Goal: Information Seeking & Learning: Learn about a topic

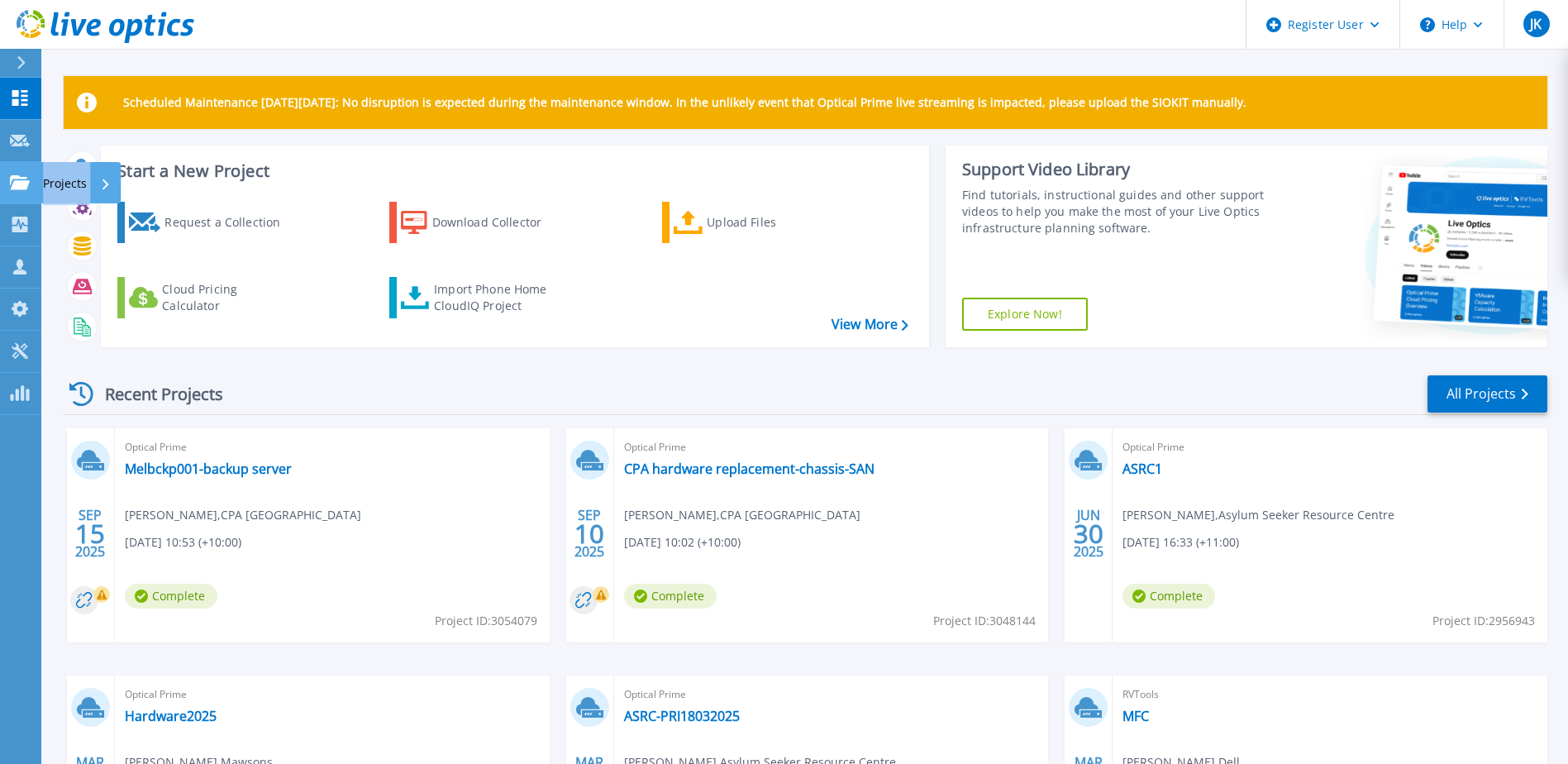
drag, startPoint x: 14, startPoint y: 227, endPoint x: 14, endPoint y: 163, distance: 64.0
click at [14, 163] on div "Dashboard Dashboard Request Capture Request Capture Projects Projects Search Pr…" at bounding box center [20, 246] width 42 height 337
drag, startPoint x: 14, startPoint y: 163, endPoint x: 18, endPoint y: 144, distance: 19.4
click at [18, 144] on icon at bounding box center [19, 140] width 19 height 12
click at [18, 177] on icon at bounding box center [19, 182] width 19 height 14
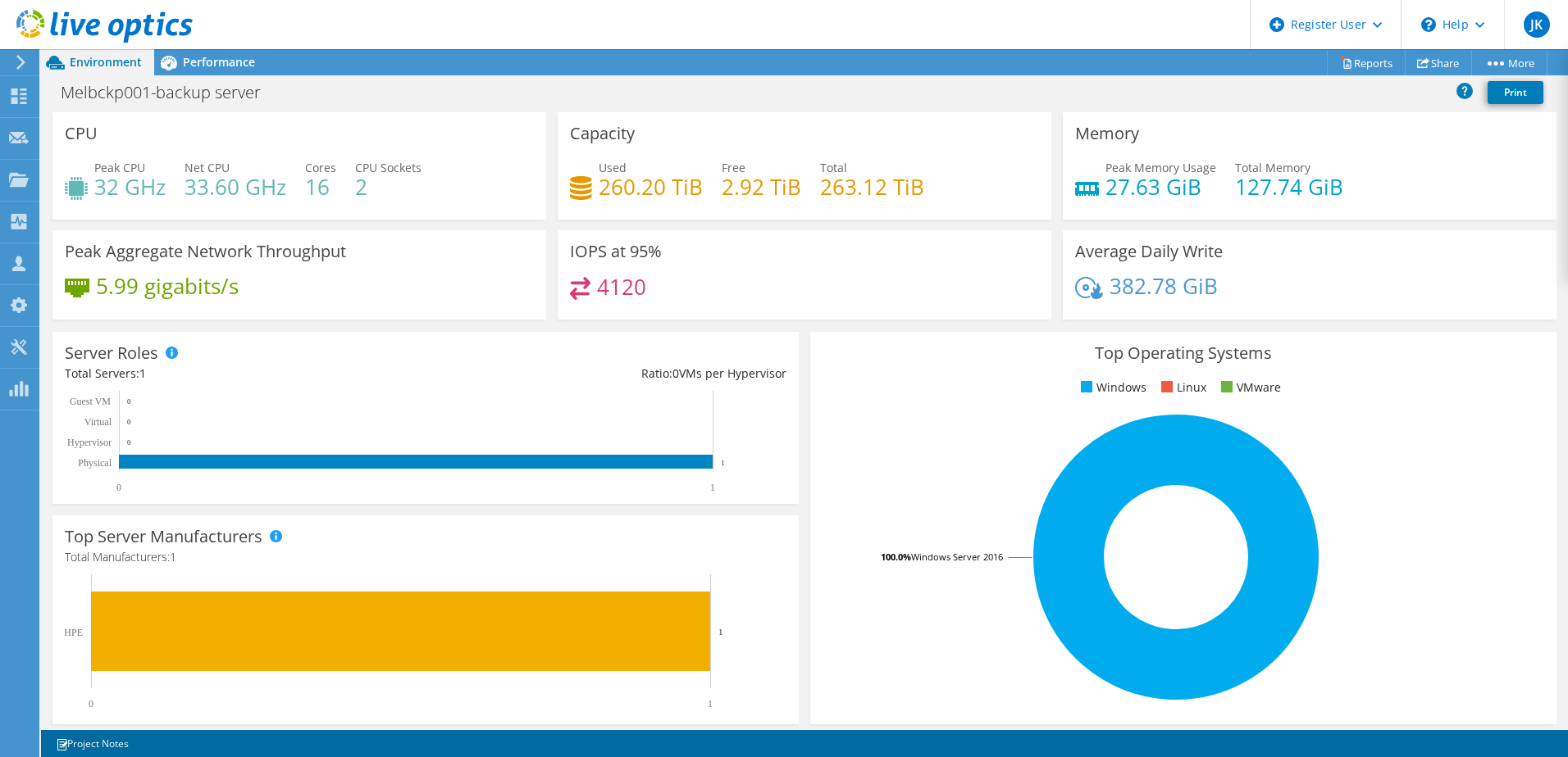
scroll to position [246, 0]
click at [879, 323] on div "IOPS at 95% 4120" at bounding box center [803, 280] width 505 height 100
click at [200, 56] on span "Performance" at bounding box center [219, 61] width 72 height 16
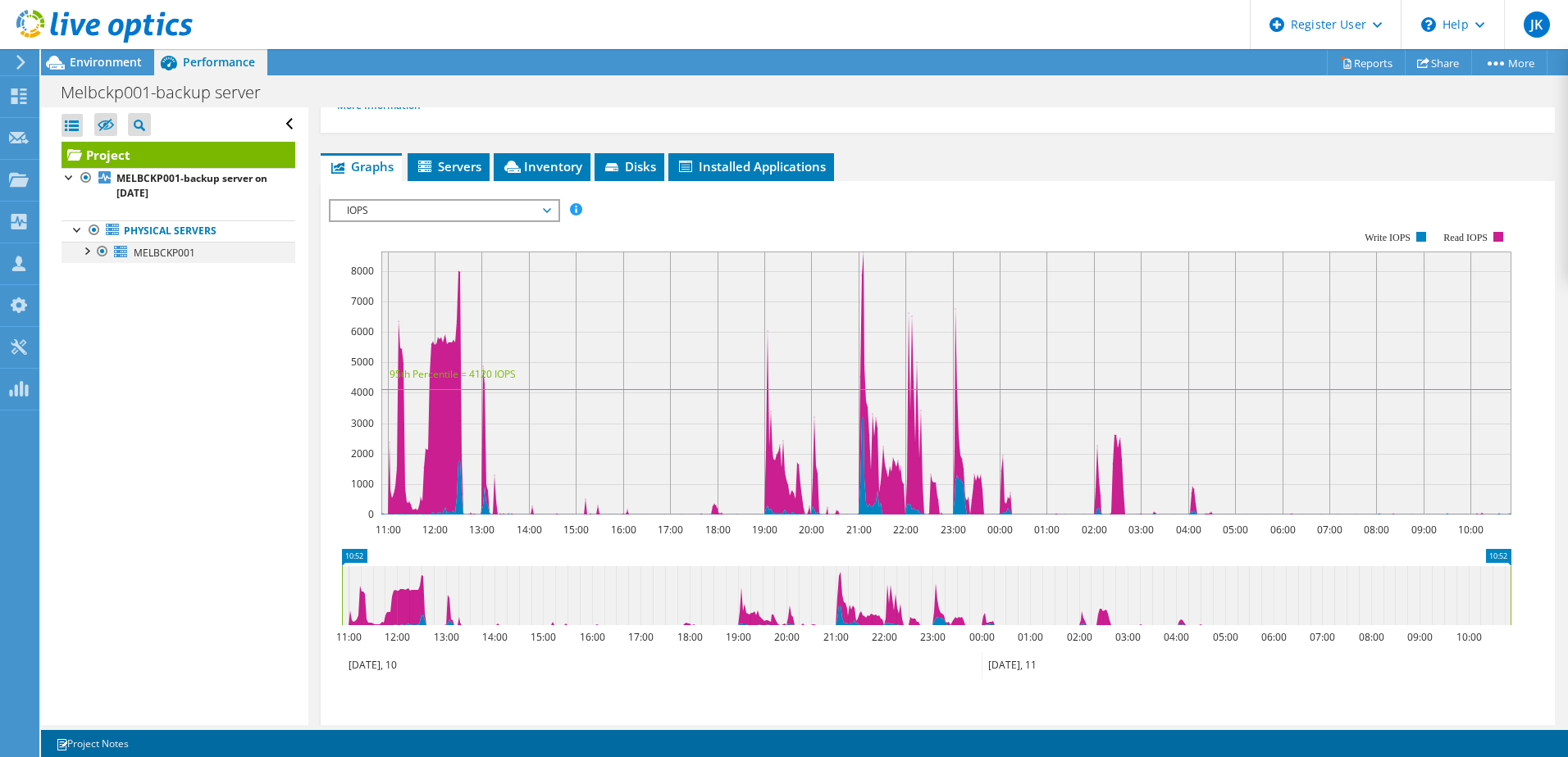
click at [90, 252] on div at bounding box center [86, 250] width 16 height 16
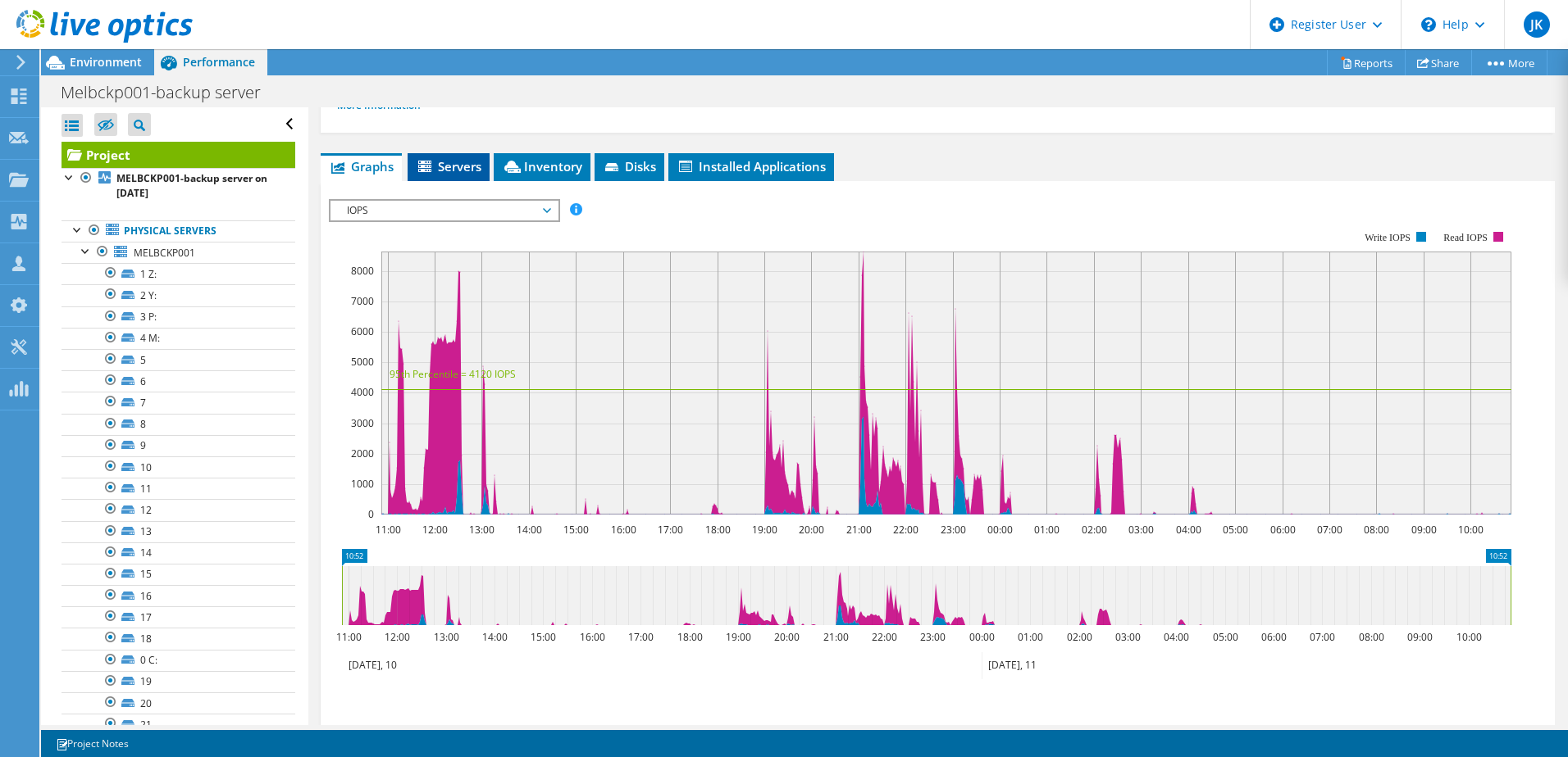
click at [419, 156] on li "Servers" at bounding box center [449, 167] width 82 height 27
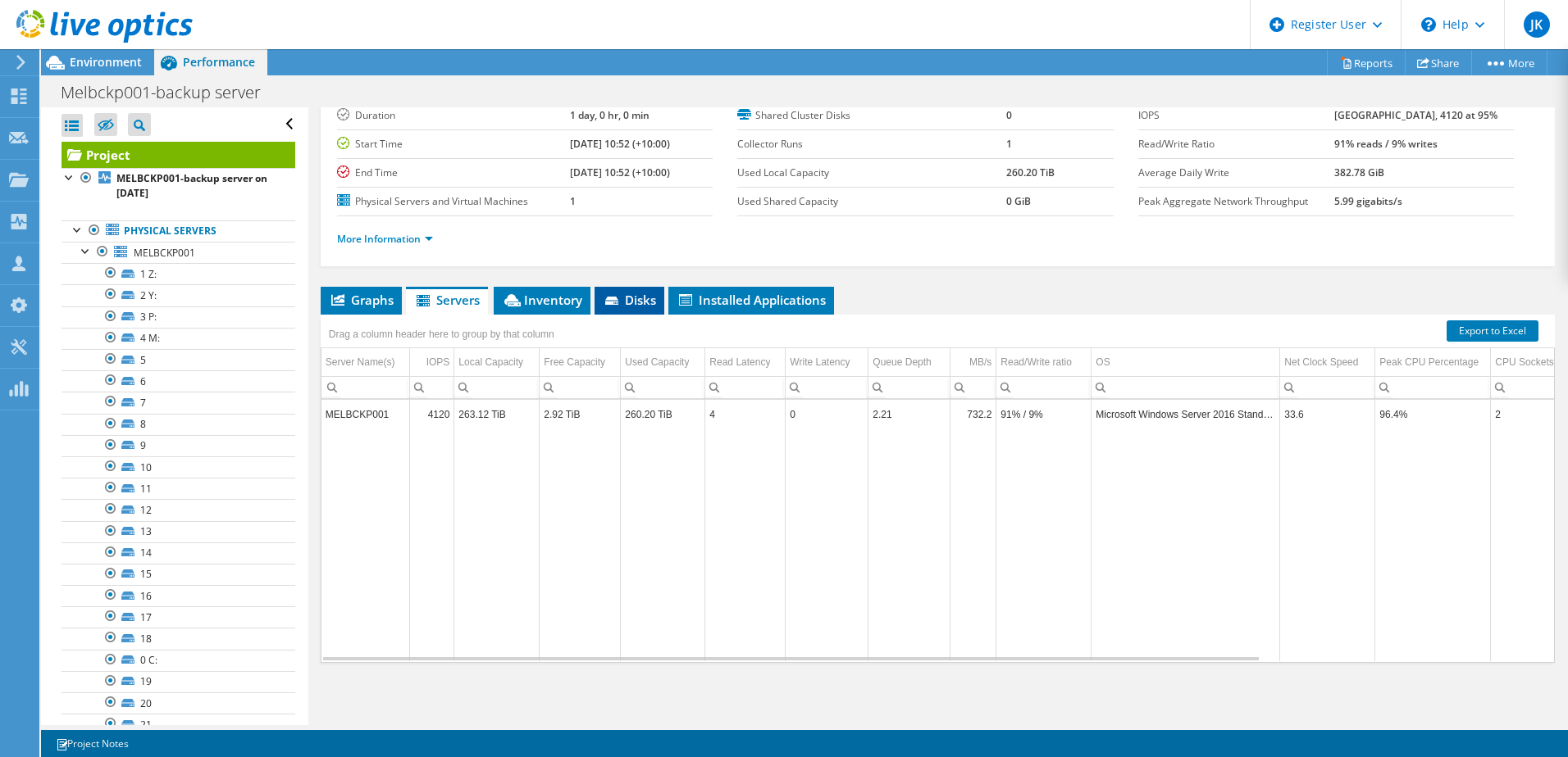
click at [637, 302] on span "Disks" at bounding box center [629, 300] width 53 height 16
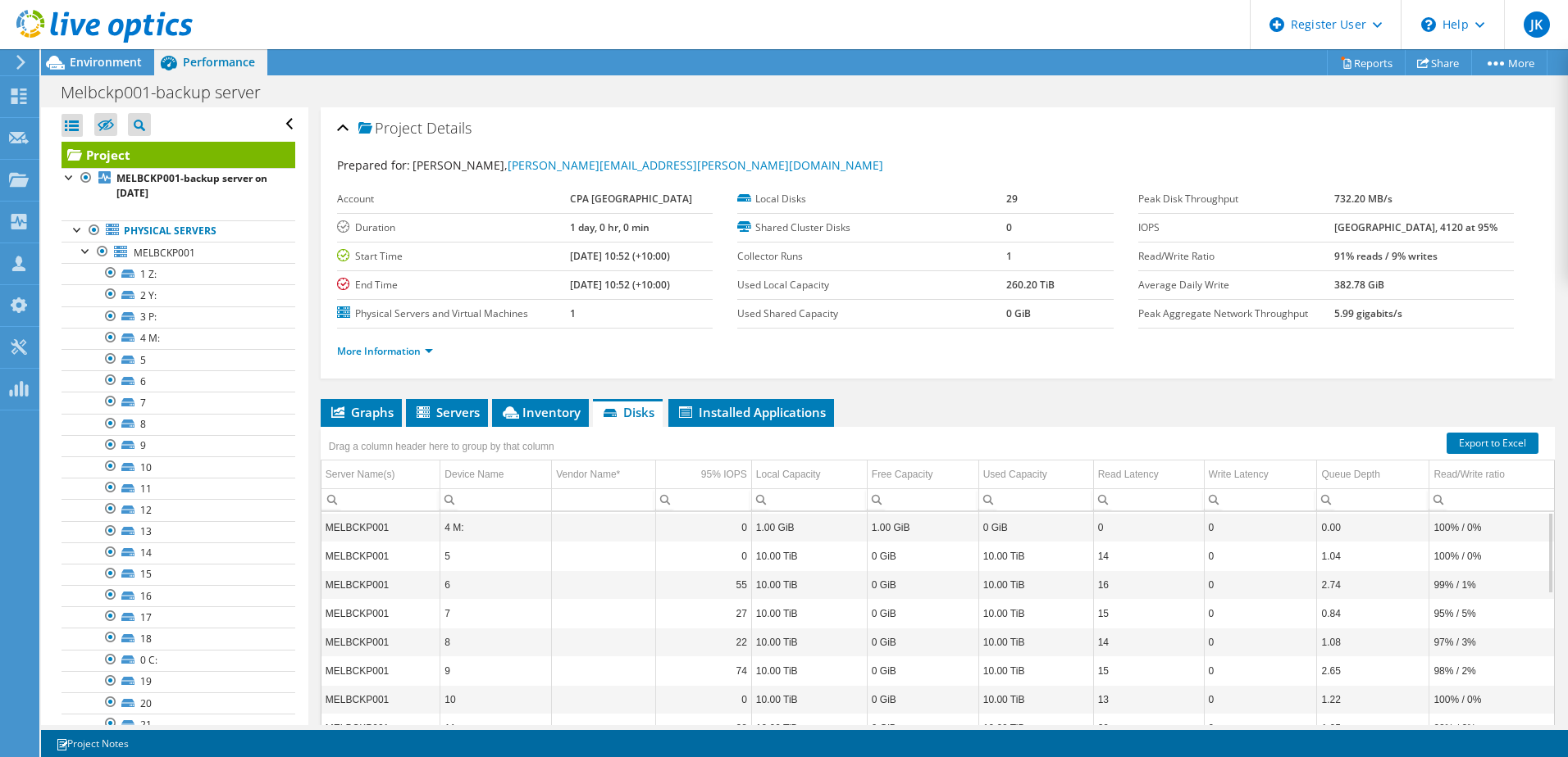
scroll to position [0, 0]
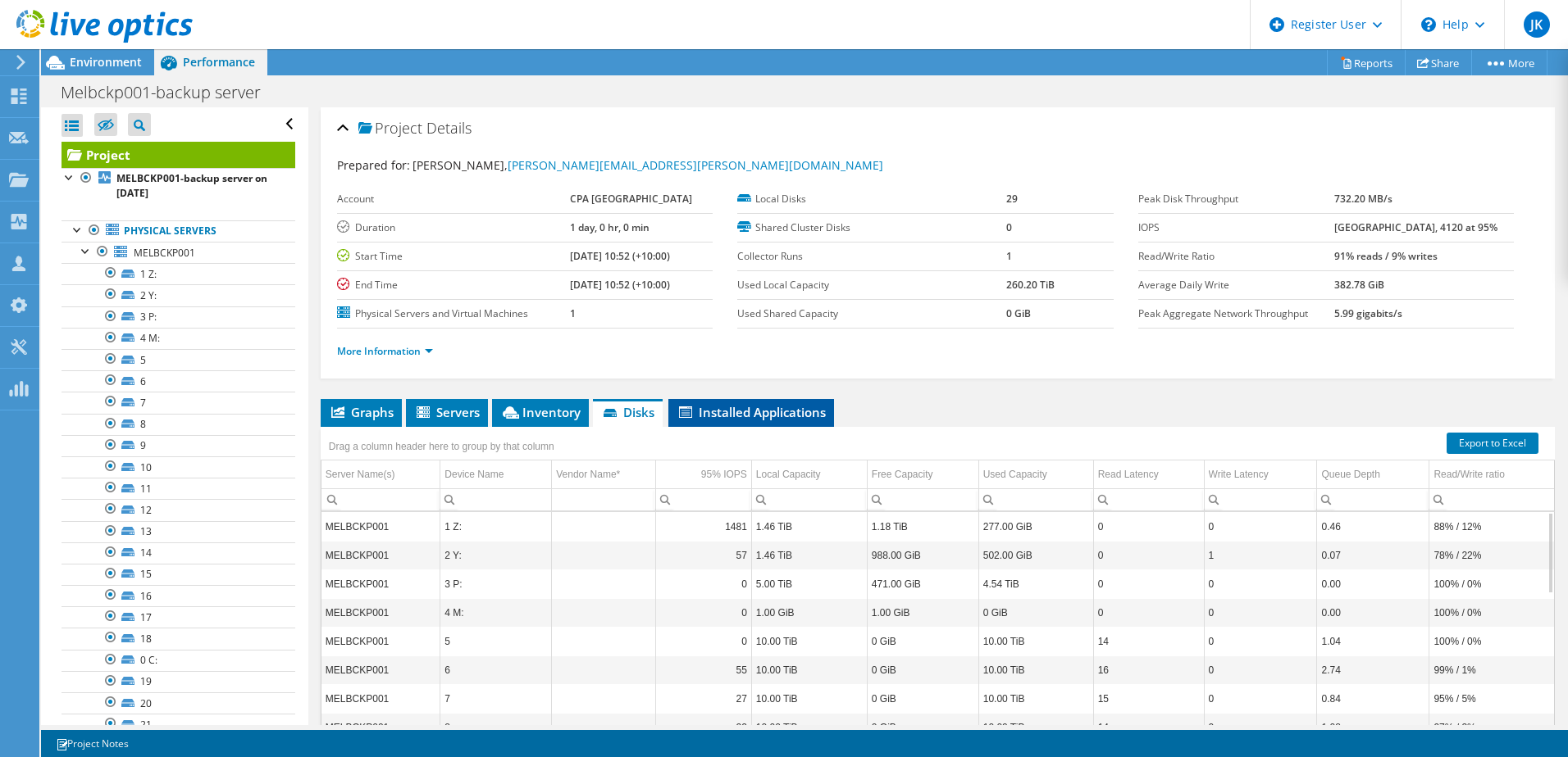
click at [752, 414] on span "Installed Applications" at bounding box center [751, 412] width 149 height 16
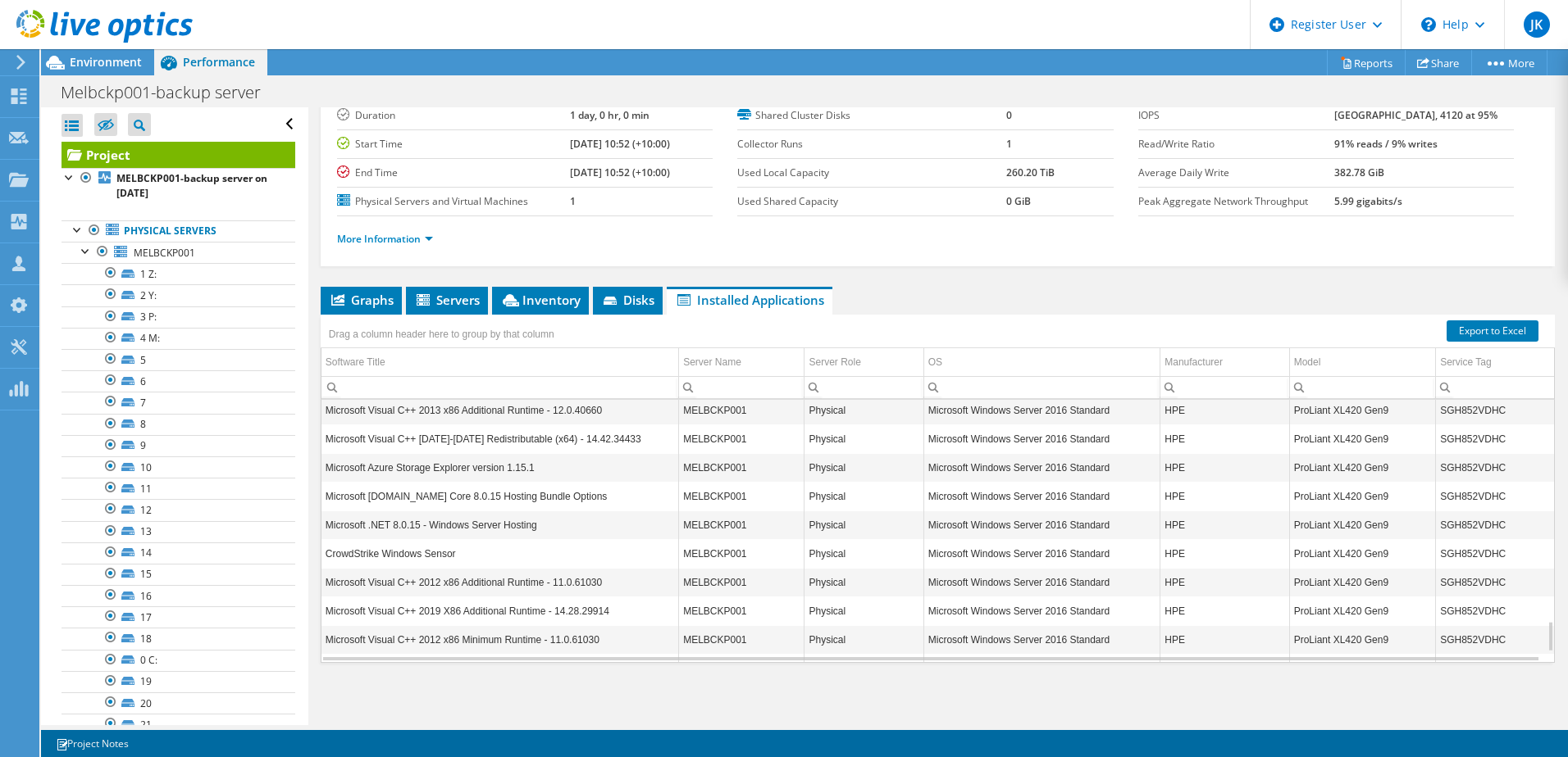
scroll to position [1953, 0]
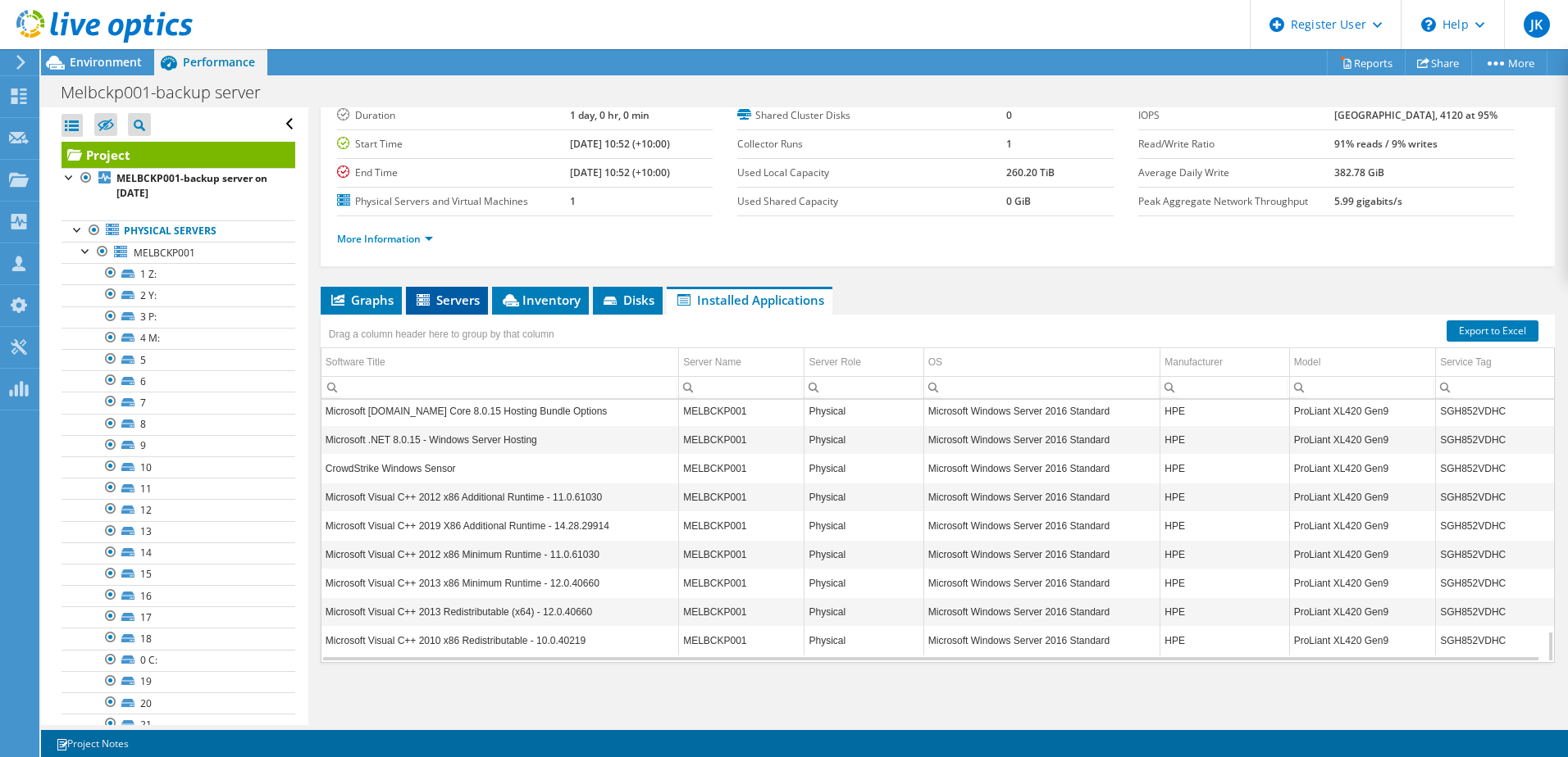
click at [431, 301] on icon at bounding box center [425, 300] width 16 height 14
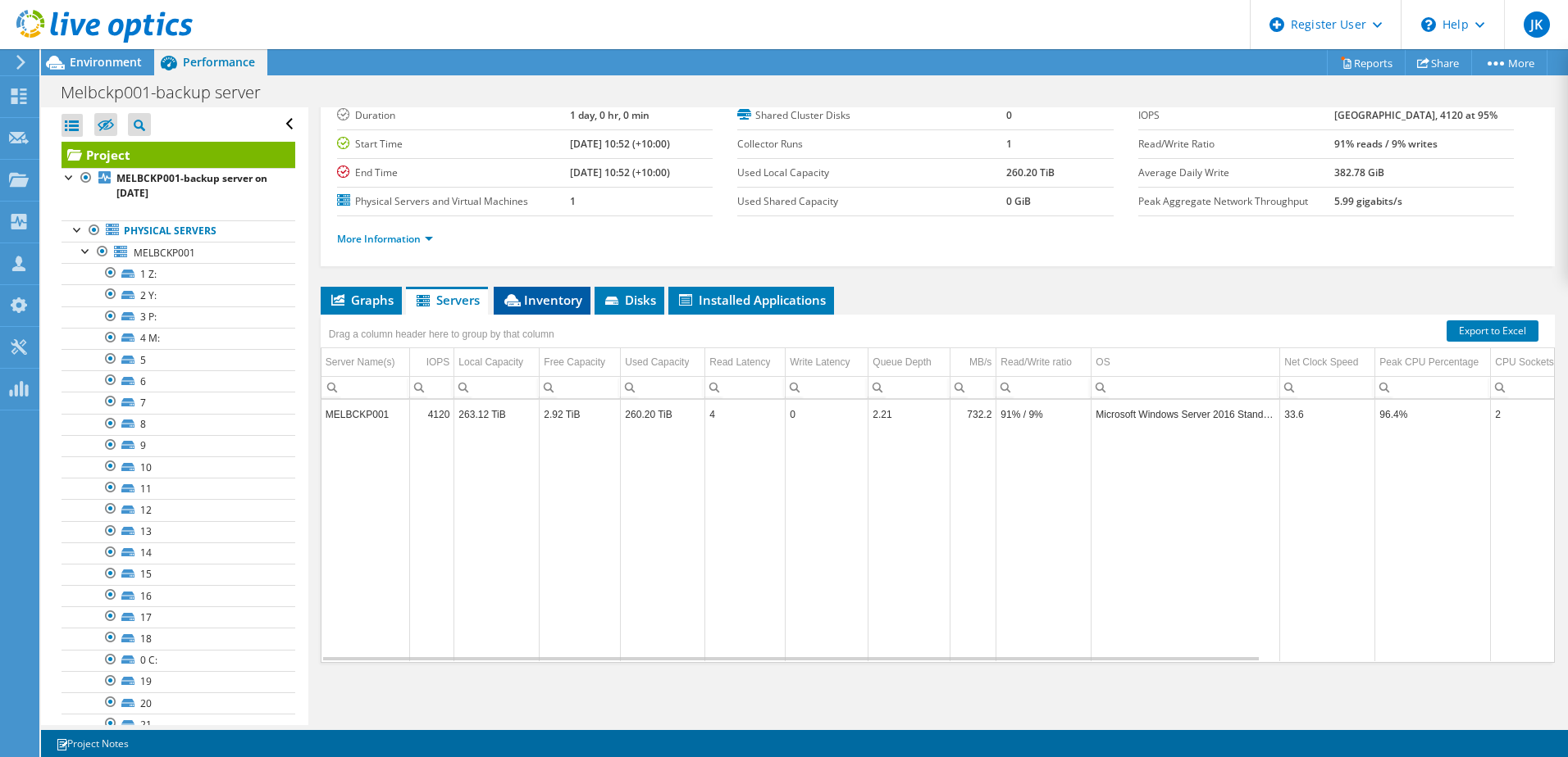
click at [525, 297] on span "Inventory" at bounding box center [542, 300] width 81 height 16
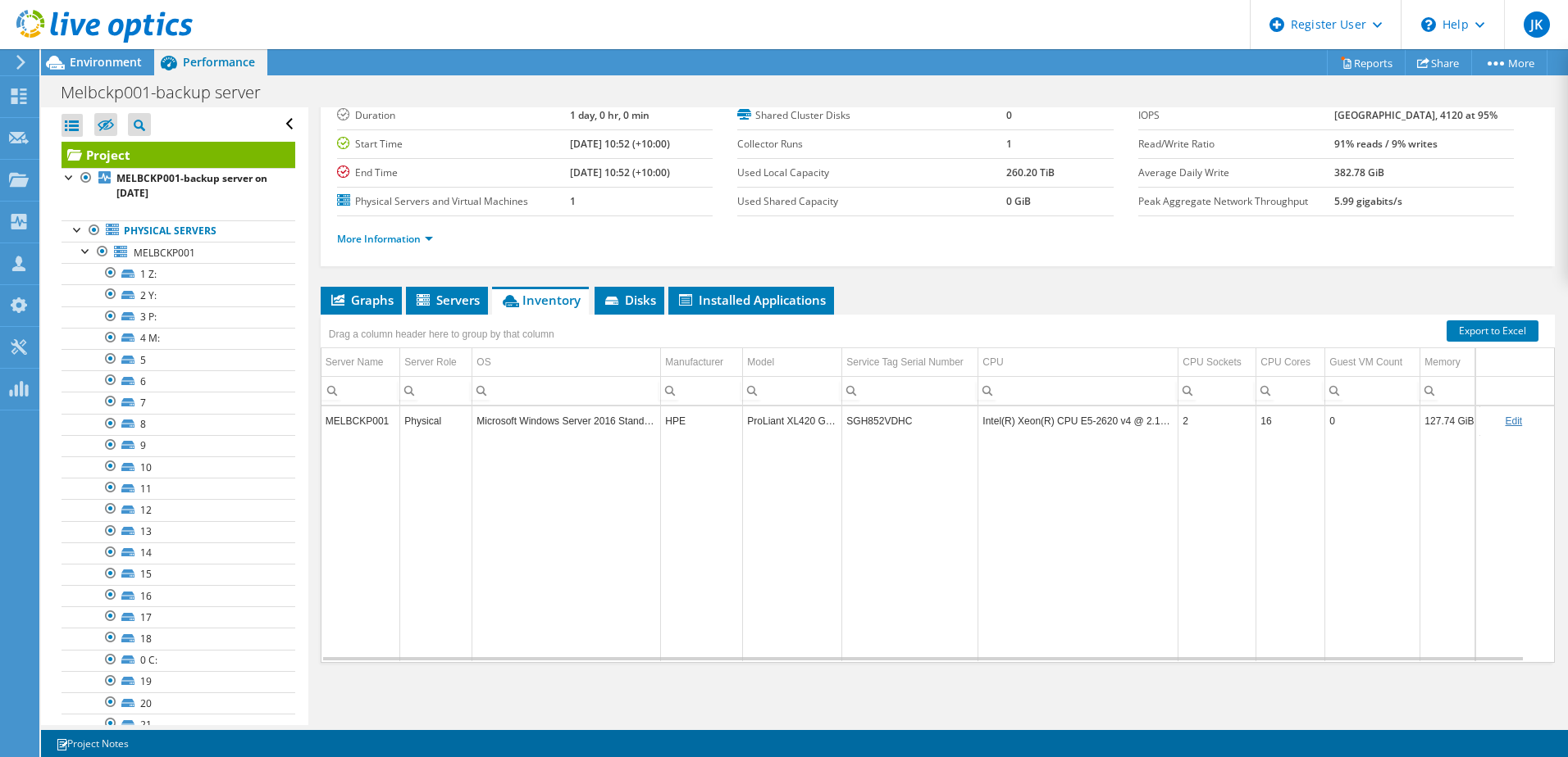
drag, startPoint x: 1140, startPoint y: 504, endPoint x: 1232, endPoint y: 494, distance: 92.5
click at [1232, 494] on td "Data grid" at bounding box center [1216, 547] width 78 height 226
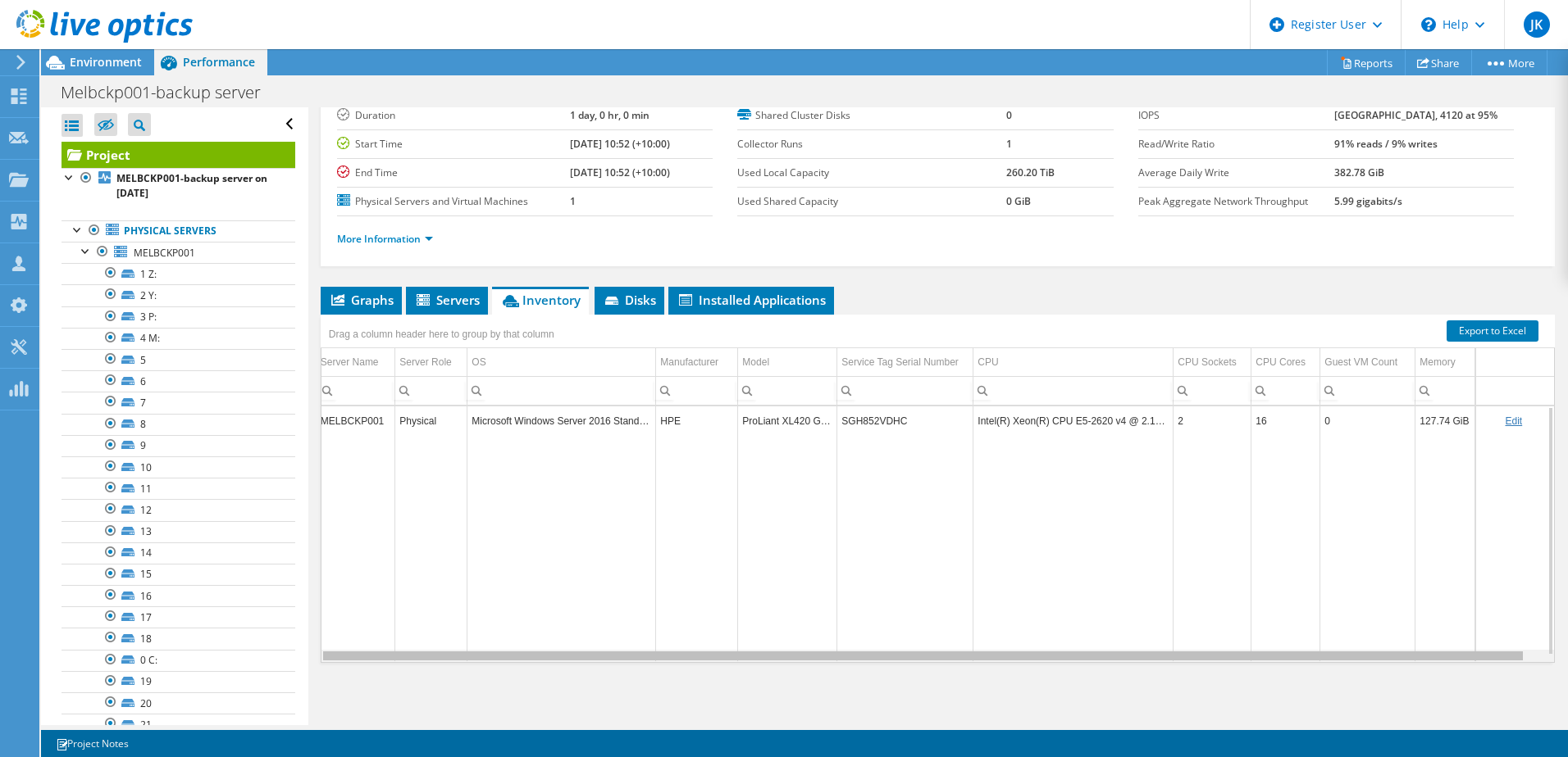
scroll to position [0, 0]
drag, startPoint x: 1083, startPoint y: 656, endPoint x: 568, endPoint y: 635, distance: 515.4
click at [568, 635] on body "JK Dell User Joshua Keys Joshua.Keys@dell.com Dell My Profile Log Out \n Help E…" at bounding box center [784, 378] width 1568 height 757
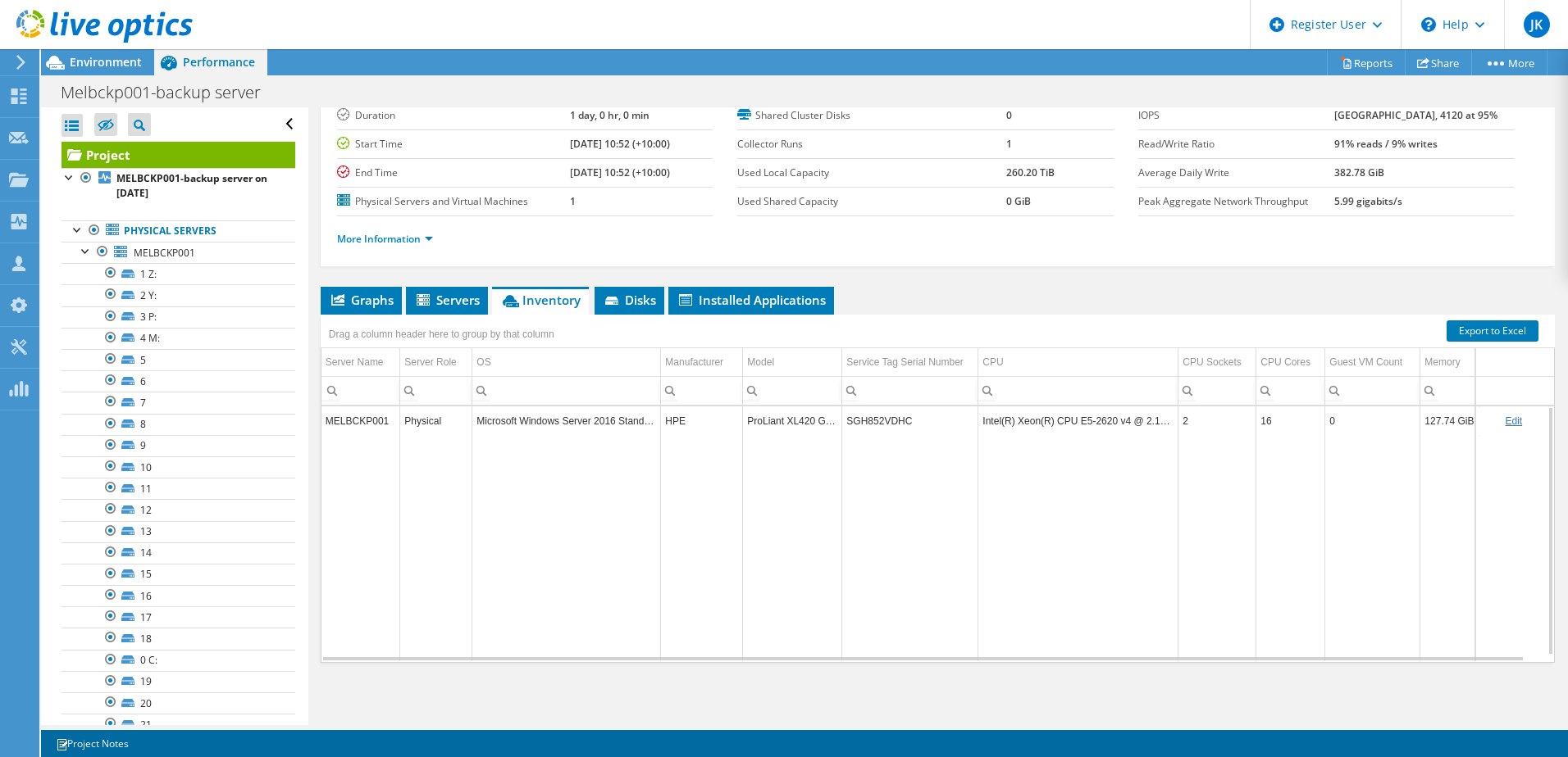
click at [559, 579] on td "Data grid" at bounding box center [567, 547] width 189 height 226
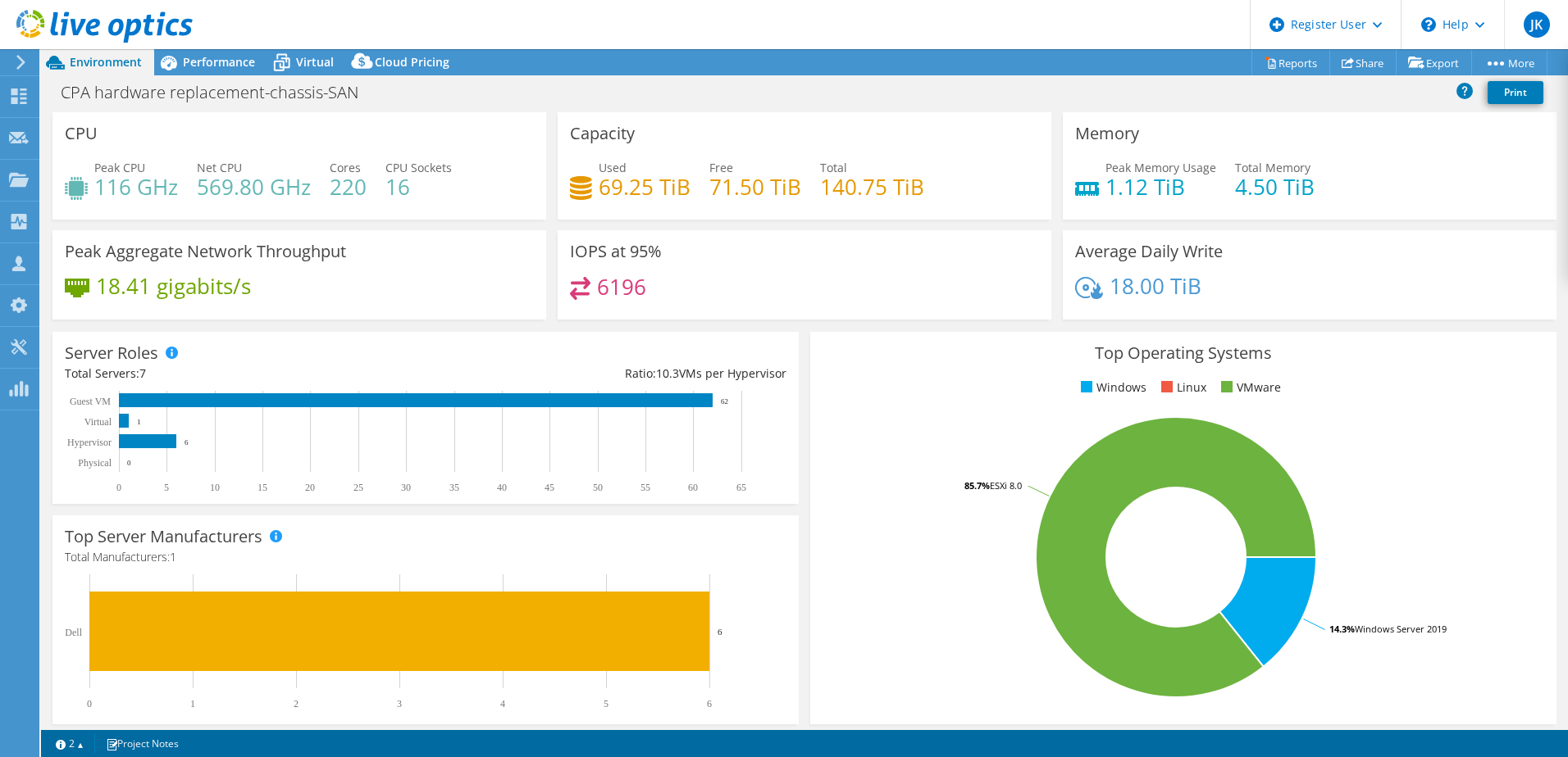
select select "USD"
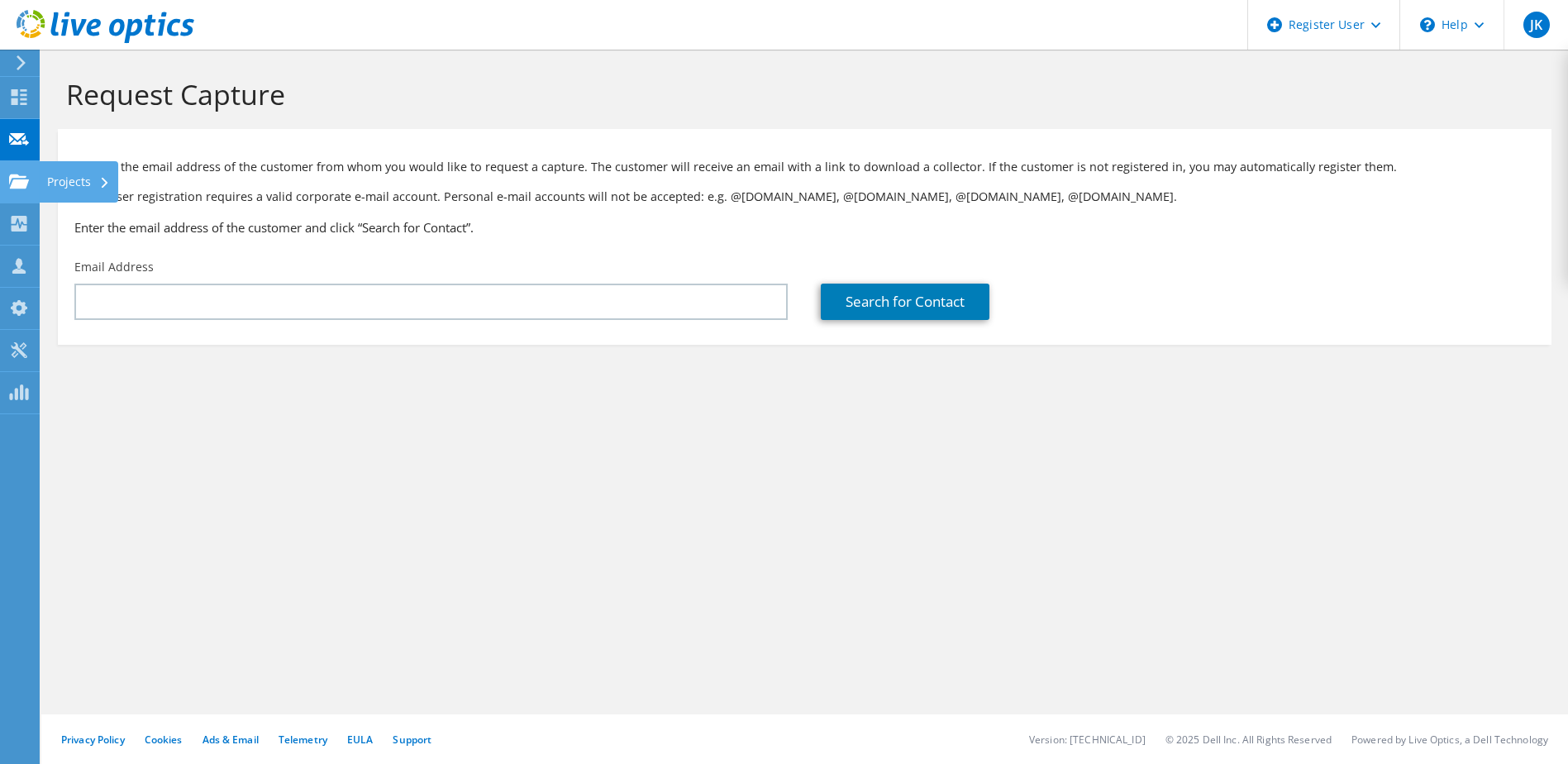
click at [14, 183] on use at bounding box center [18, 180] width 19 height 14
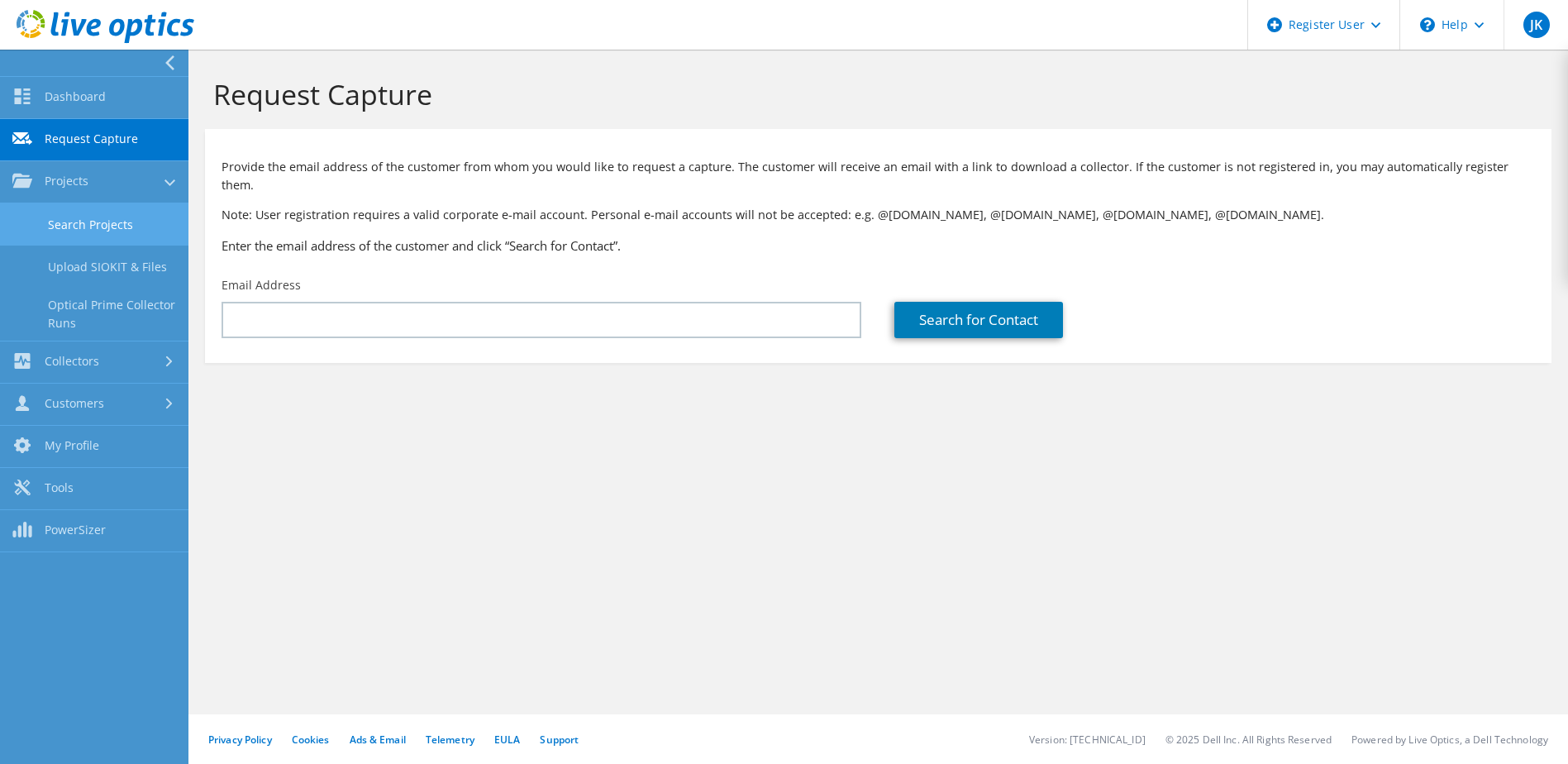
click at [81, 224] on link "Search Projects" at bounding box center [94, 224] width 188 height 42
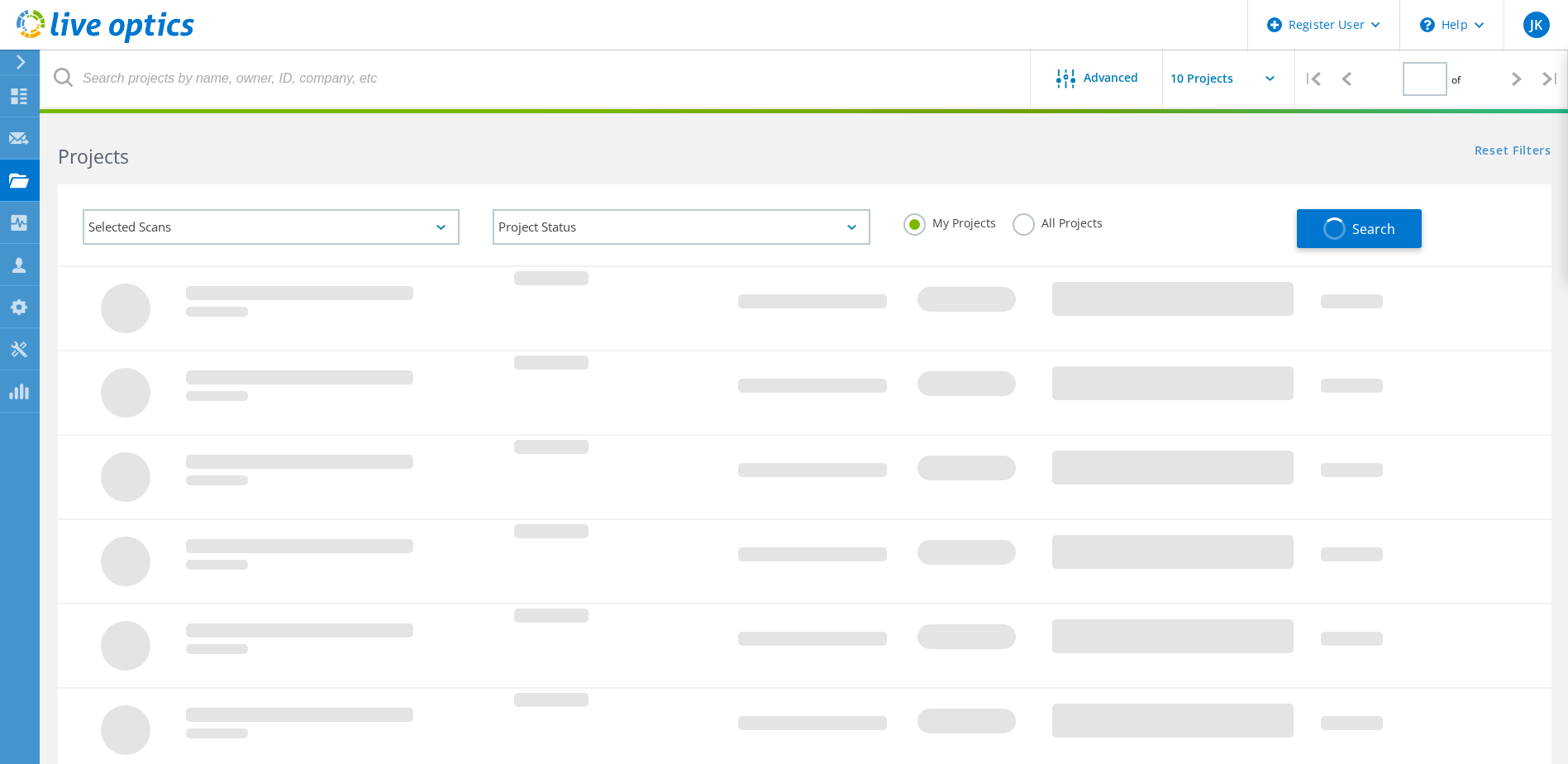
type input "1"
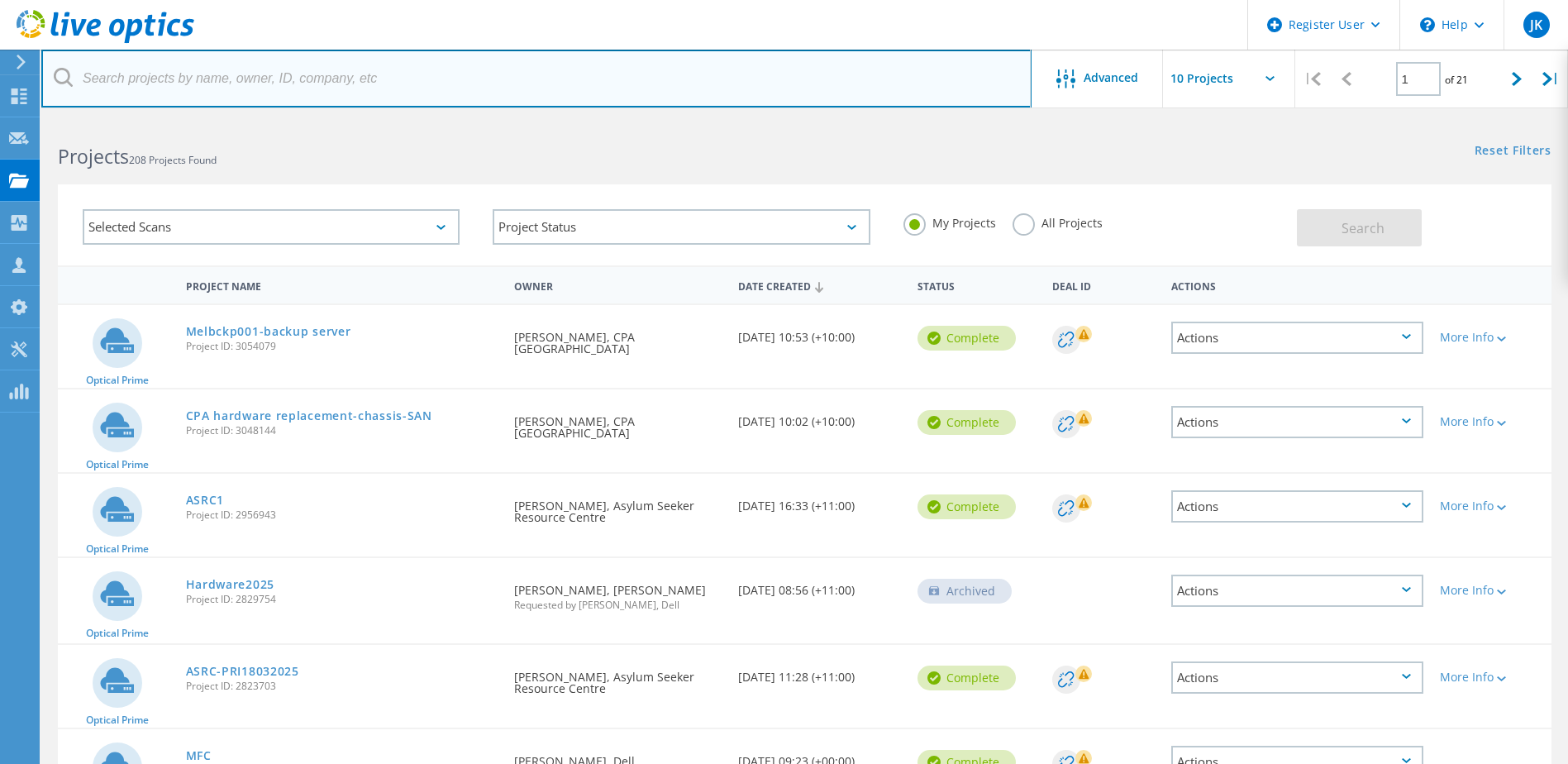
click at [299, 79] on input "text" at bounding box center [537, 79] width 990 height 58
type input "santa maria"
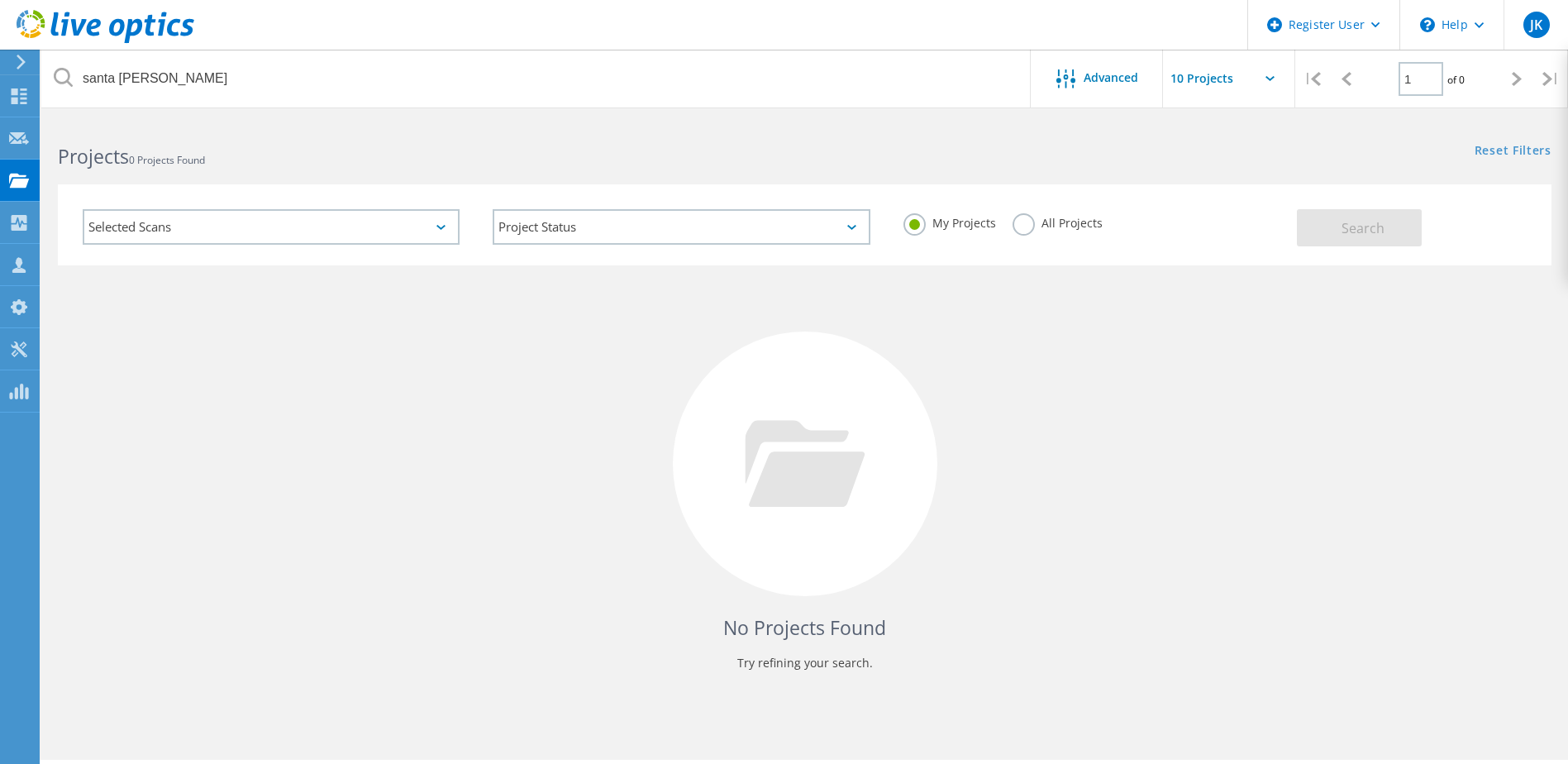
drag, startPoint x: 1016, startPoint y: 218, endPoint x: 1079, endPoint y: 216, distance: 63.0
click at [1040, 216] on label "All Projects" at bounding box center [1058, 221] width 90 height 16
click at [0, 0] on input "All Projects" at bounding box center [0, 0] width 0 height 0
click at [1353, 189] on div "Selected Scans Project Status In Progress Complete Published Anonymous Archived…" at bounding box center [805, 225] width 1494 height 81
click at [1344, 235] on span "Search" at bounding box center [1363, 228] width 43 height 18
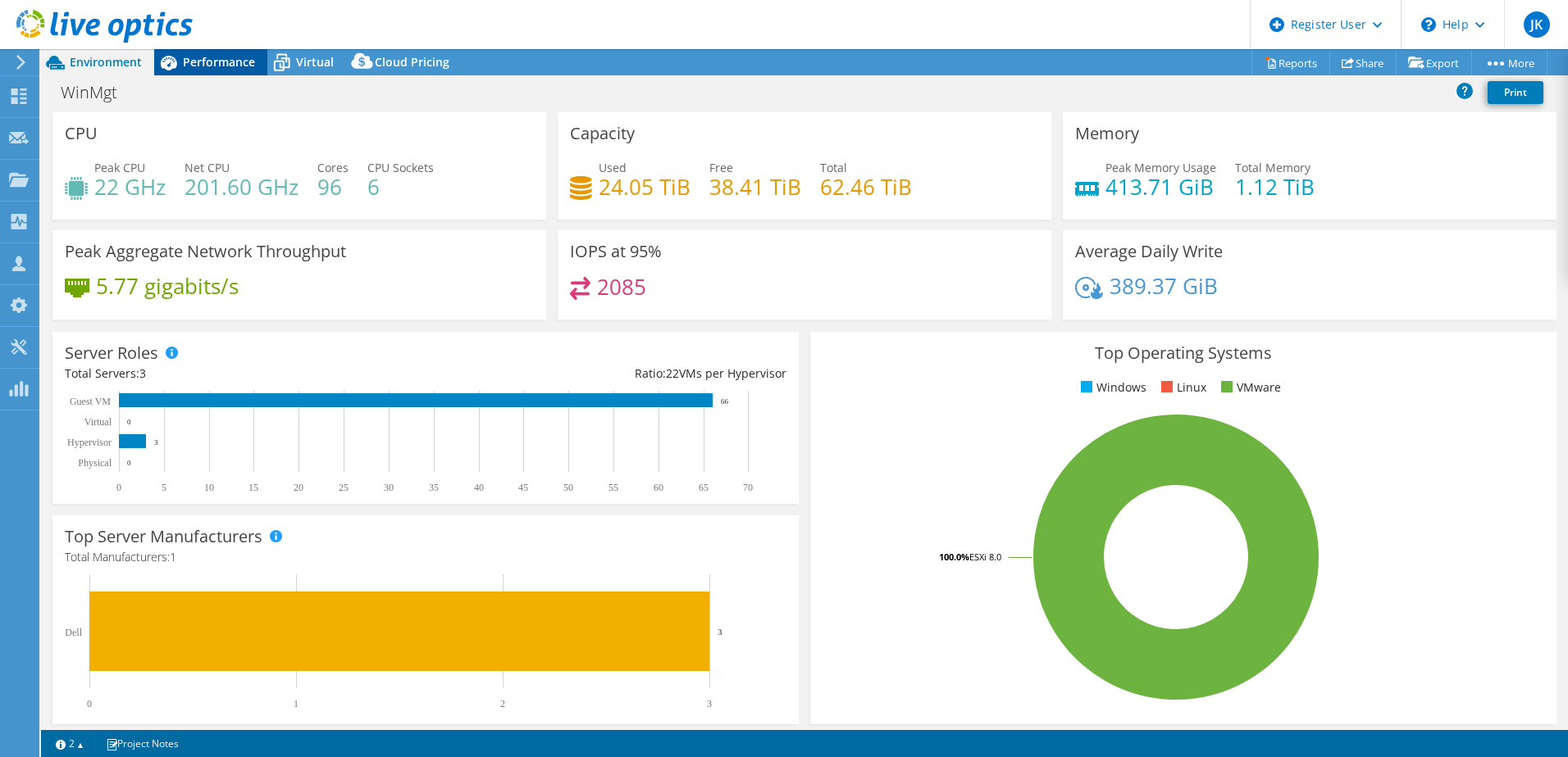
click at [193, 57] on span "Performance" at bounding box center [219, 61] width 72 height 16
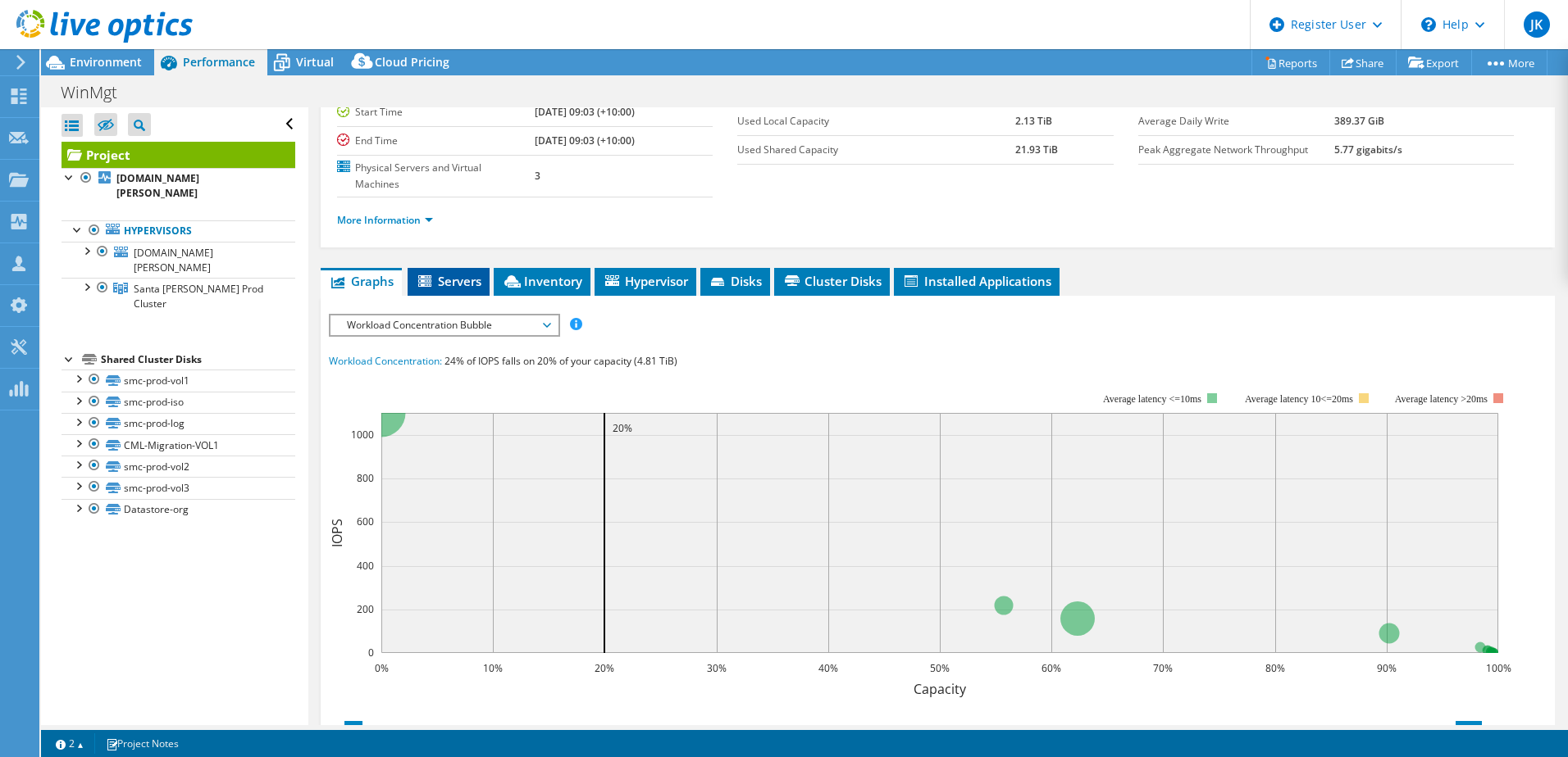
click at [430, 268] on li "Servers" at bounding box center [449, 282] width 82 height 27
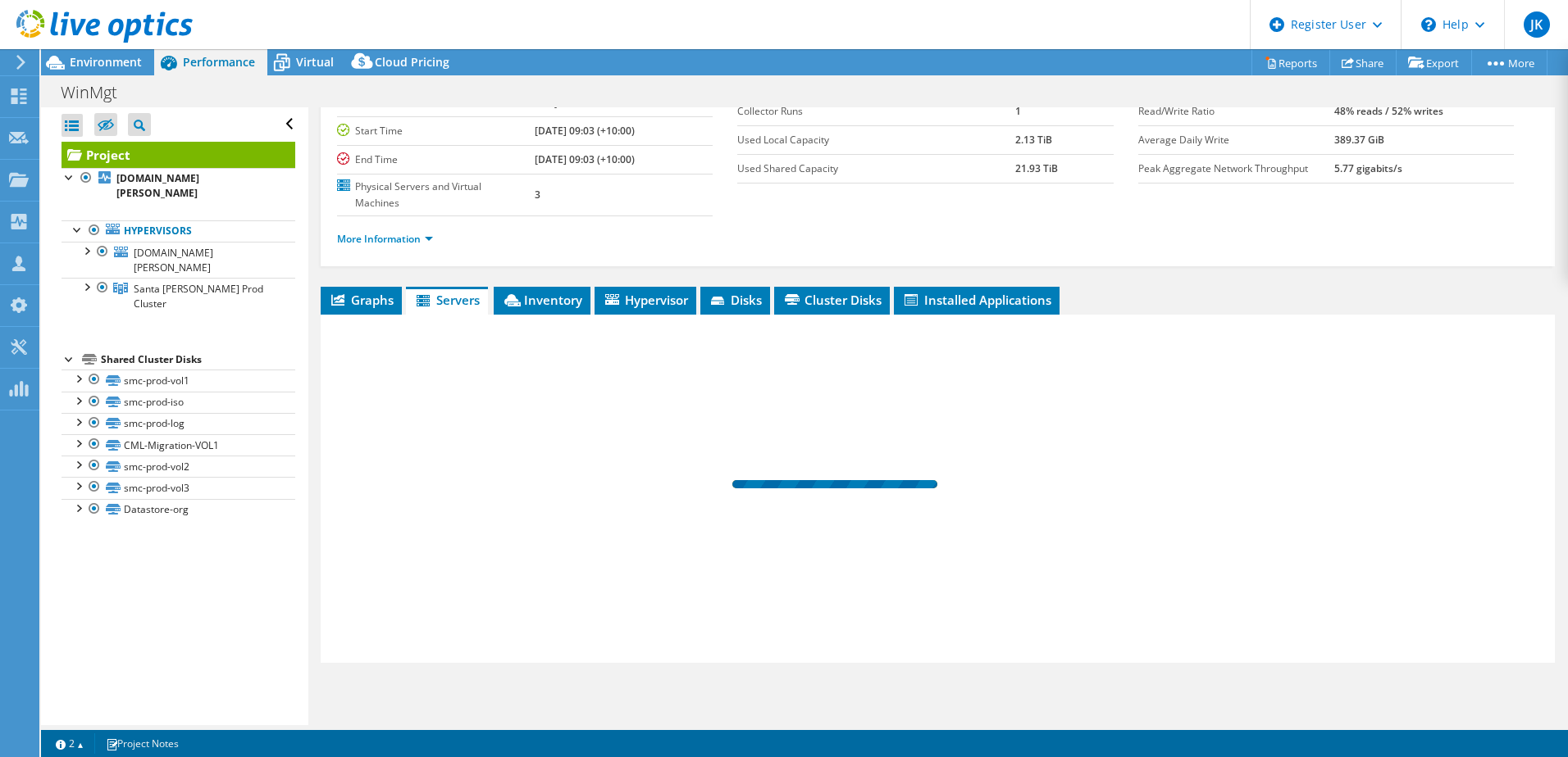
scroll to position [113, 0]
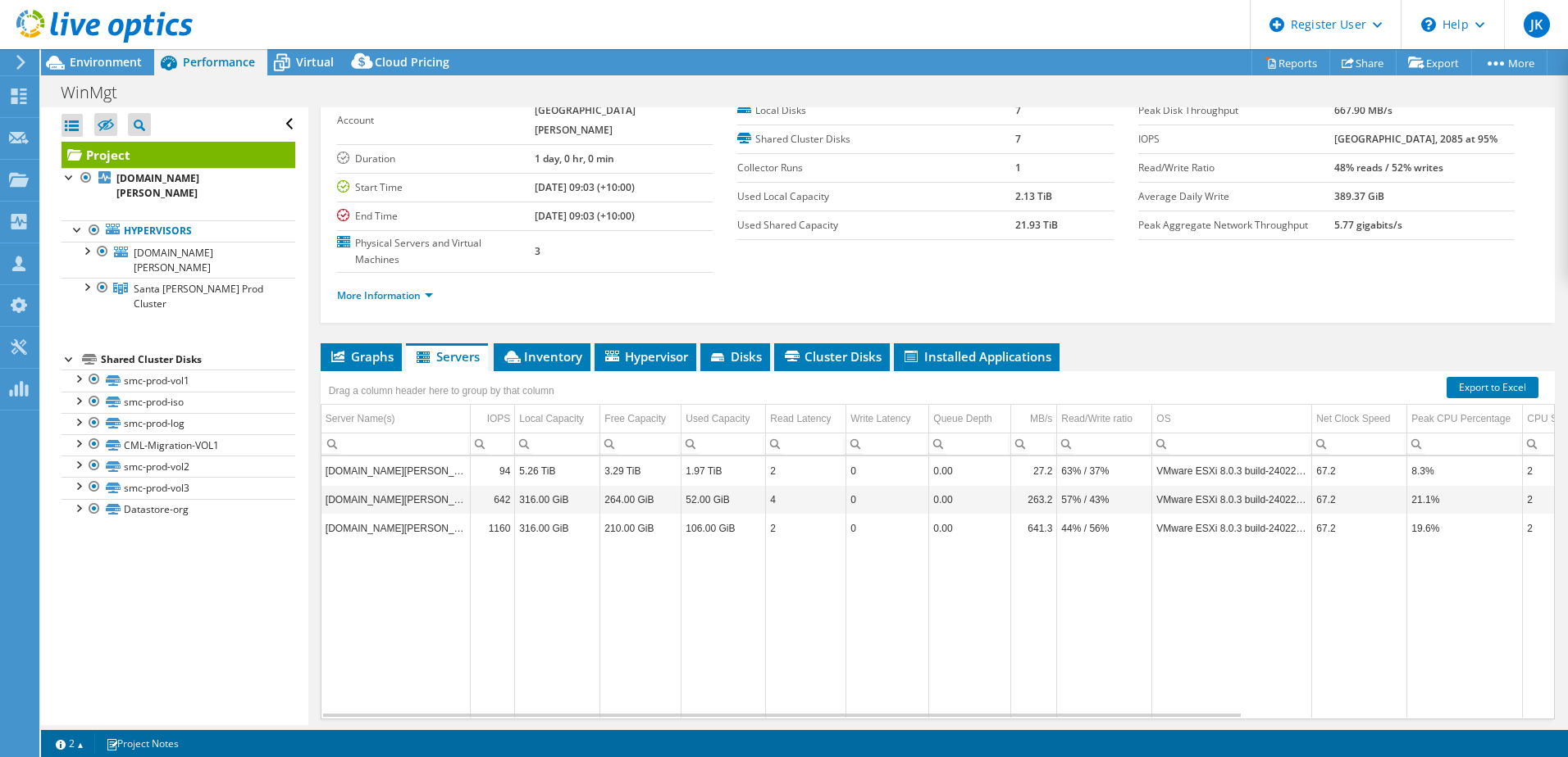
drag, startPoint x: 1029, startPoint y: 515, endPoint x: 1104, endPoint y: 514, distance: 75.0
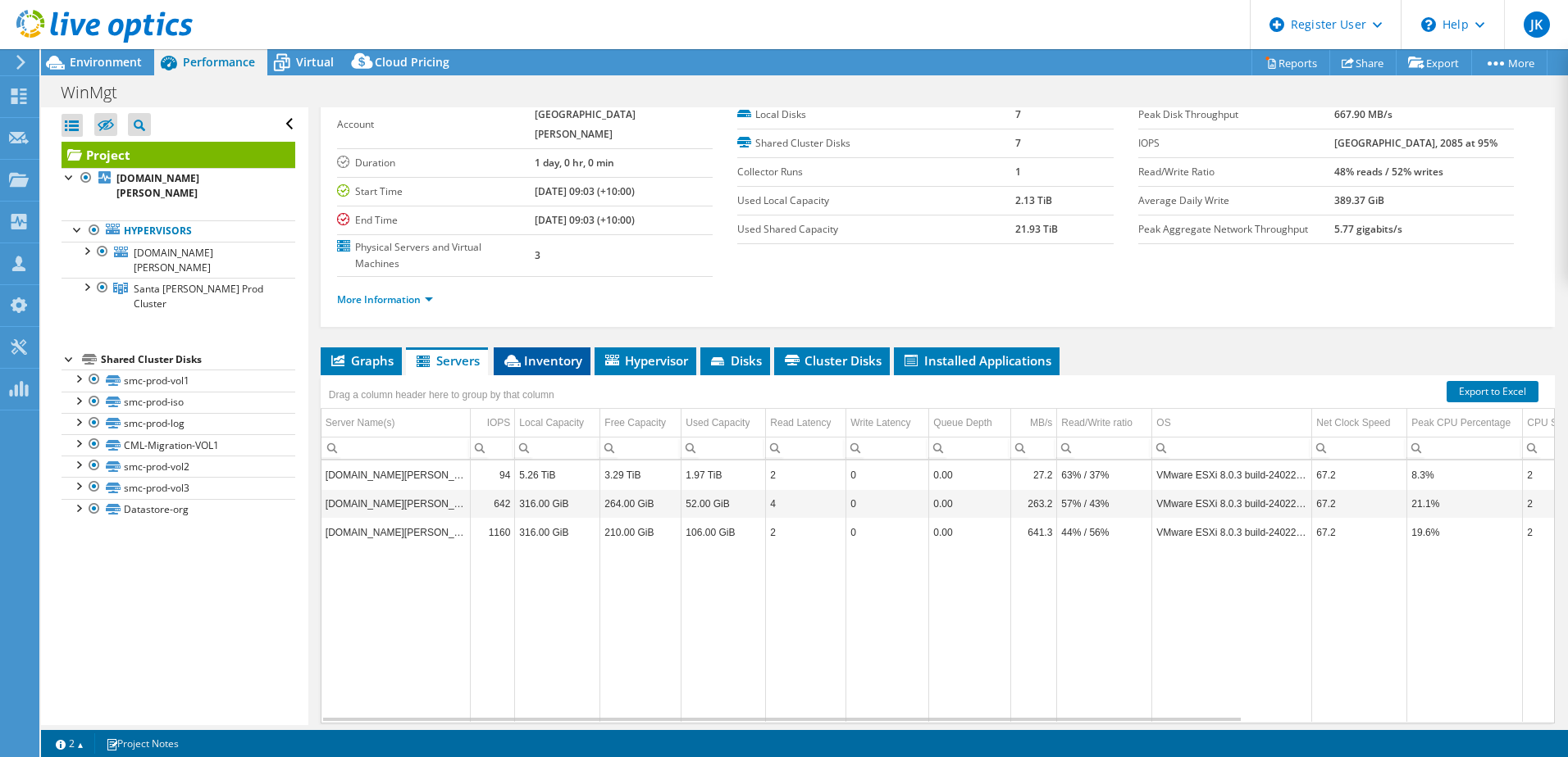
click at [518, 355] on icon at bounding box center [513, 361] width 16 height 12
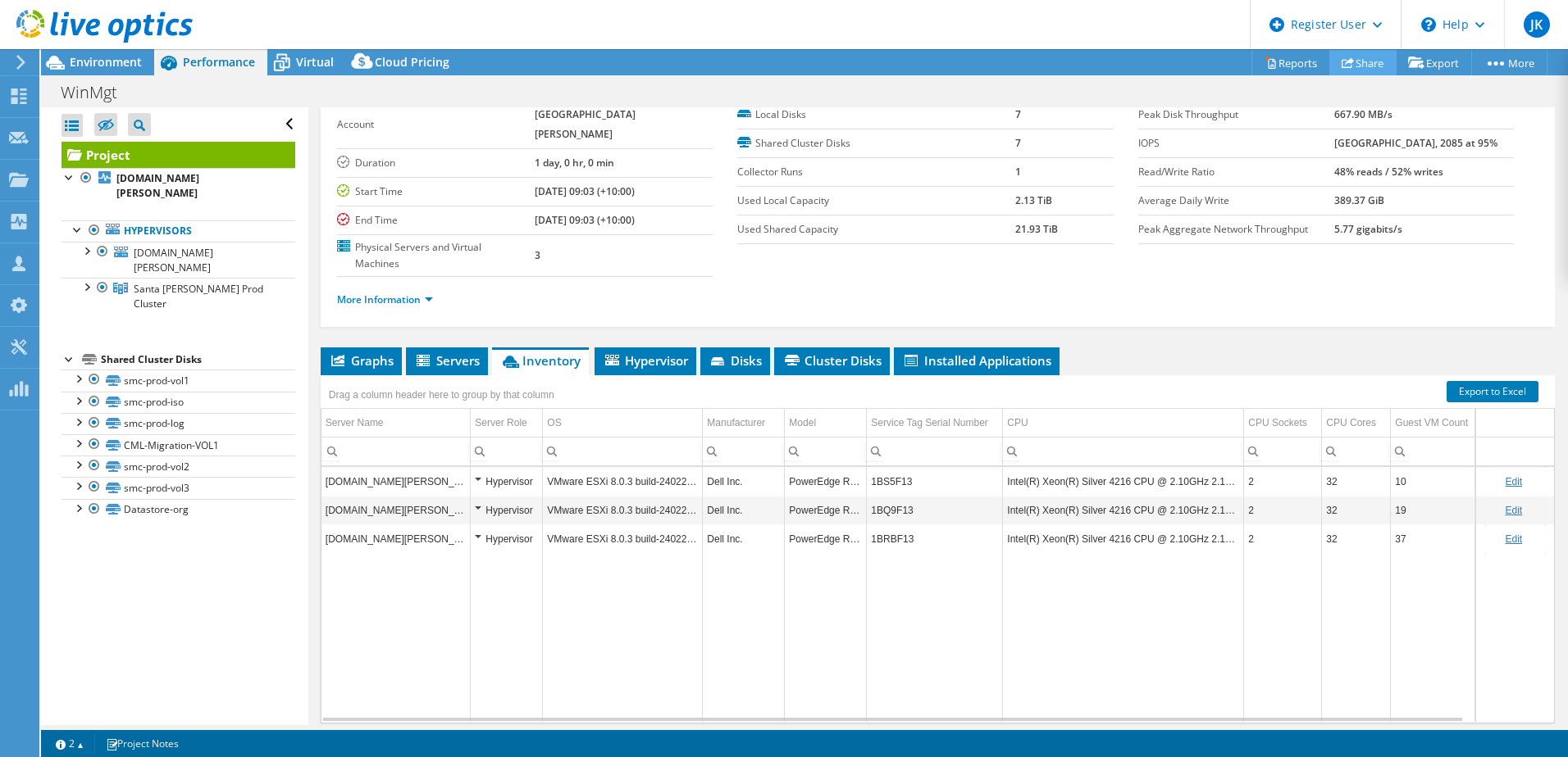
click at [1341, 62] on use at bounding box center [1346, 63] width 12 height 11
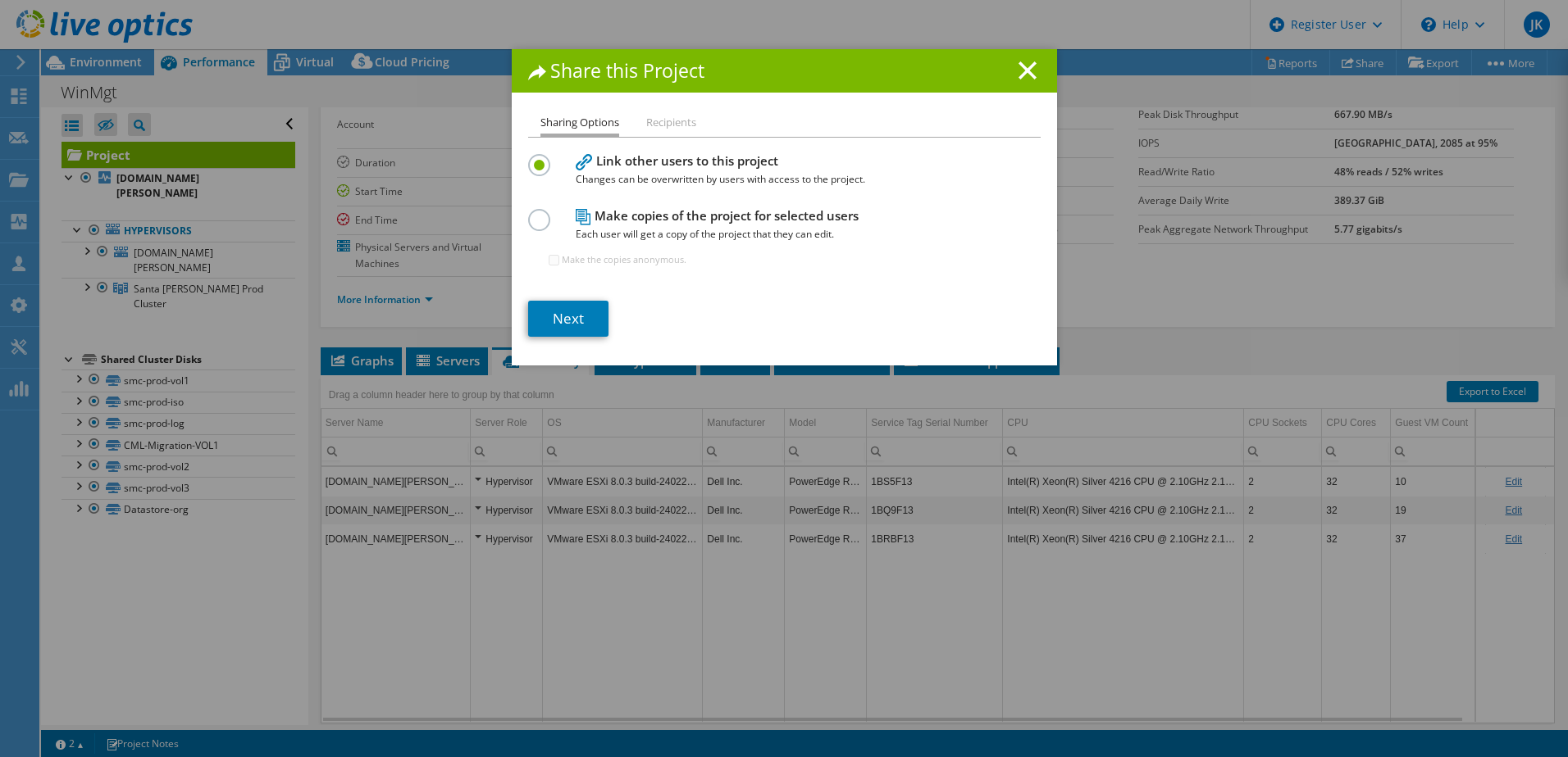
click at [693, 129] on ul "Sharing Options Recipients" at bounding box center [783, 125] width 512 height 24
click at [668, 117] on li "Recipients" at bounding box center [670, 124] width 50 height 20
click at [550, 316] on link "Next" at bounding box center [568, 319] width 81 height 36
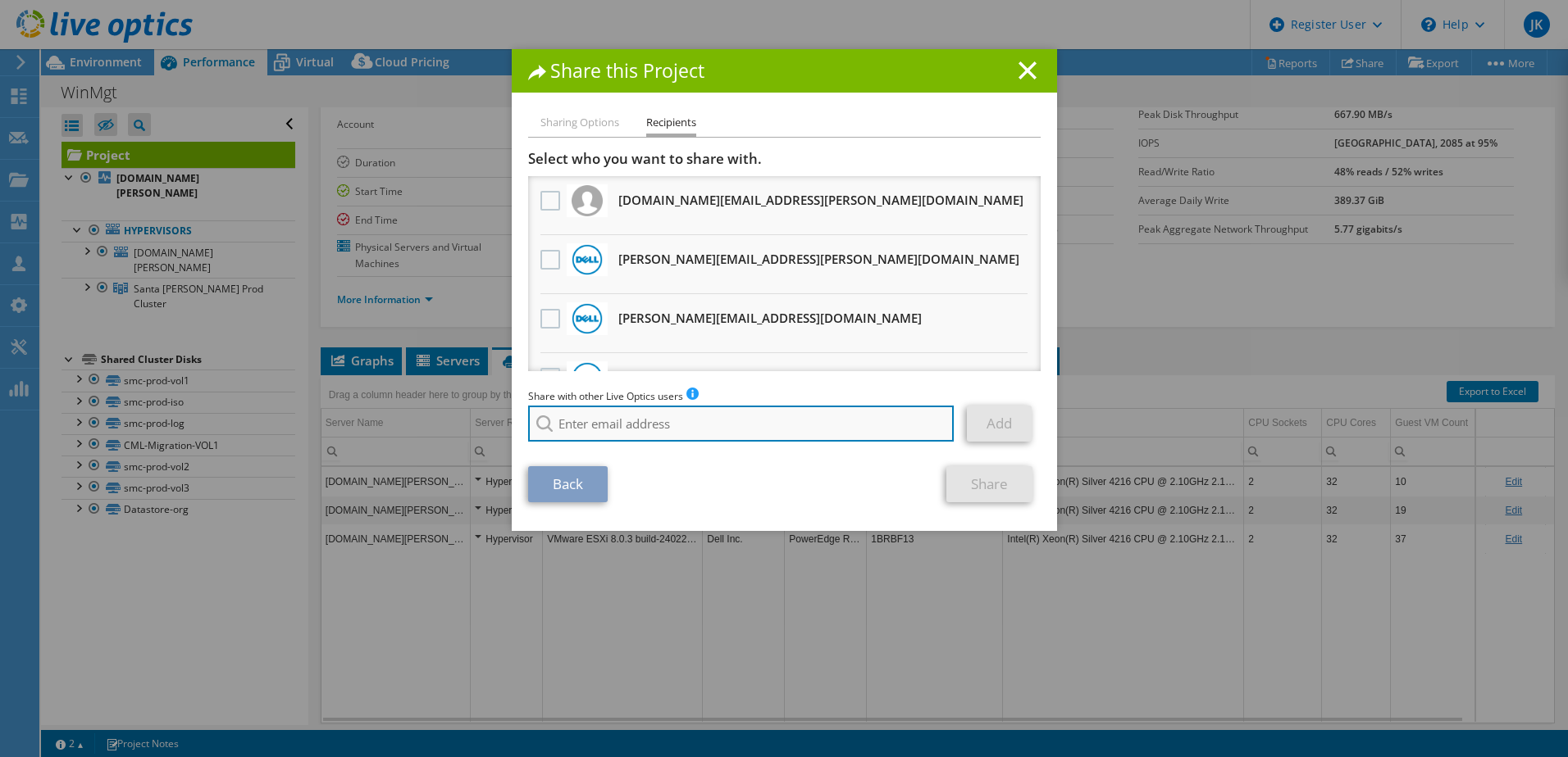
click at [650, 427] on input "search" at bounding box center [740, 423] width 426 height 36
click at [577, 427] on input "lindsay.mondal@dell.com" at bounding box center [740, 423] width 426 height 36
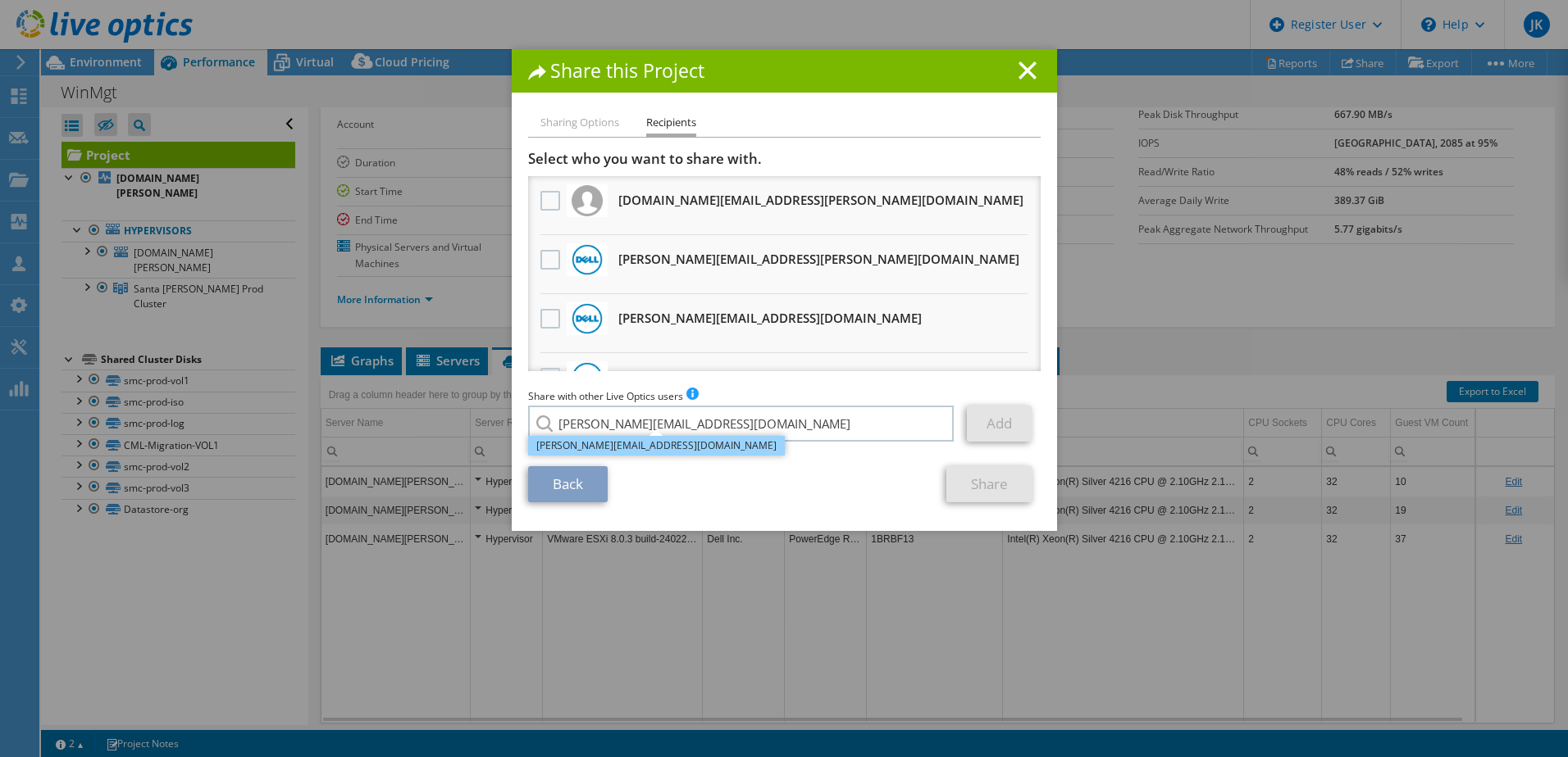
click at [629, 454] on li "Lindsey.Mondal@dell.com" at bounding box center [656, 445] width 256 height 19
type input "Lindsey.Mondal@dell.com"
click at [974, 424] on link "Add" at bounding box center [998, 423] width 65 height 36
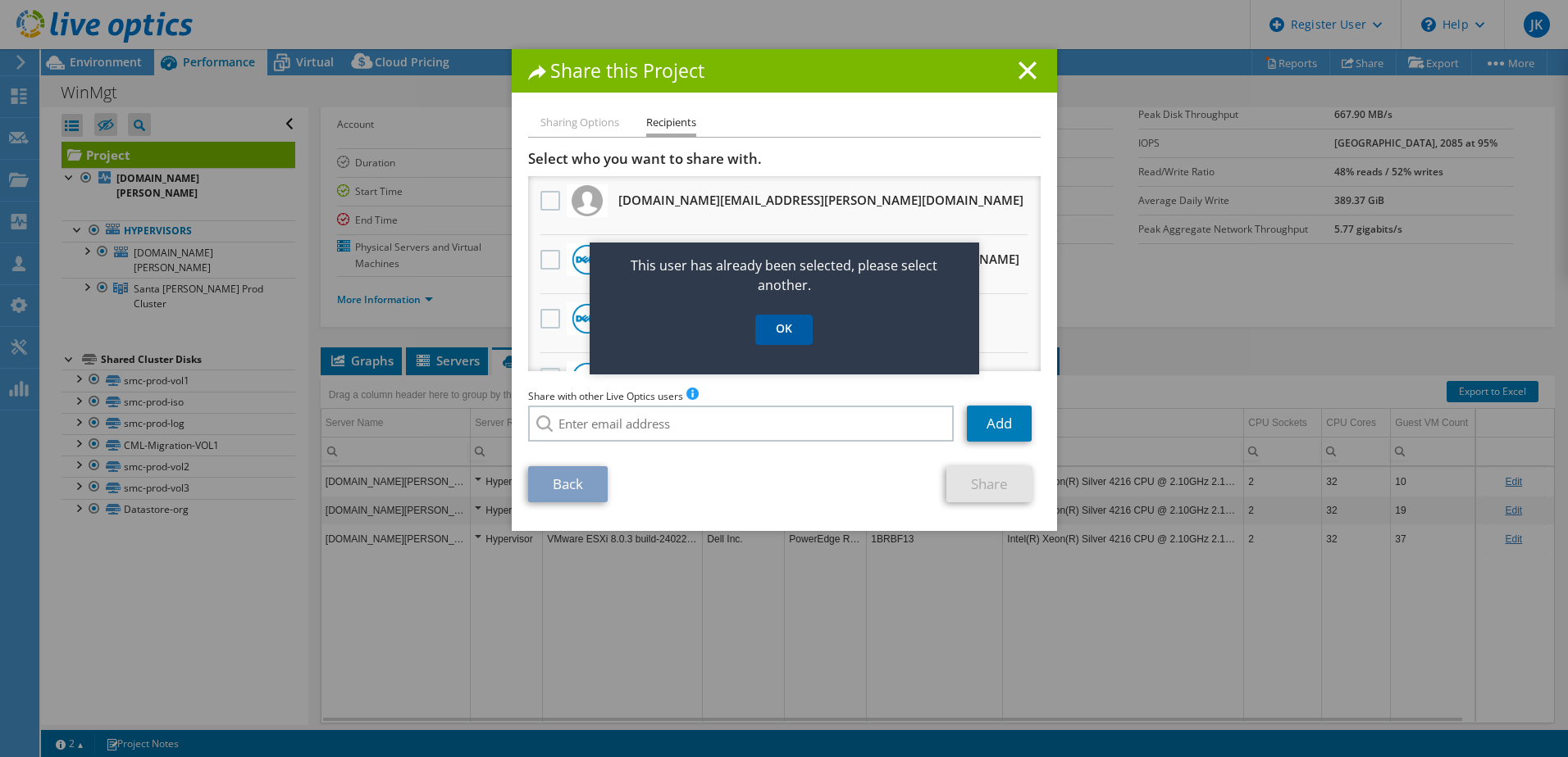
click at [792, 323] on link "OK" at bounding box center [783, 330] width 58 height 30
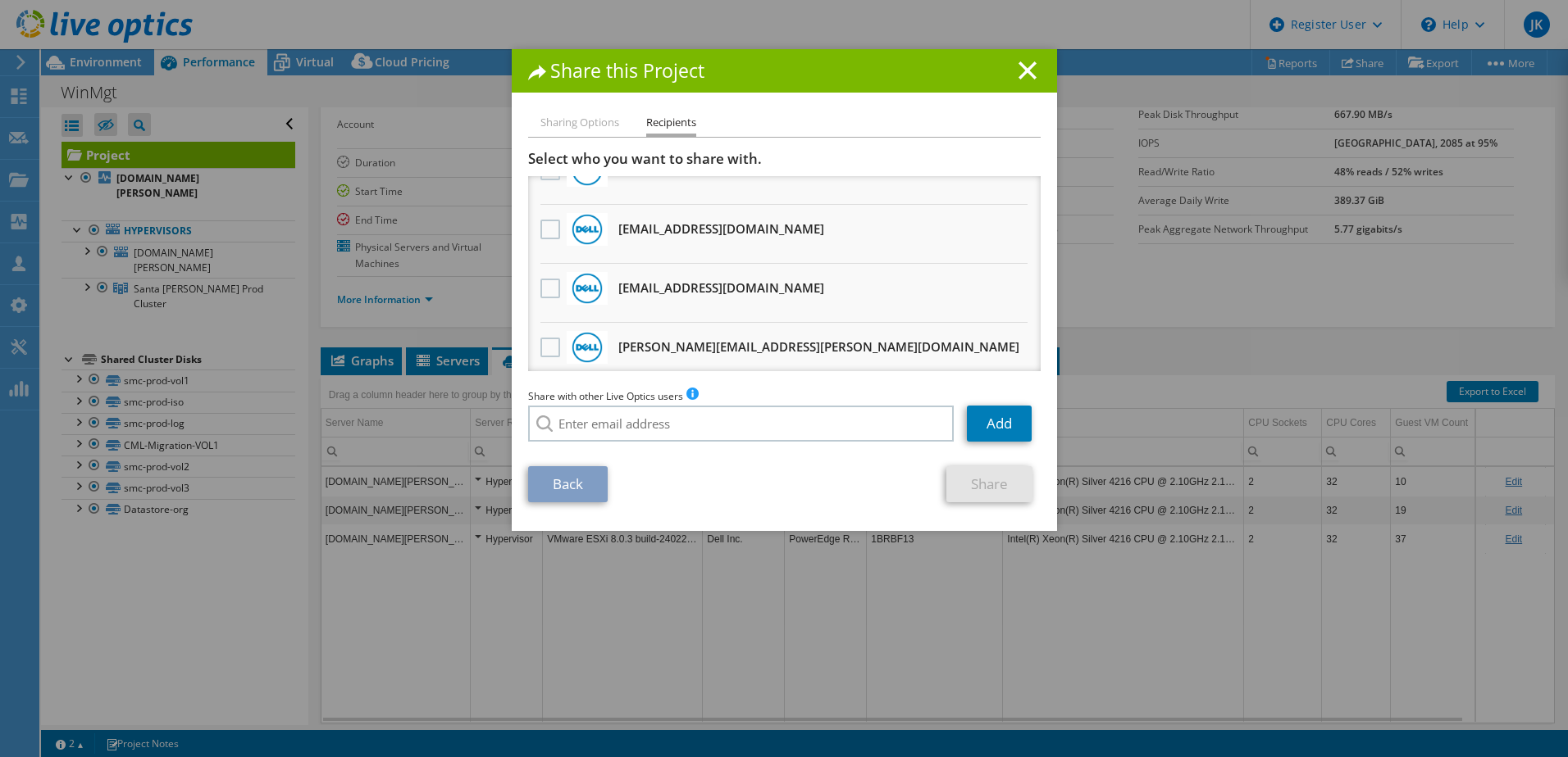
scroll to position [454, 0]
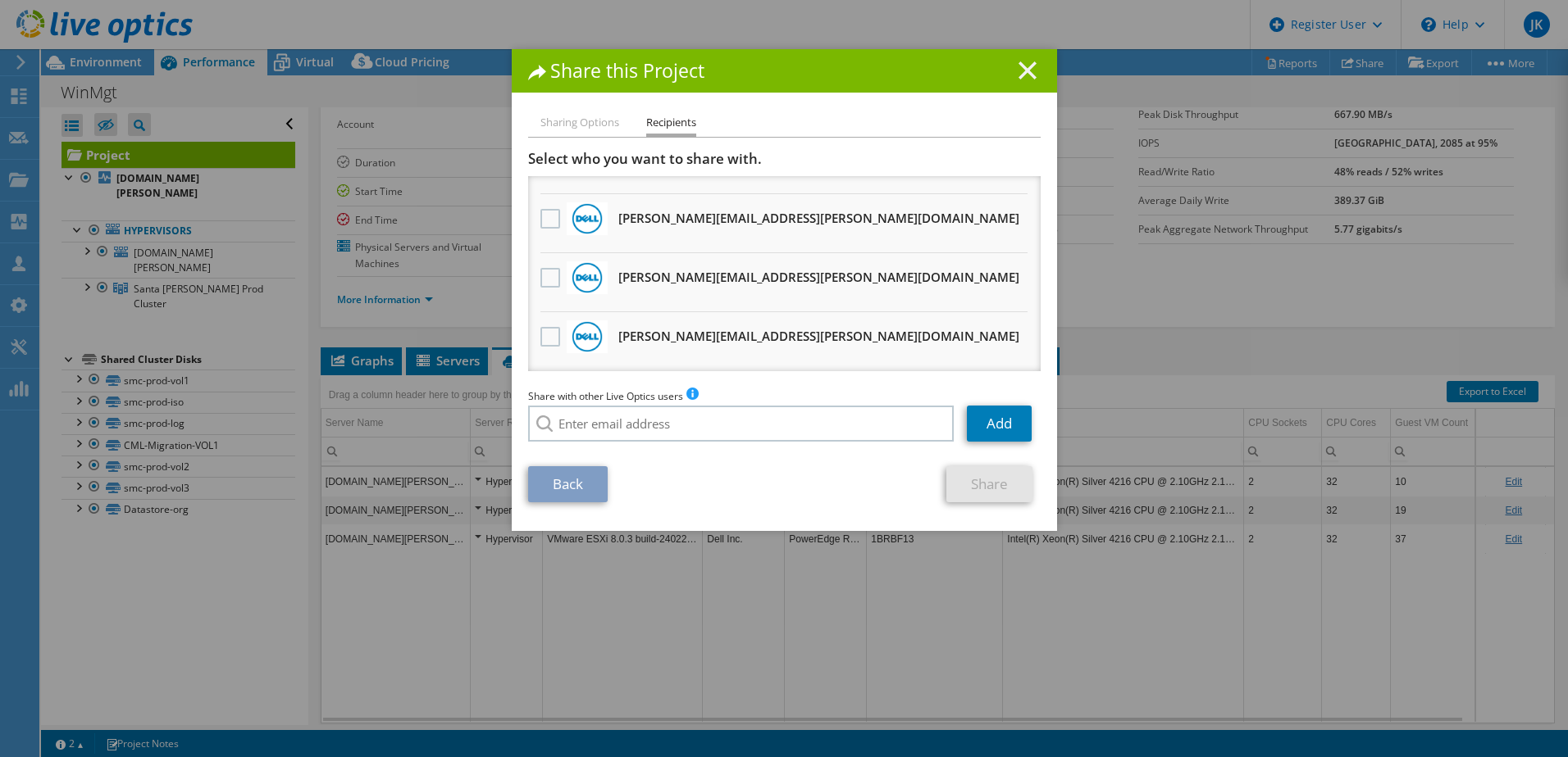
click at [1024, 75] on line at bounding box center [1028, 70] width 16 height 16
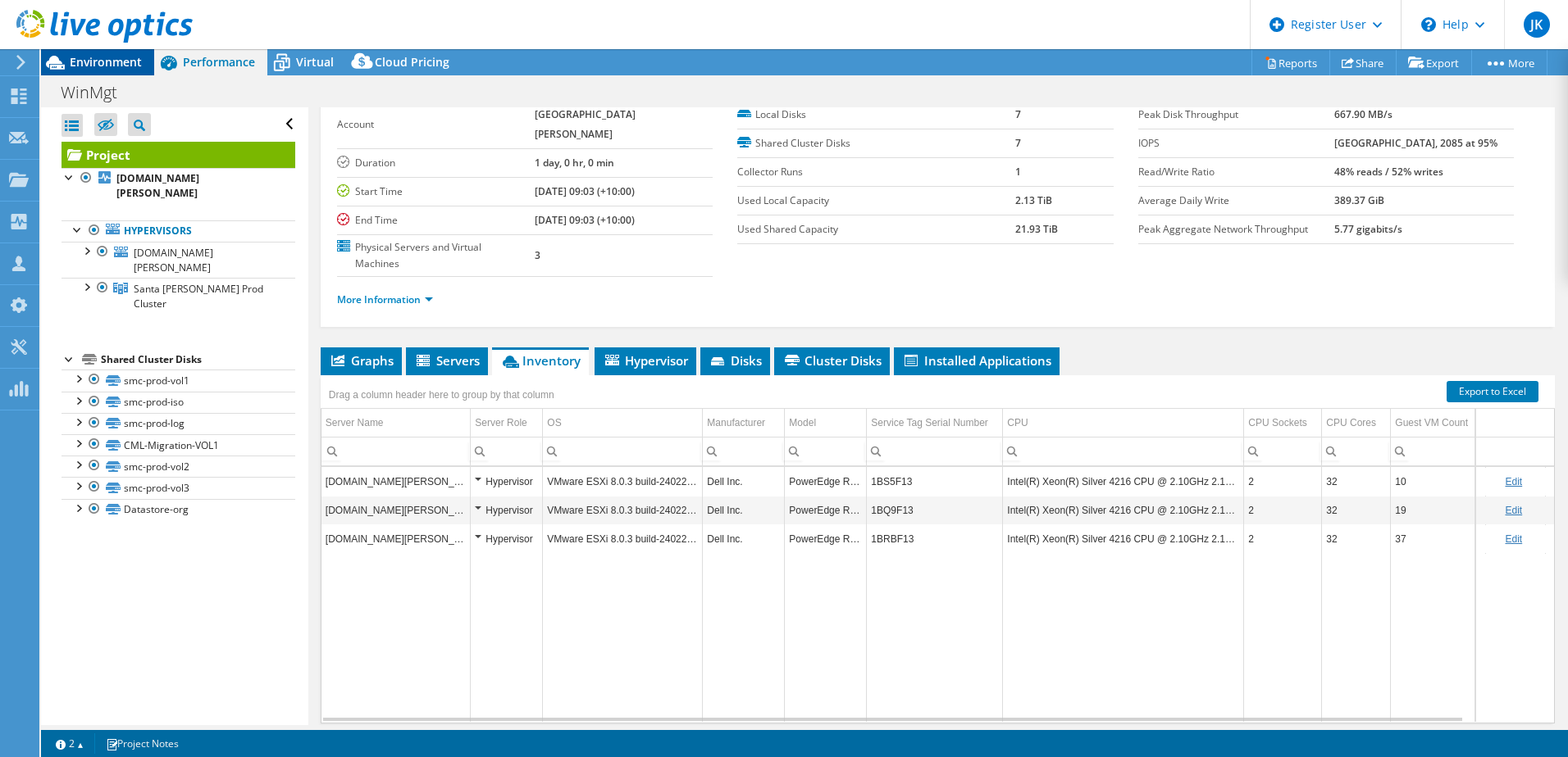
click at [82, 65] on span "Environment" at bounding box center [105, 61] width 72 height 16
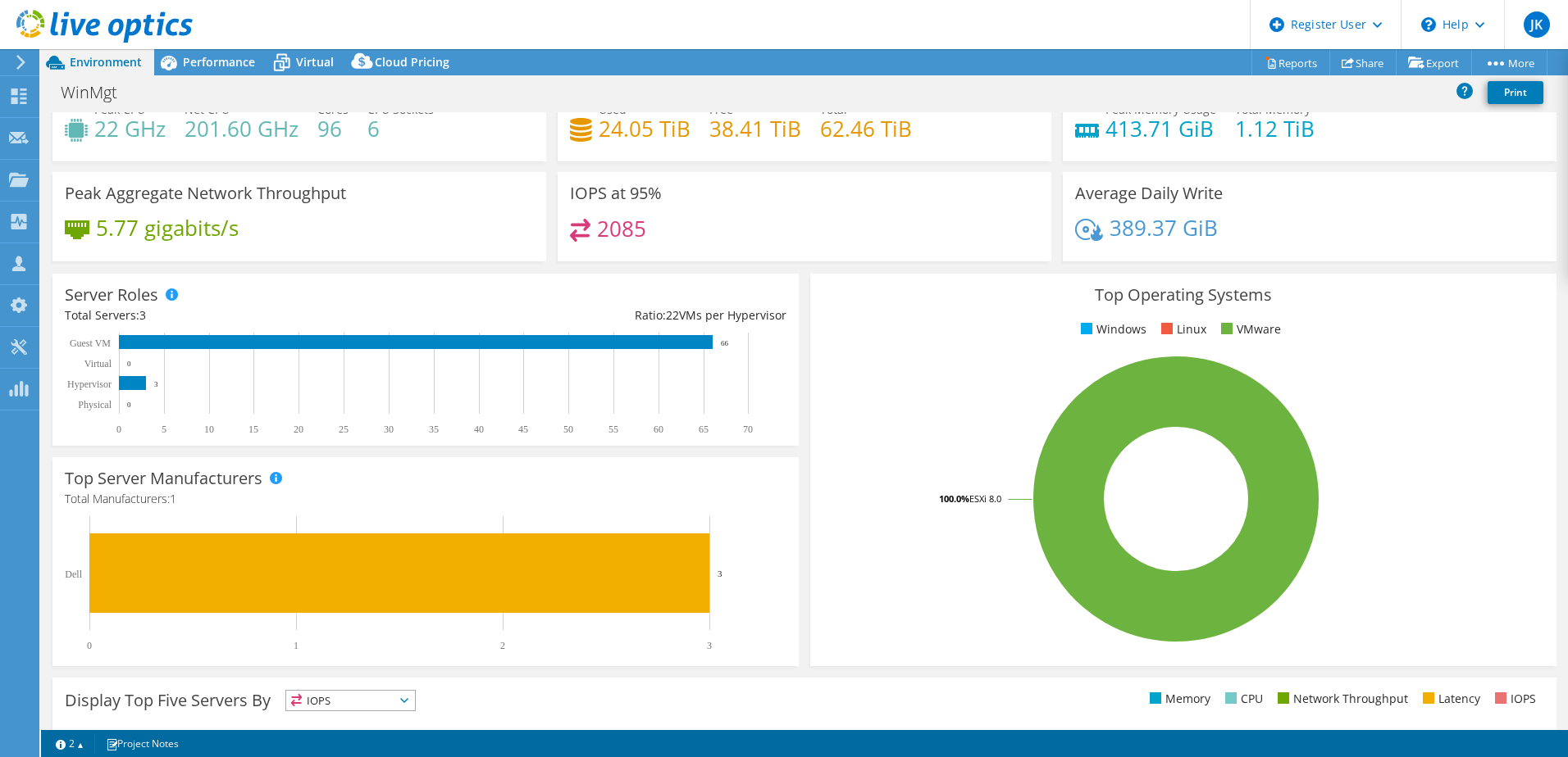
scroll to position [0, 0]
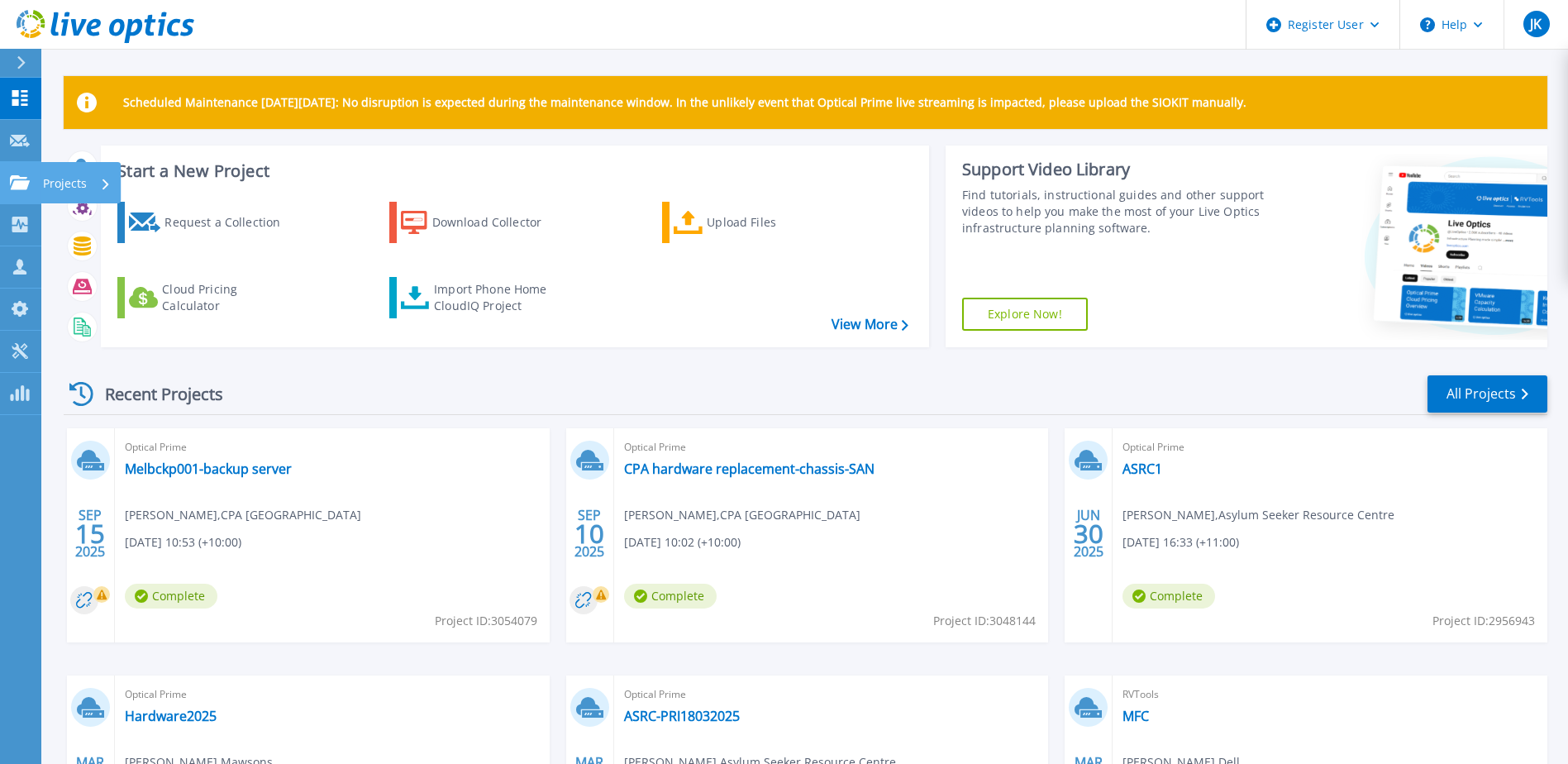
click at [21, 176] on icon at bounding box center [19, 182] width 19 height 14
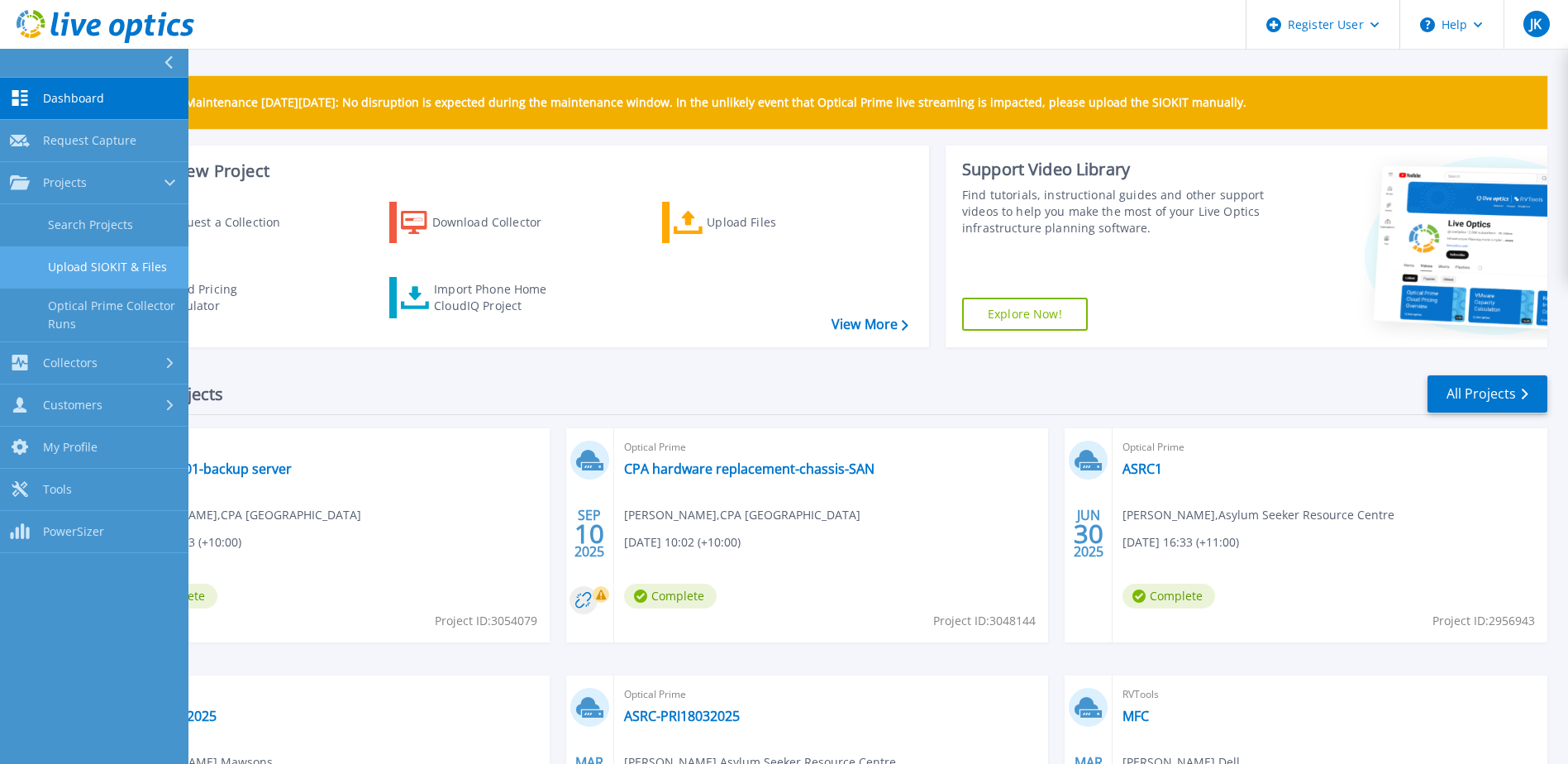
drag, startPoint x: 83, startPoint y: 220, endPoint x: 70, endPoint y: 285, distance: 66.3
click at [83, 220] on link "Search Projects" at bounding box center [94, 225] width 188 height 42
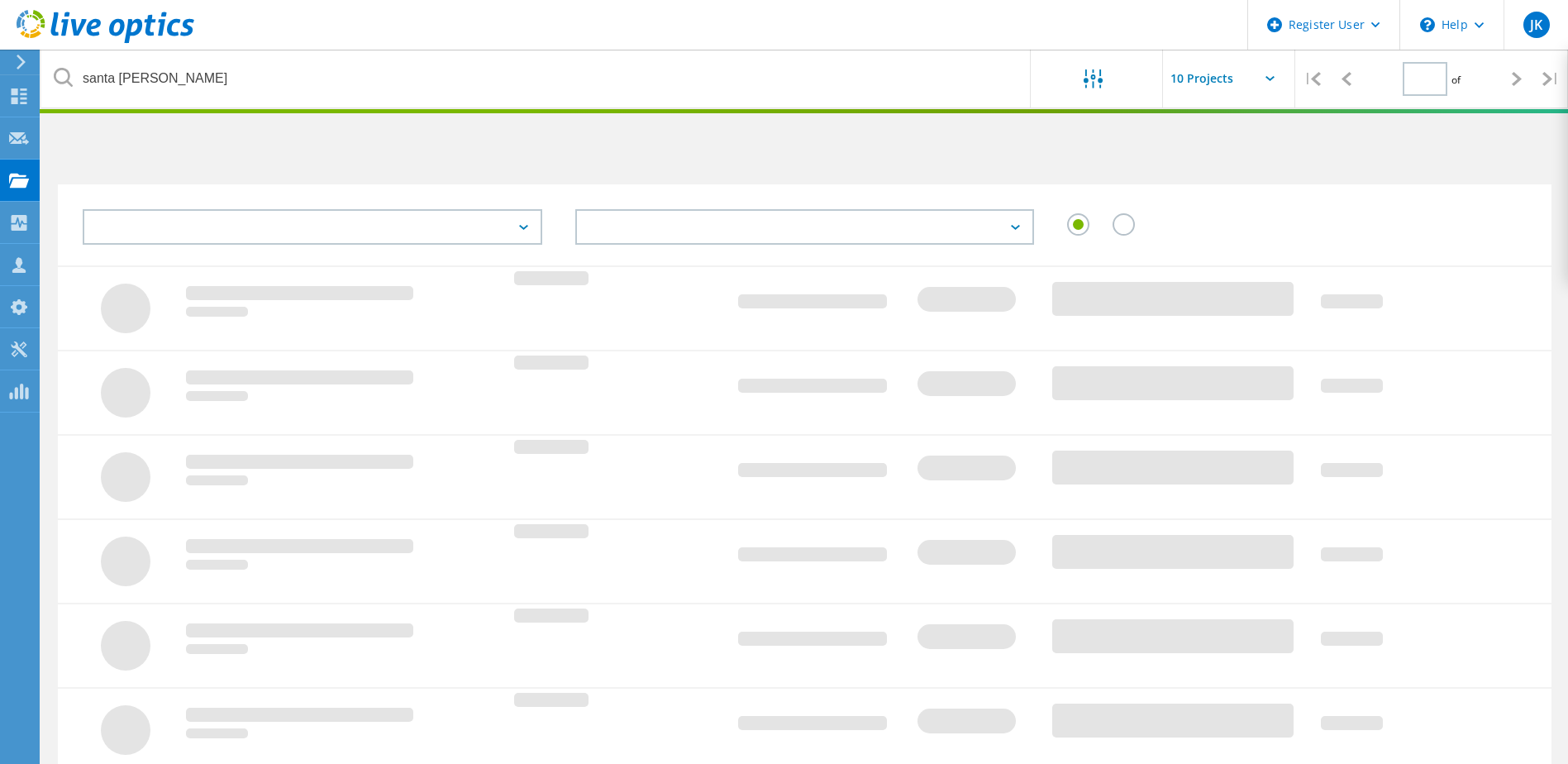
type input "1"
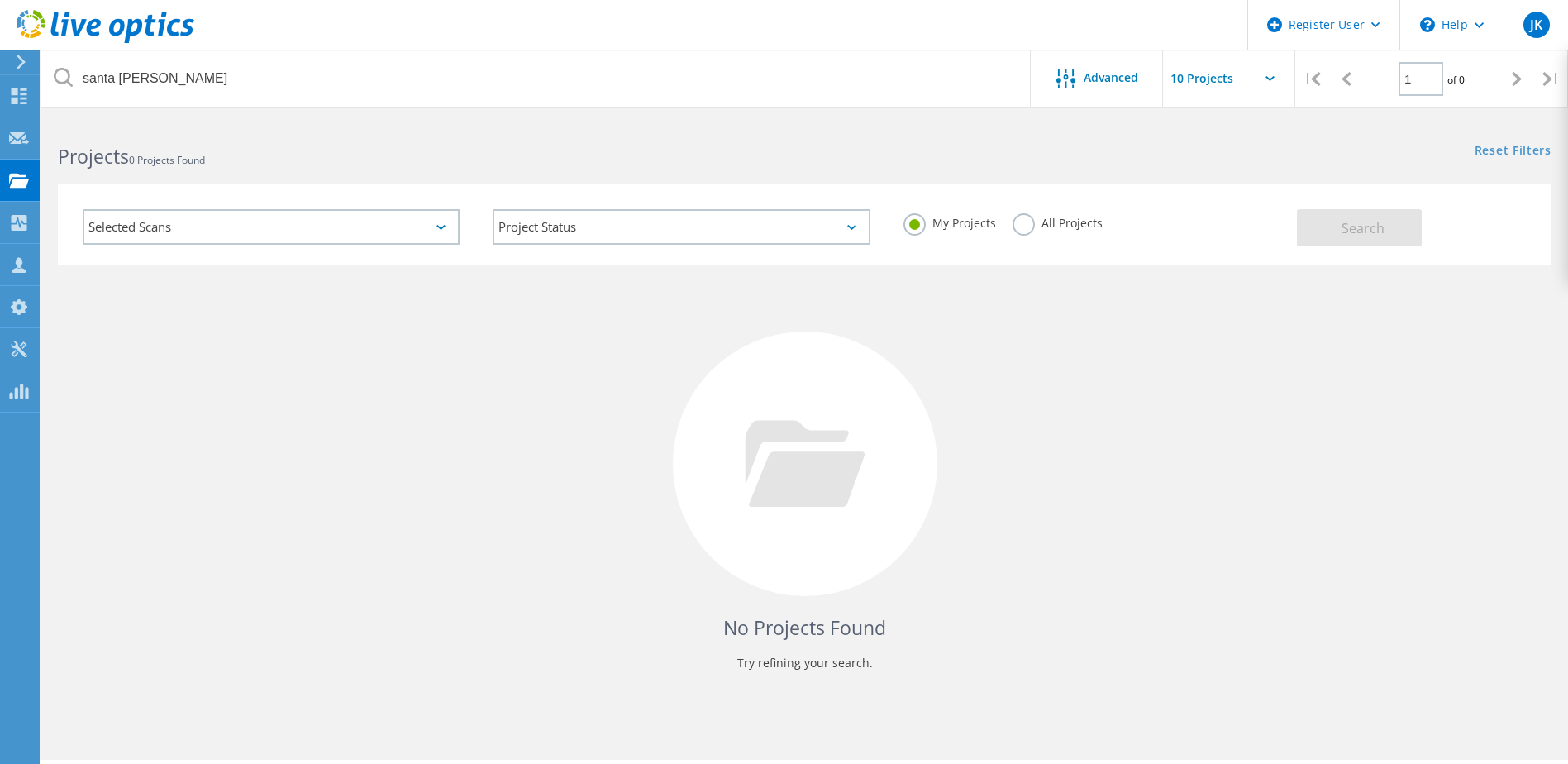
click at [1031, 228] on label "All Projects" at bounding box center [1058, 221] width 90 height 16
click at [0, 0] on input "All Projects" at bounding box center [0, 0] width 0 height 0
click at [230, 240] on div "Selected Scans" at bounding box center [271, 226] width 377 height 35
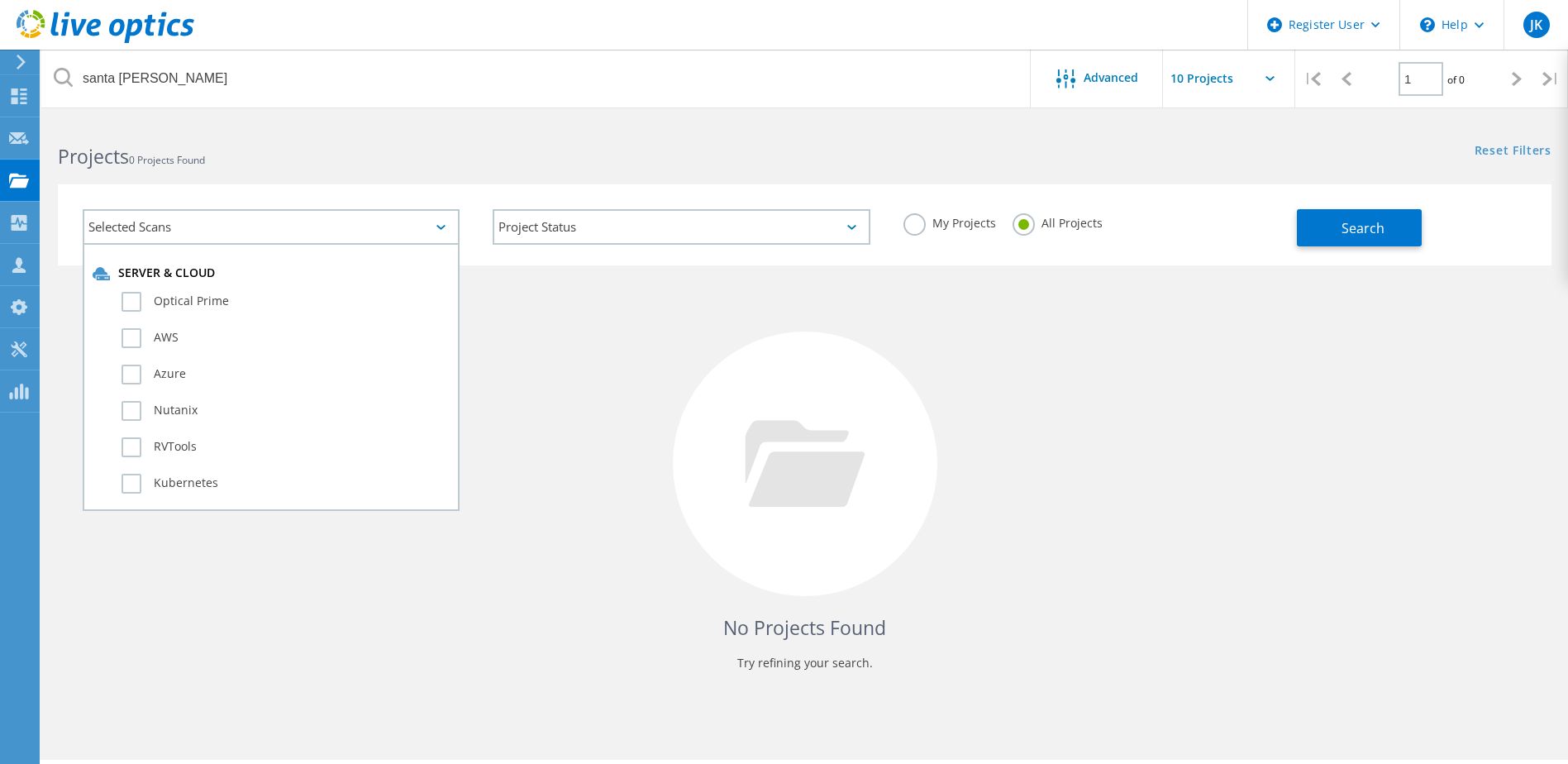
drag, startPoint x: 237, startPoint y: 222, endPoint x: 233, endPoint y: 65, distance: 157.1
click at [238, 221] on div "Selected Scans" at bounding box center [271, 226] width 377 height 35
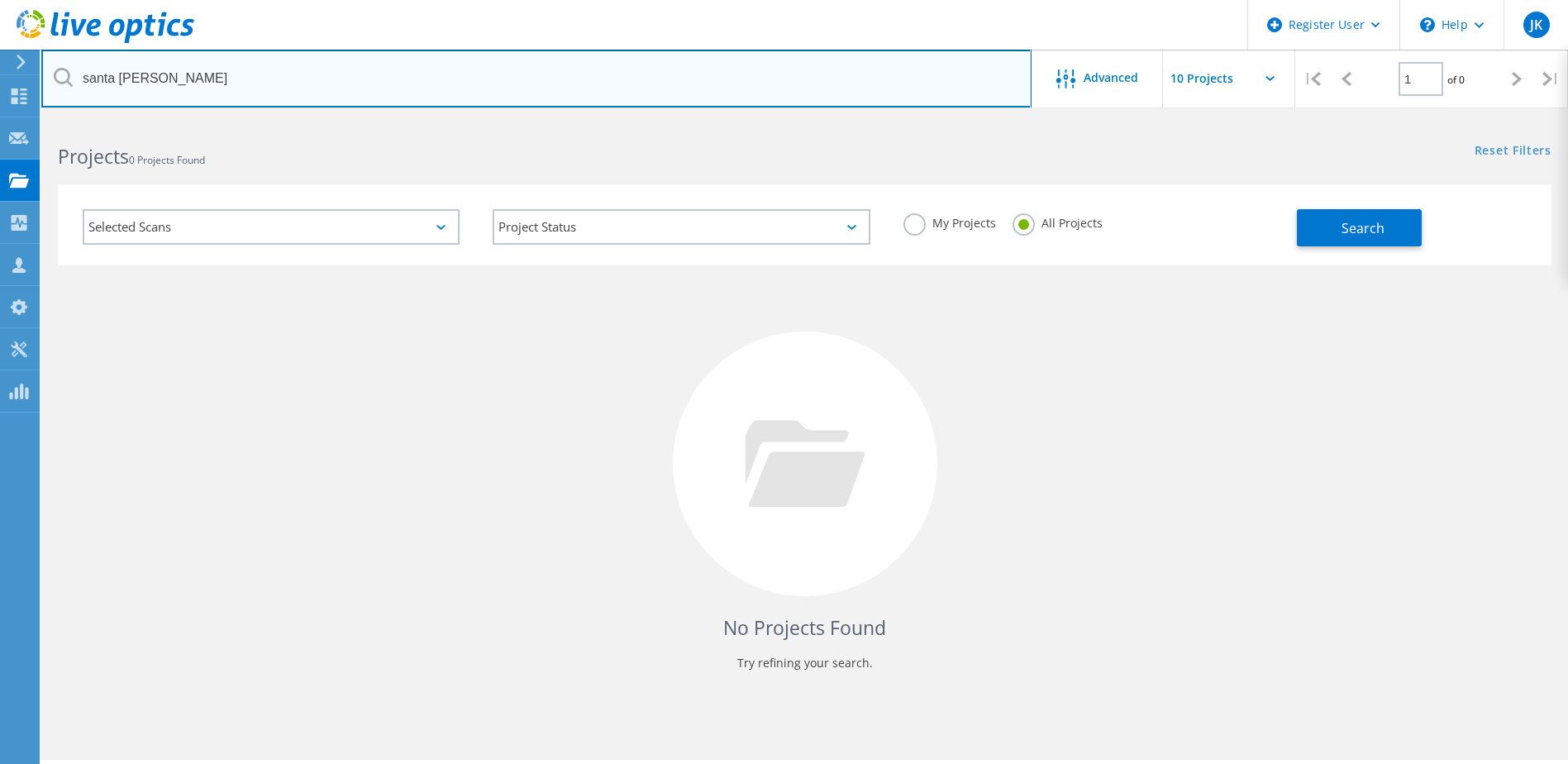
click at [224, 78] on input "santa maria" at bounding box center [537, 79] width 990 height 58
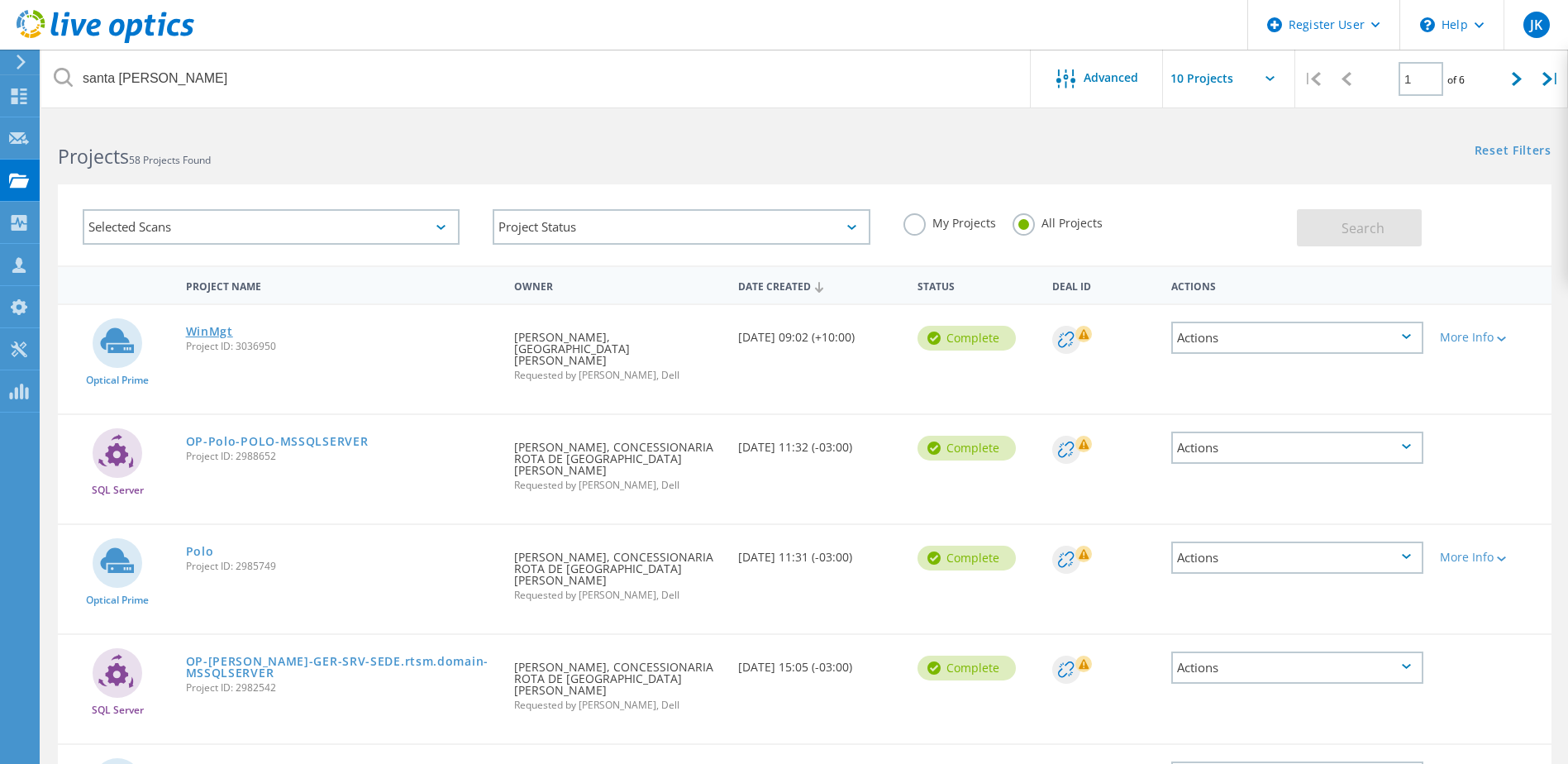
click at [223, 335] on link "WinMgt" at bounding box center [209, 332] width 47 height 12
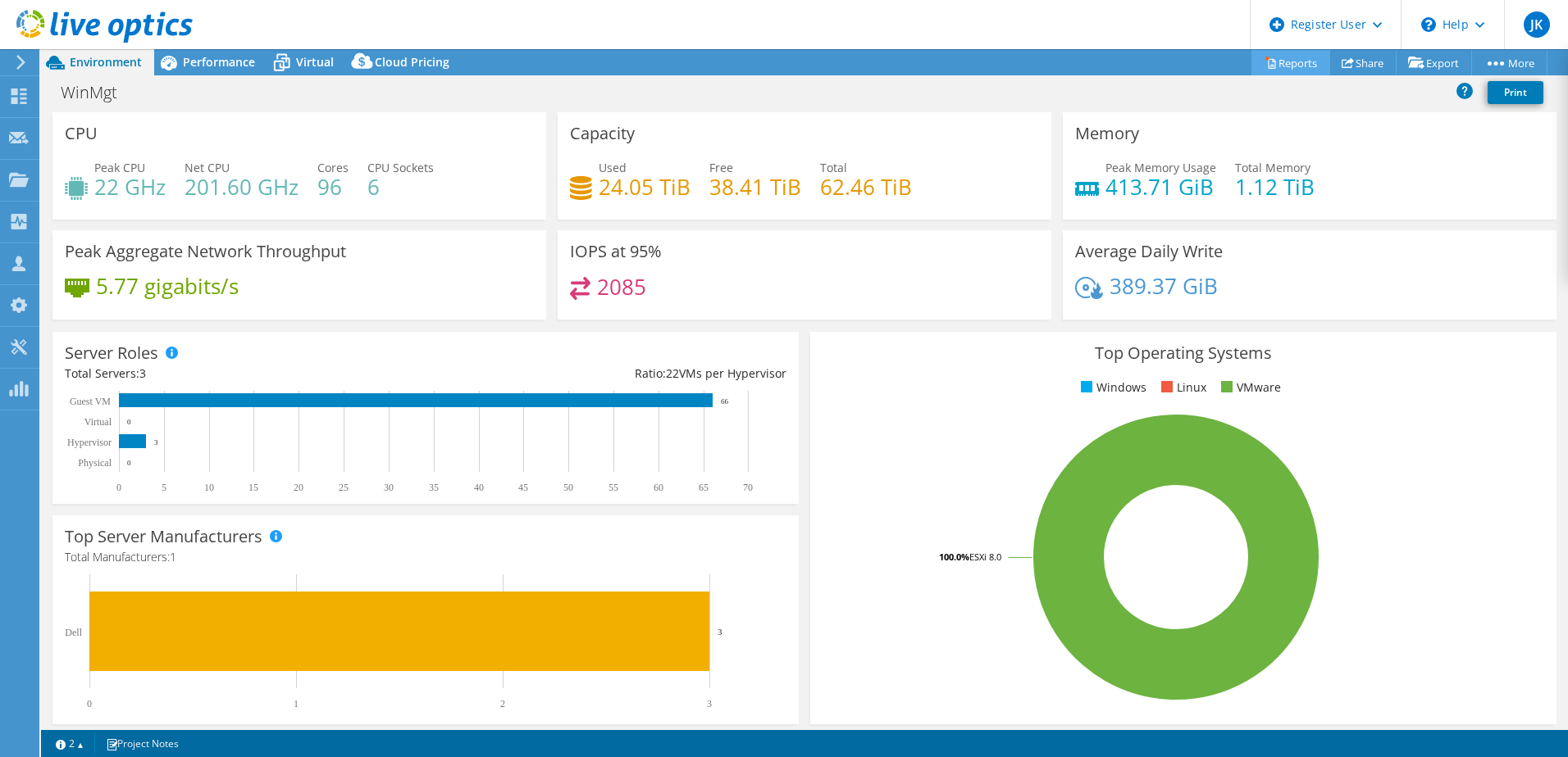
click at [1287, 63] on link "Reports" at bounding box center [1290, 63] width 79 height 26
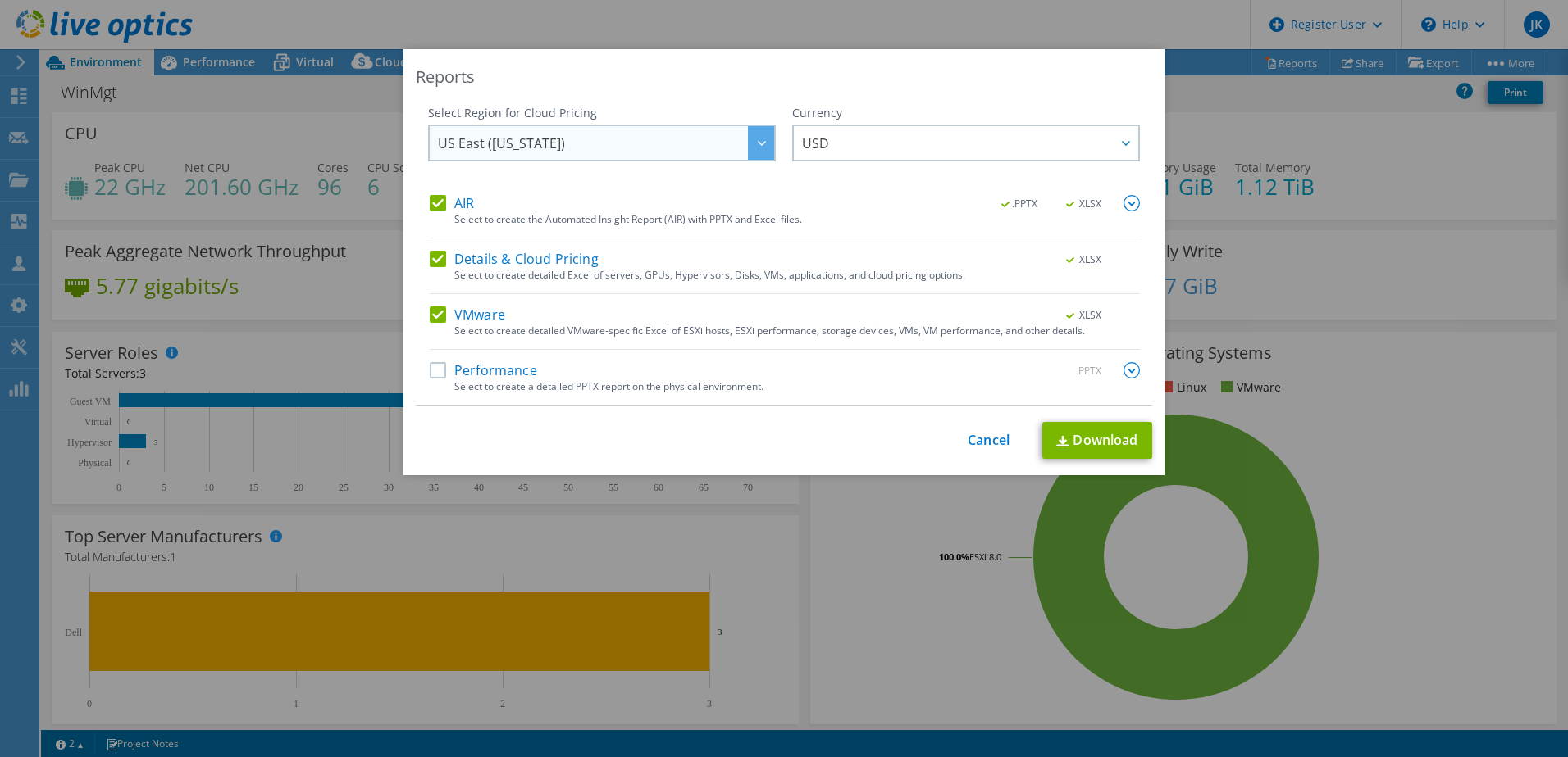
click at [484, 146] on span "US East ([US_STATE])" at bounding box center [501, 147] width 127 height 26
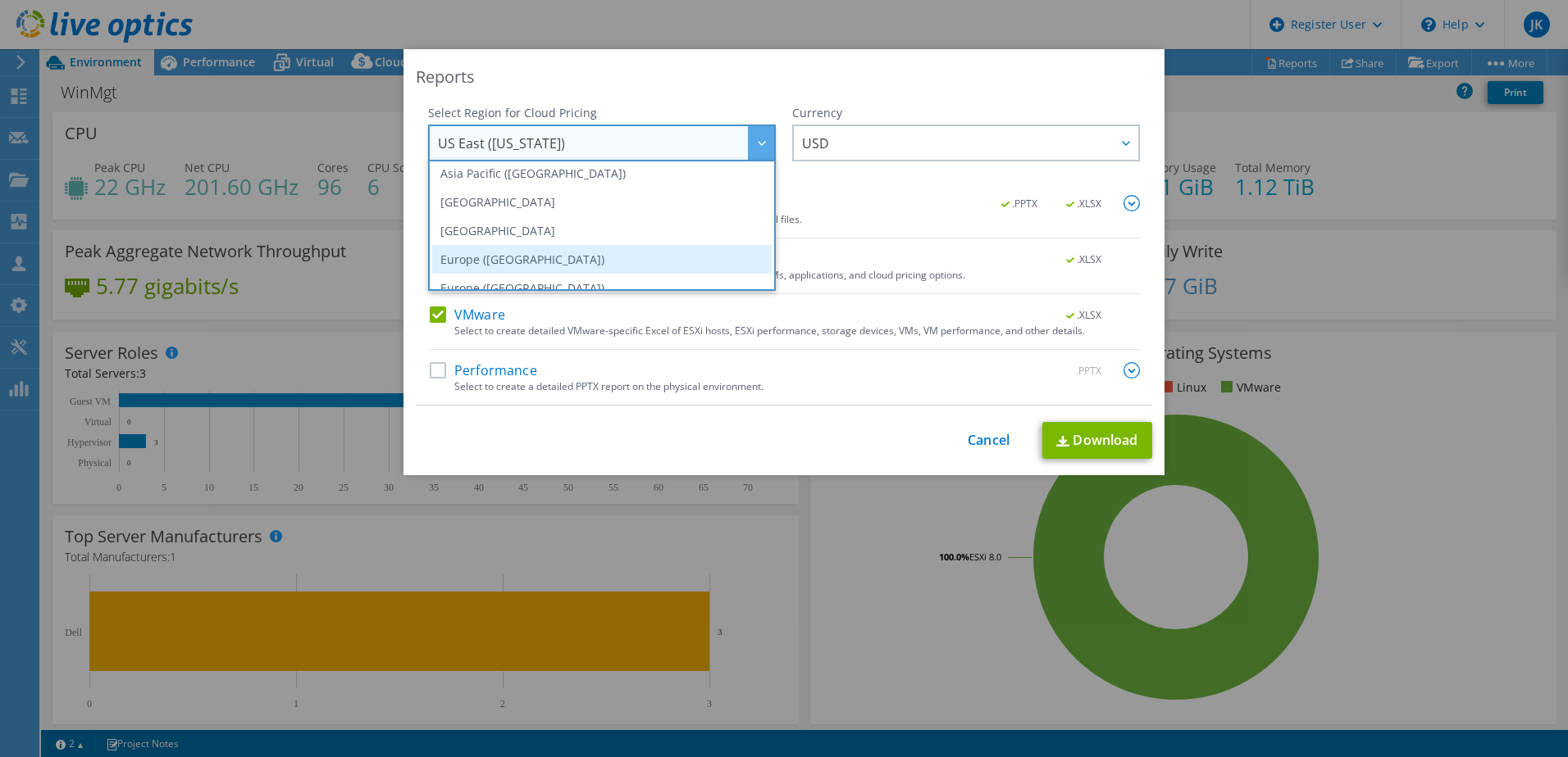
scroll to position [82, 0]
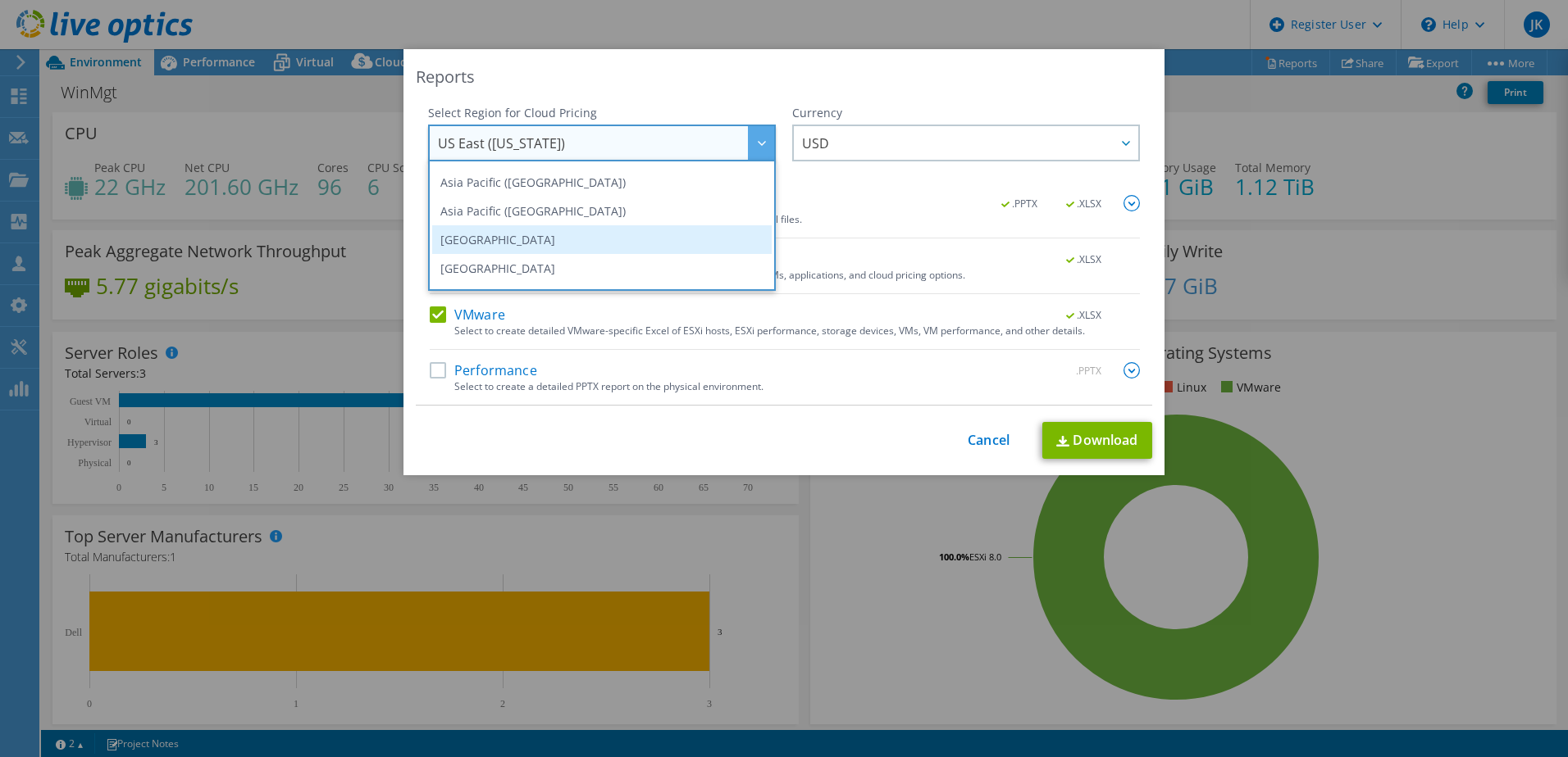
click at [506, 240] on li "[GEOGRAPHIC_DATA]" at bounding box center [602, 239] width 340 height 28
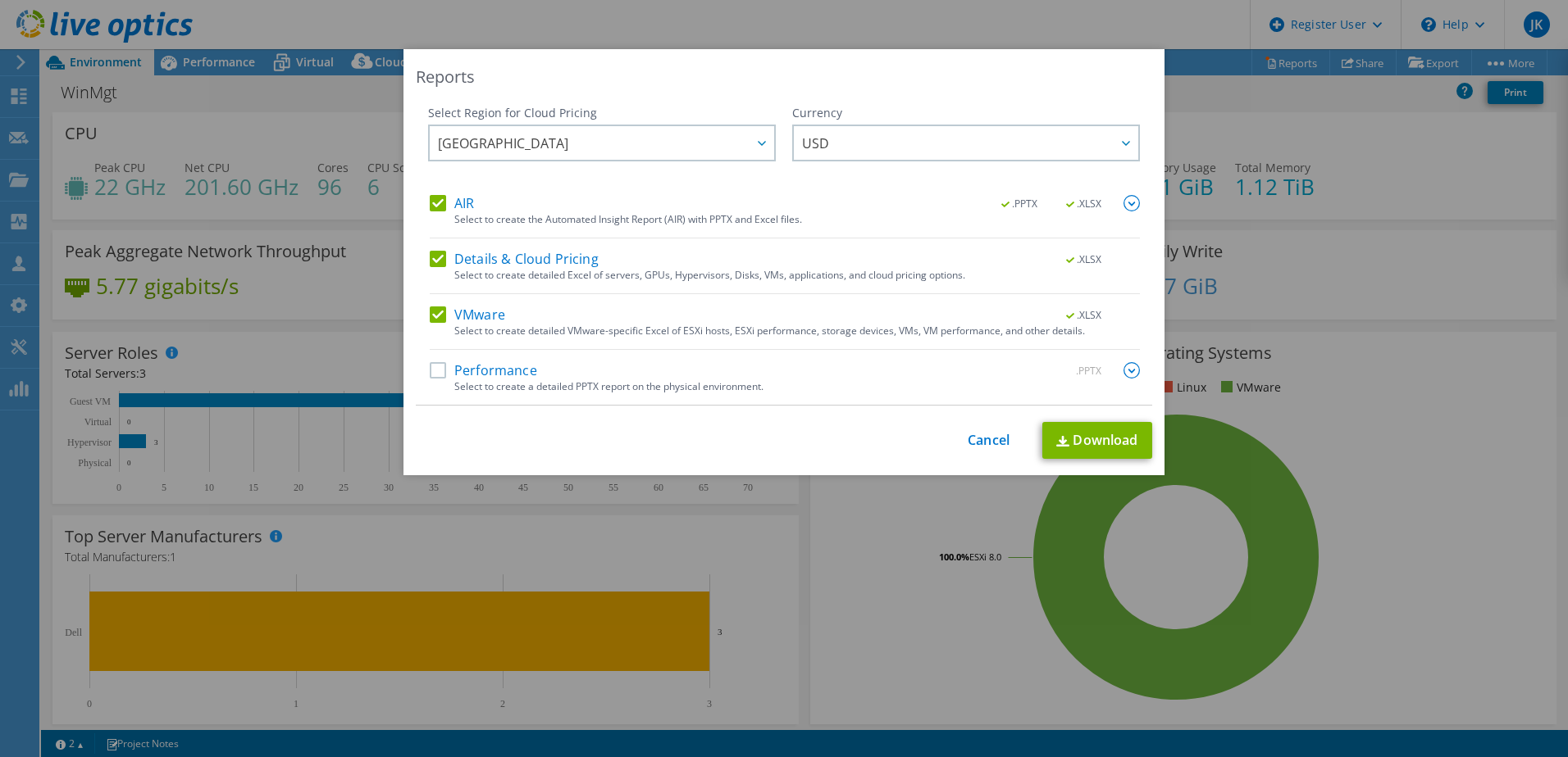
click at [1015, 206] on span ".PPTX" at bounding box center [1020, 204] width 62 height 12
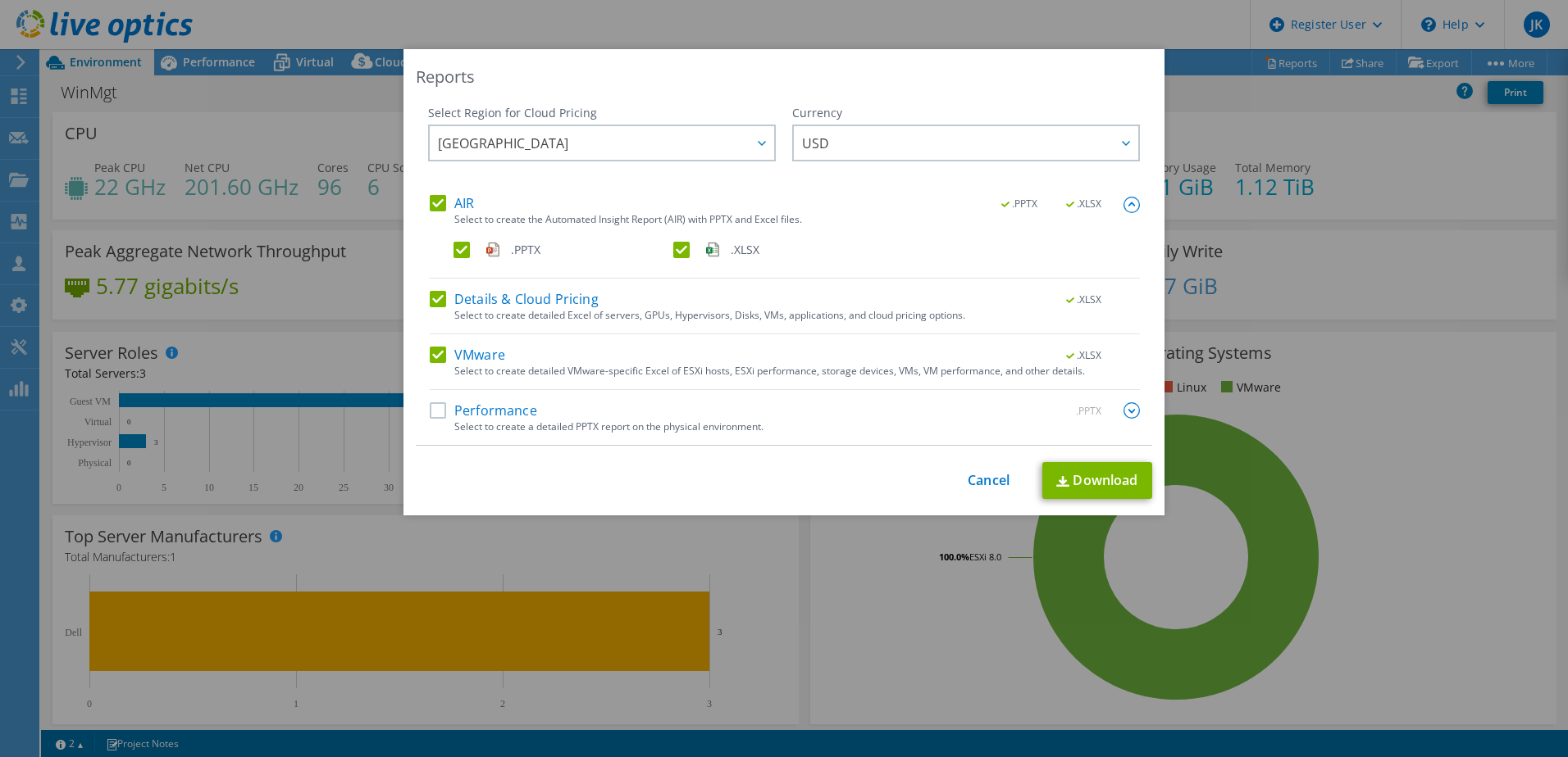
click at [430, 407] on label "Performance" at bounding box center [483, 411] width 107 height 16
click at [0, 0] on input "Performance" at bounding box center [0, 0] width 0 height 0
click at [1123, 410] on img at bounding box center [1131, 411] width 16 height 16
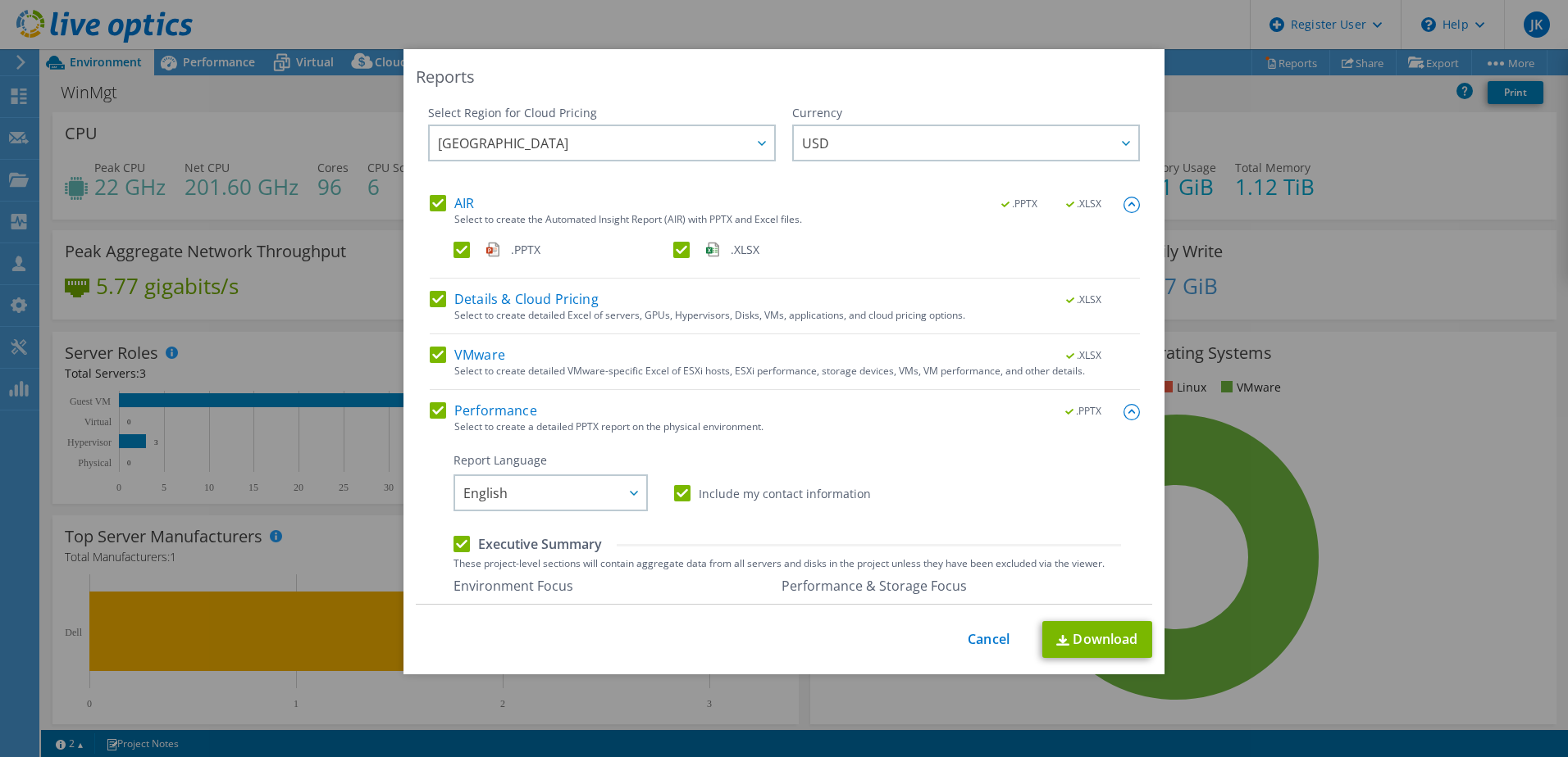
click at [1123, 410] on img at bounding box center [1131, 412] width 16 height 16
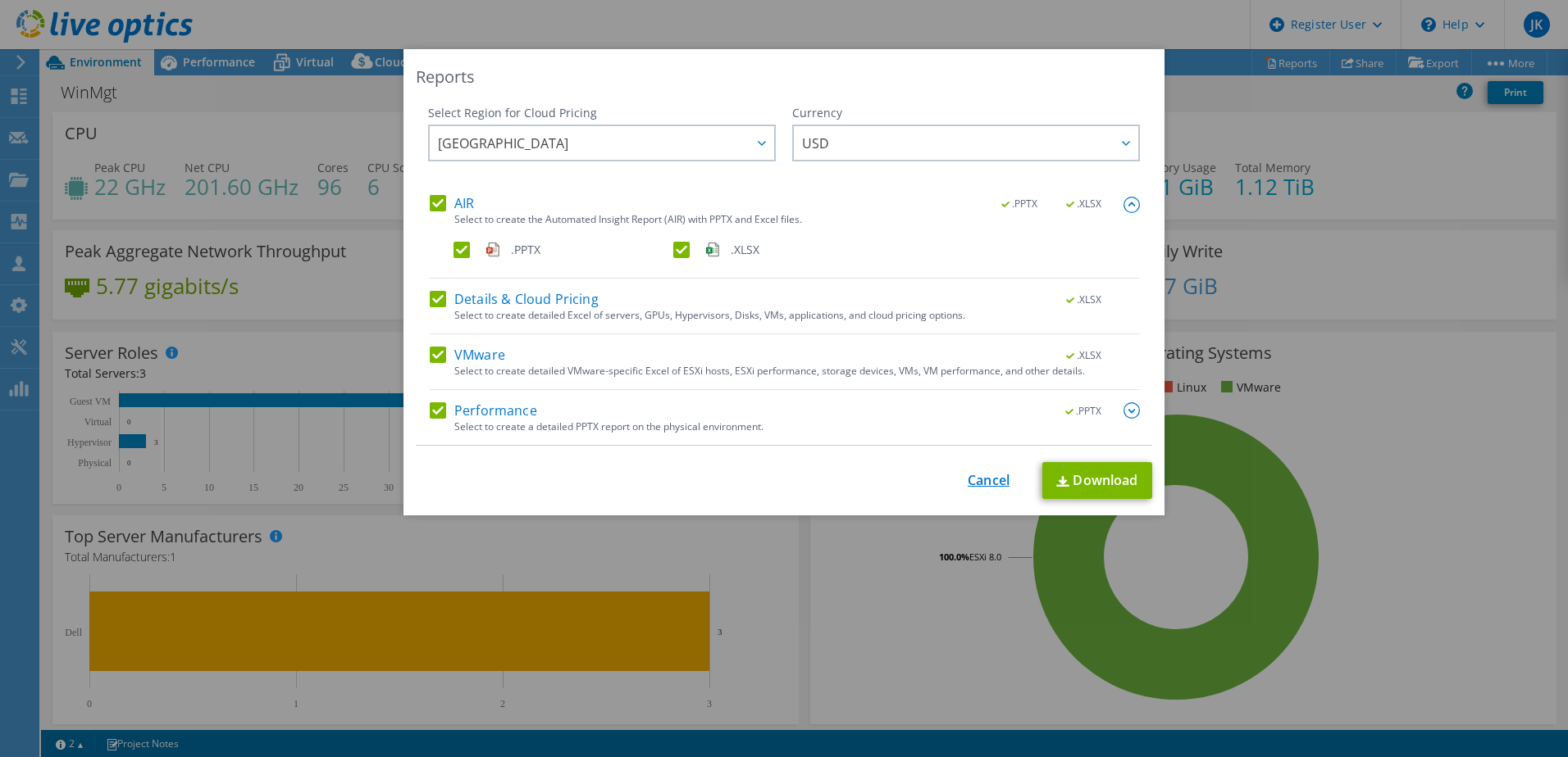
click at [985, 479] on link "Cancel" at bounding box center [988, 481] width 42 height 16
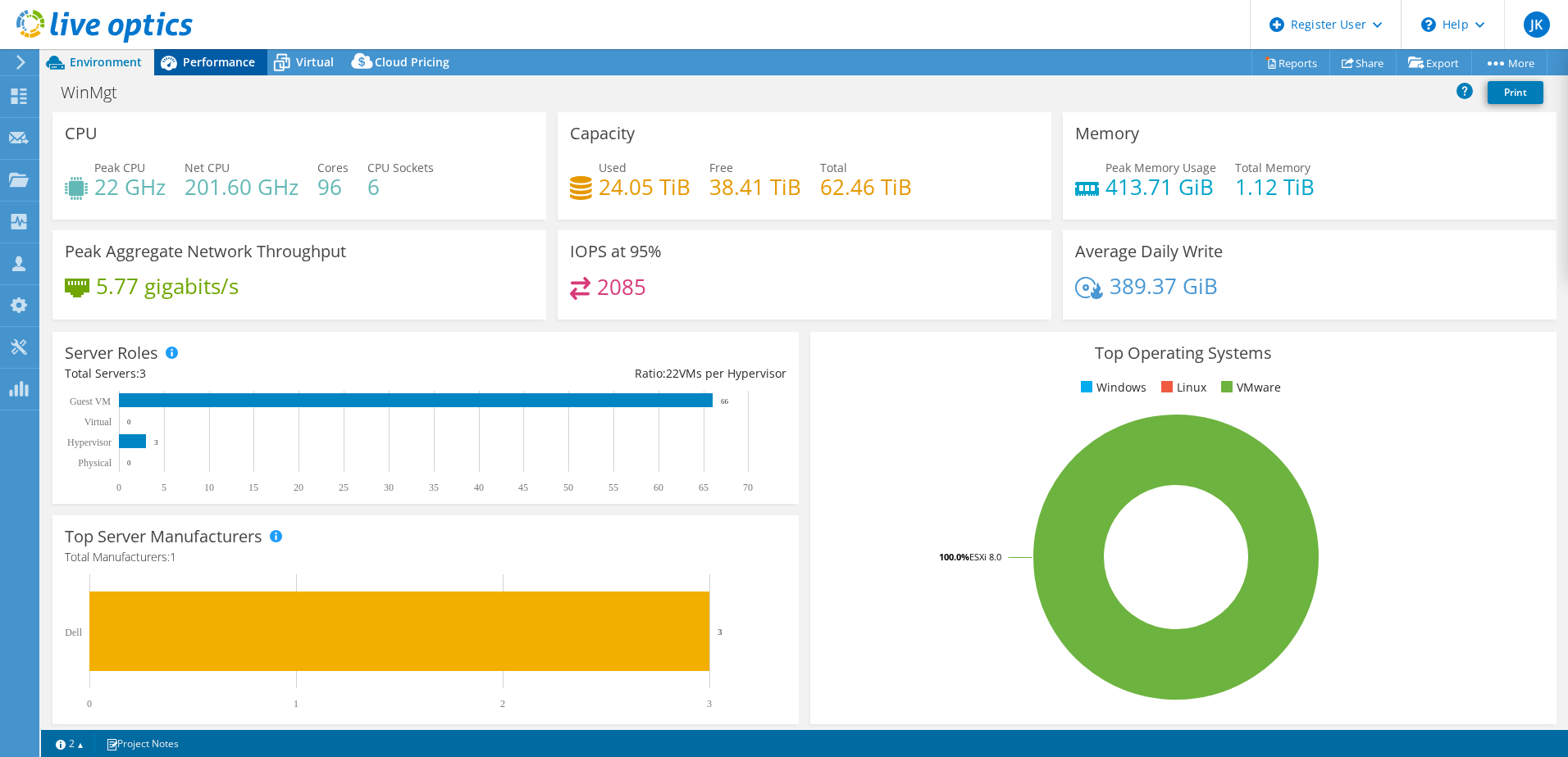
click at [208, 58] on span "Performance" at bounding box center [219, 61] width 72 height 16
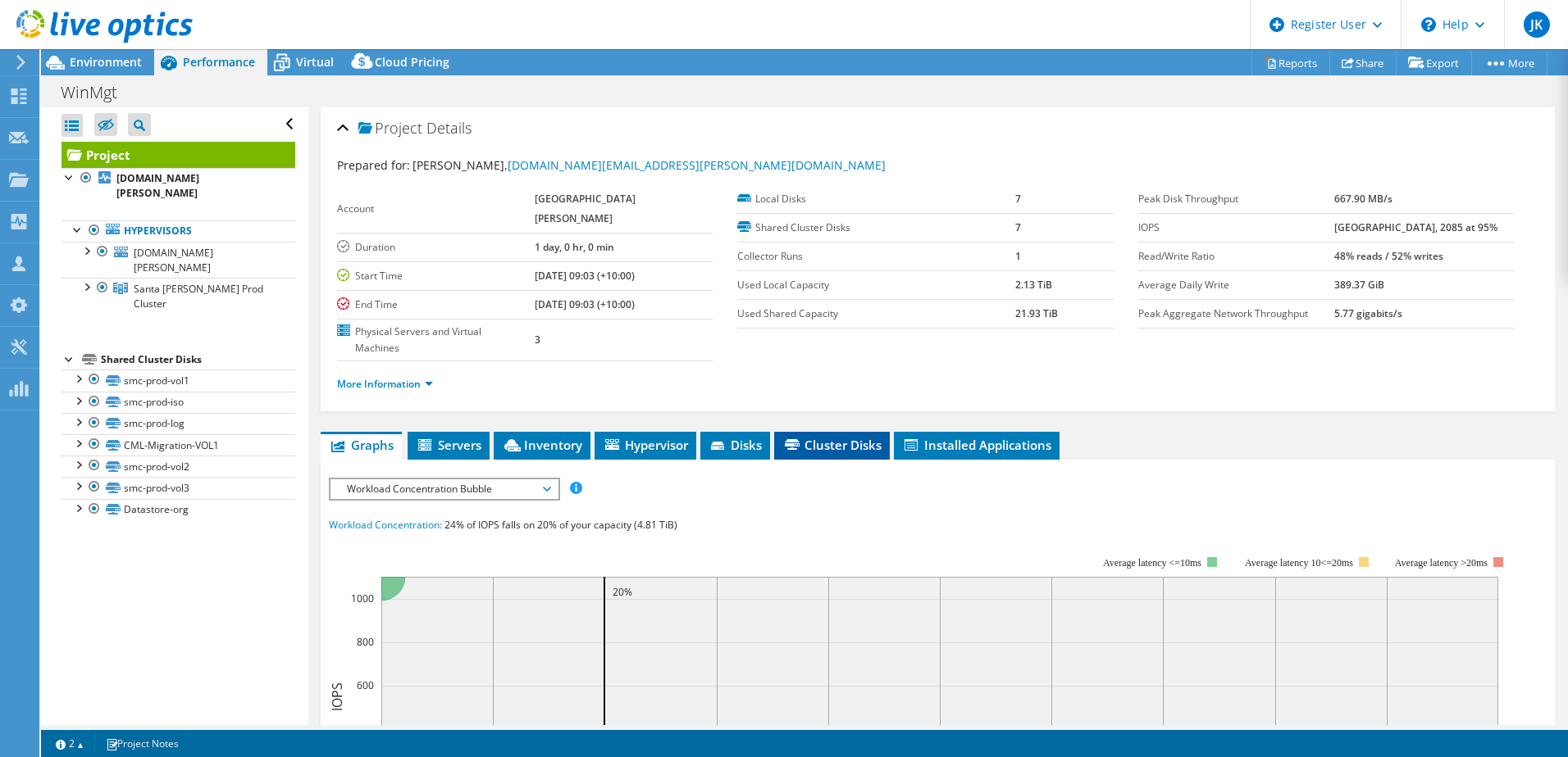
click at [851, 437] on span "Cluster Disks" at bounding box center [832, 445] width 99 height 16
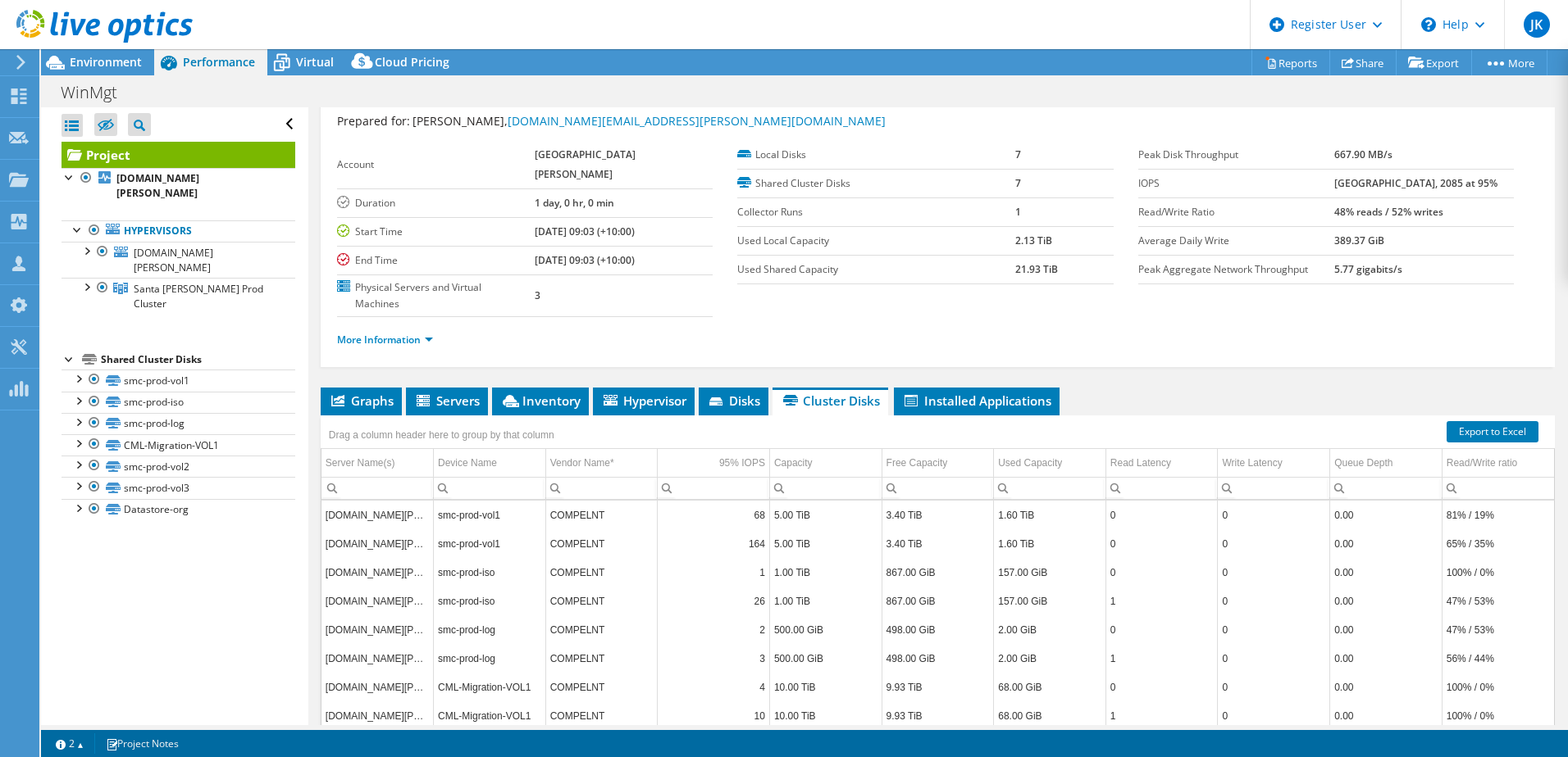
scroll to position [0, 0]
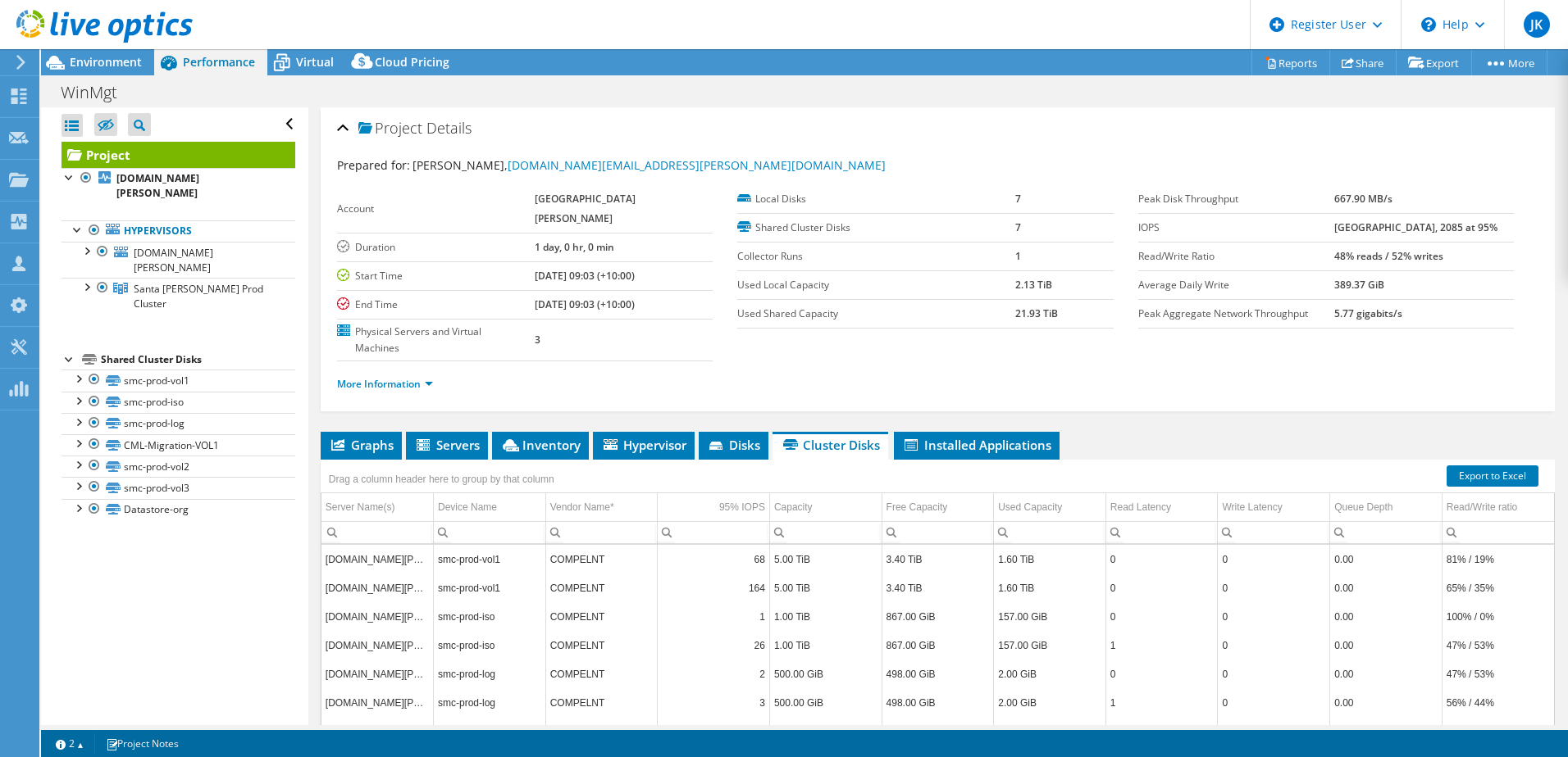
click at [19, 53] on div at bounding box center [96, 27] width 192 height 55
click at [19, 54] on div at bounding box center [96, 27] width 192 height 55
click at [19, 59] on icon at bounding box center [20, 62] width 12 height 15
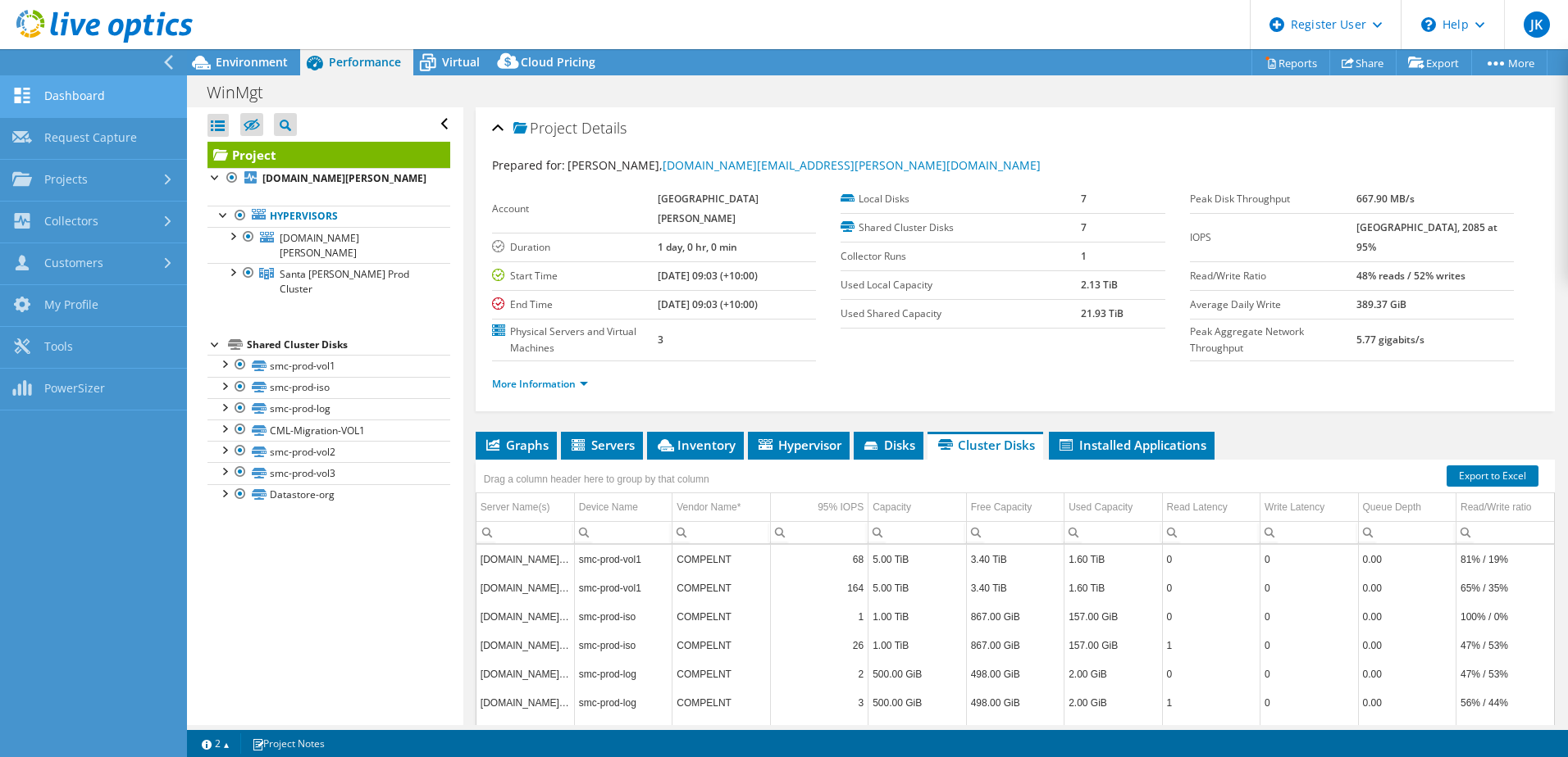
click at [82, 93] on link "Dashboard" at bounding box center [93, 97] width 187 height 42
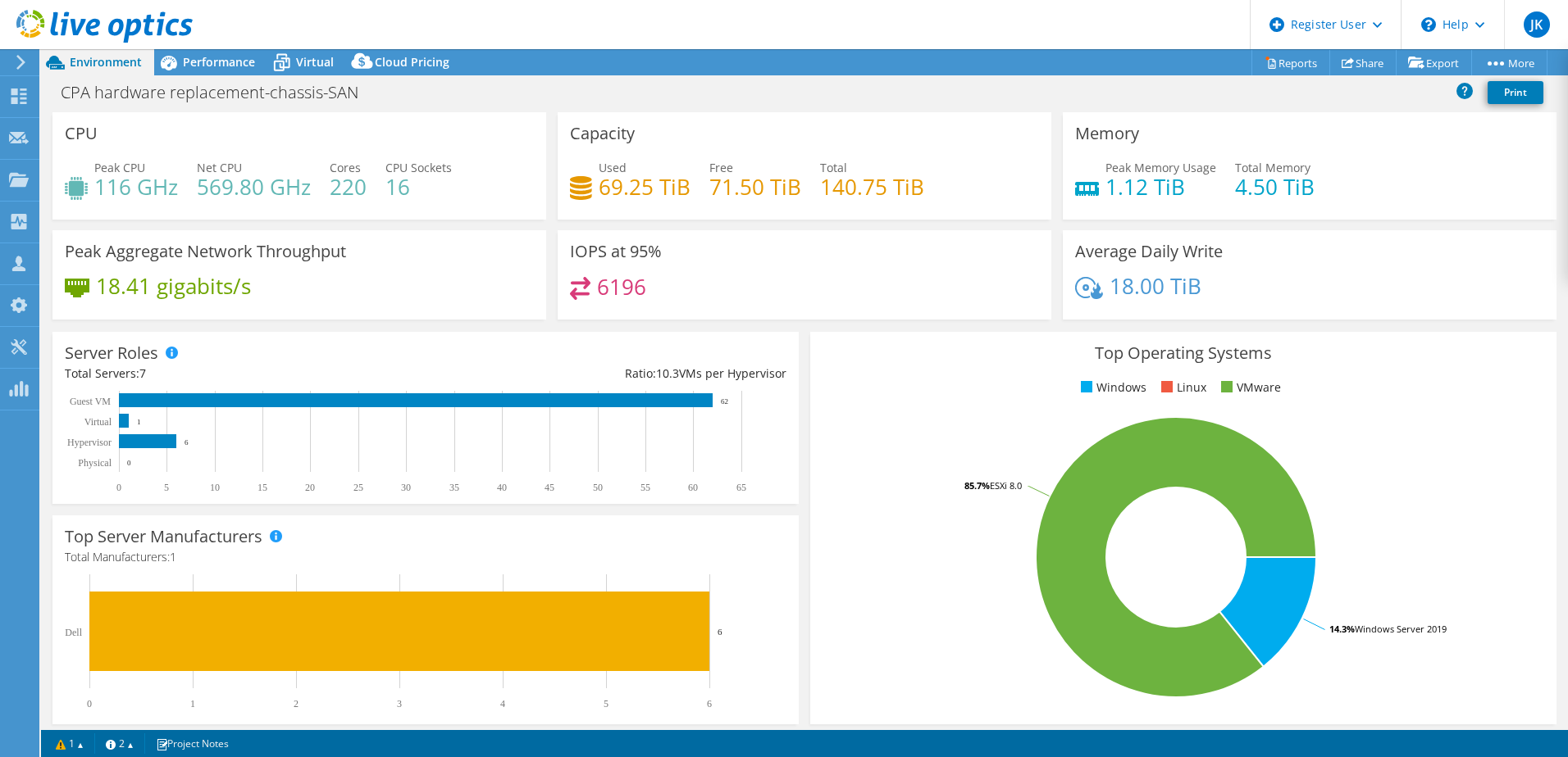
click at [391, 284] on div "18.41 gigabits/s" at bounding box center [299, 295] width 469 height 35
click at [851, 292] on div "6196" at bounding box center [804, 295] width 469 height 35
click at [825, 292] on div "6196" at bounding box center [804, 295] width 469 height 35
click at [195, 70] on div "Performance" at bounding box center [211, 62] width 114 height 27
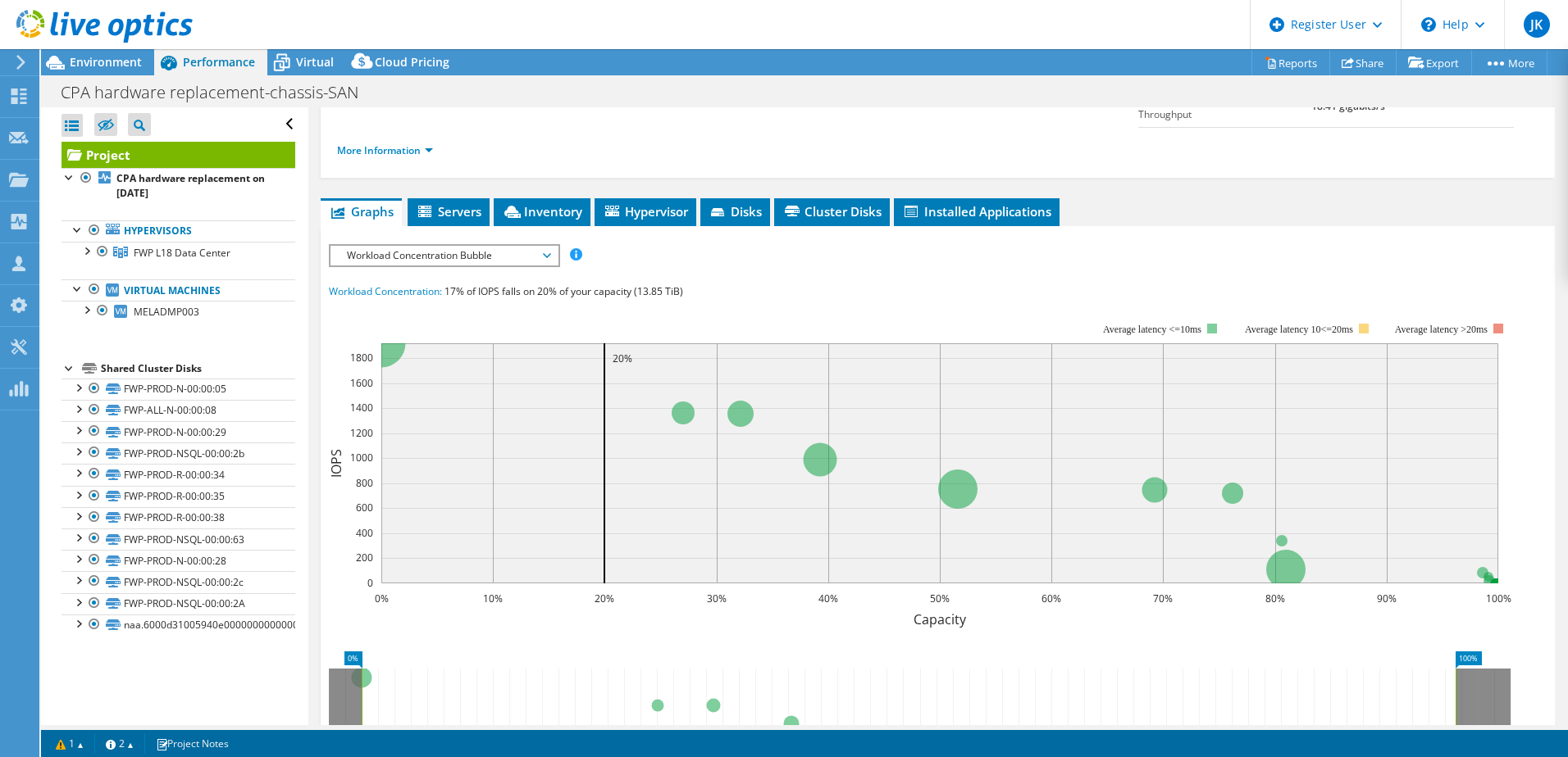
scroll to position [164, 0]
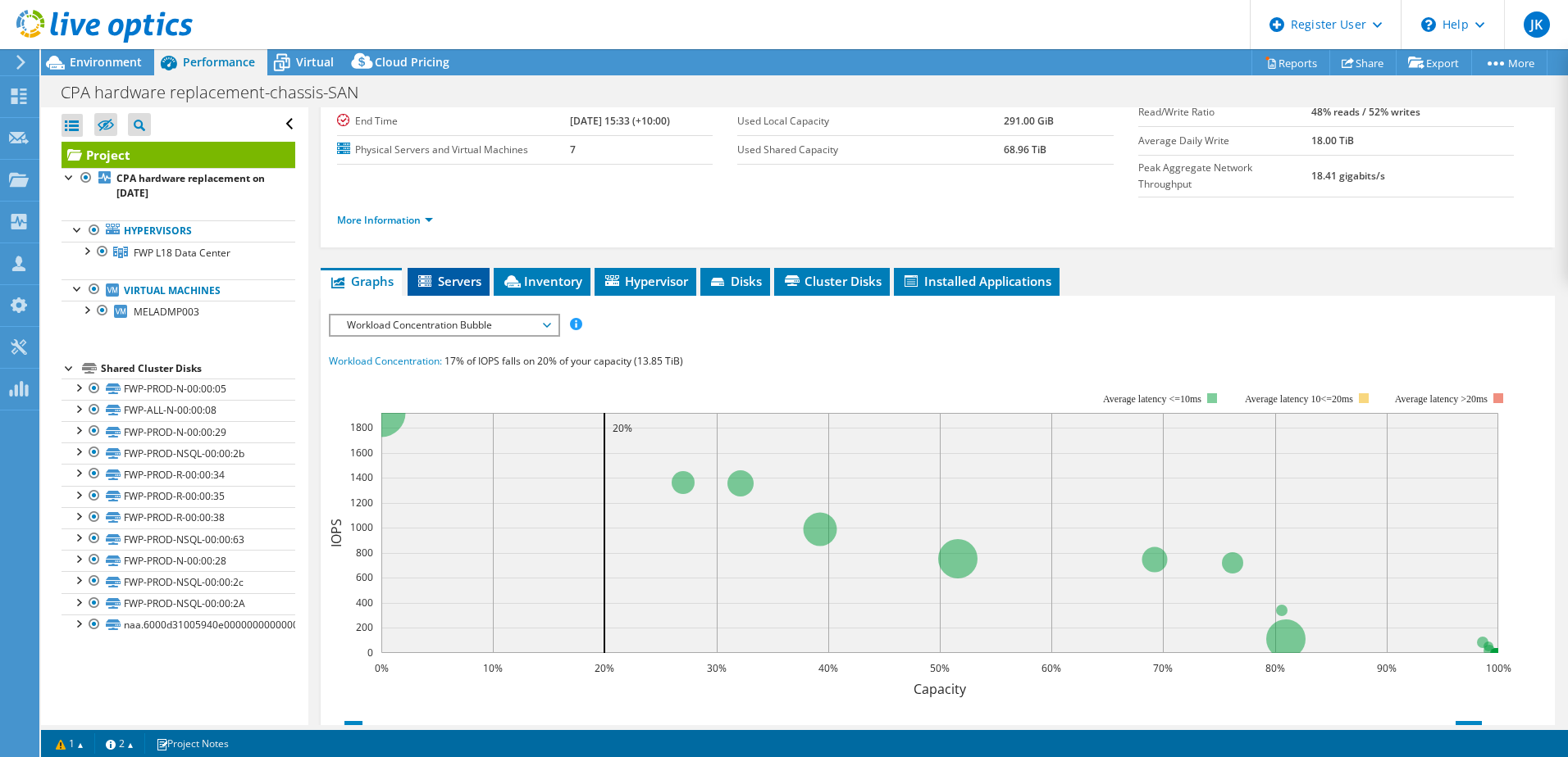
click at [447, 268] on li "Servers" at bounding box center [449, 282] width 82 height 27
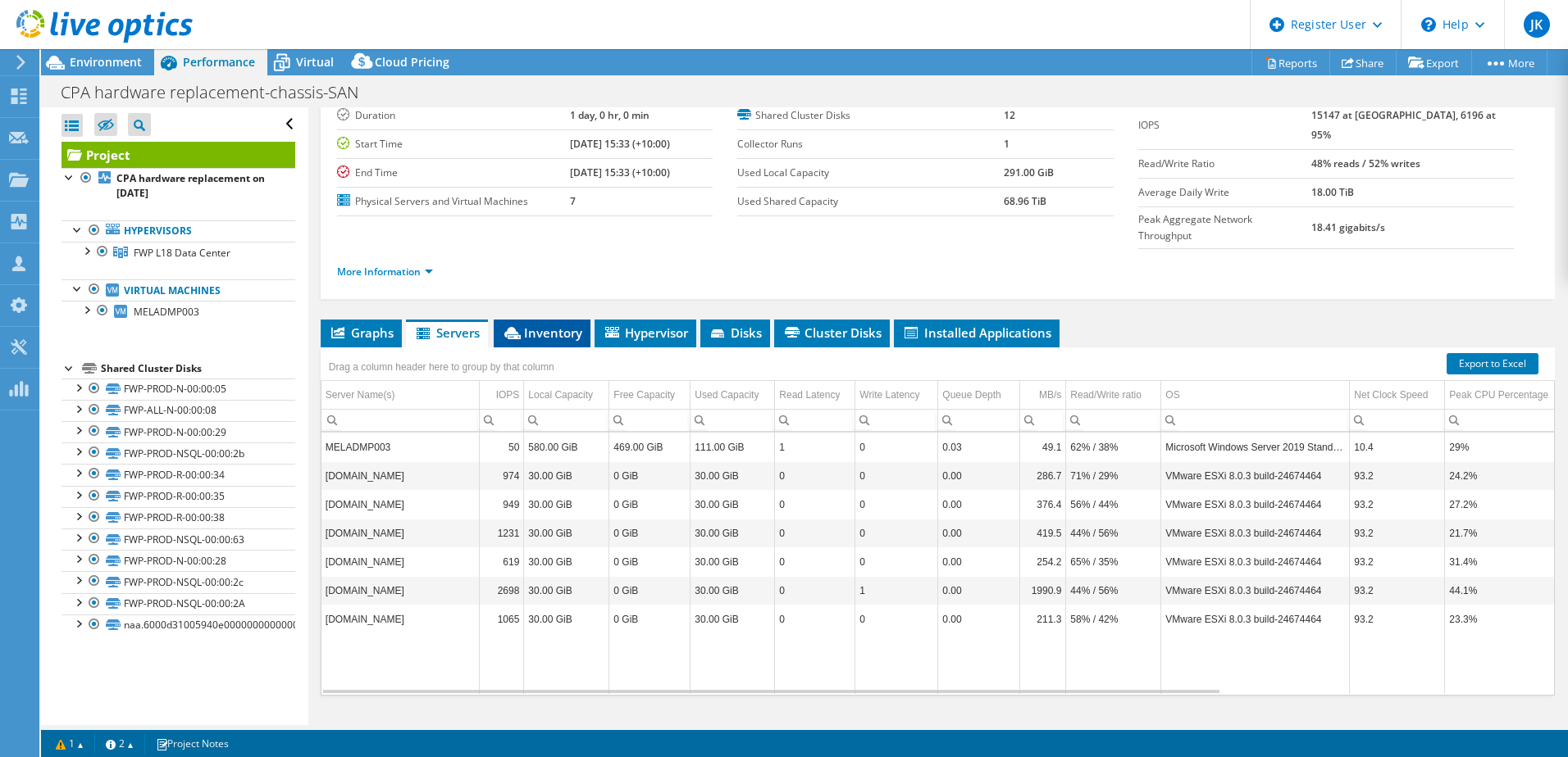
click at [583, 319] on li "Inventory" at bounding box center [542, 333] width 97 height 27
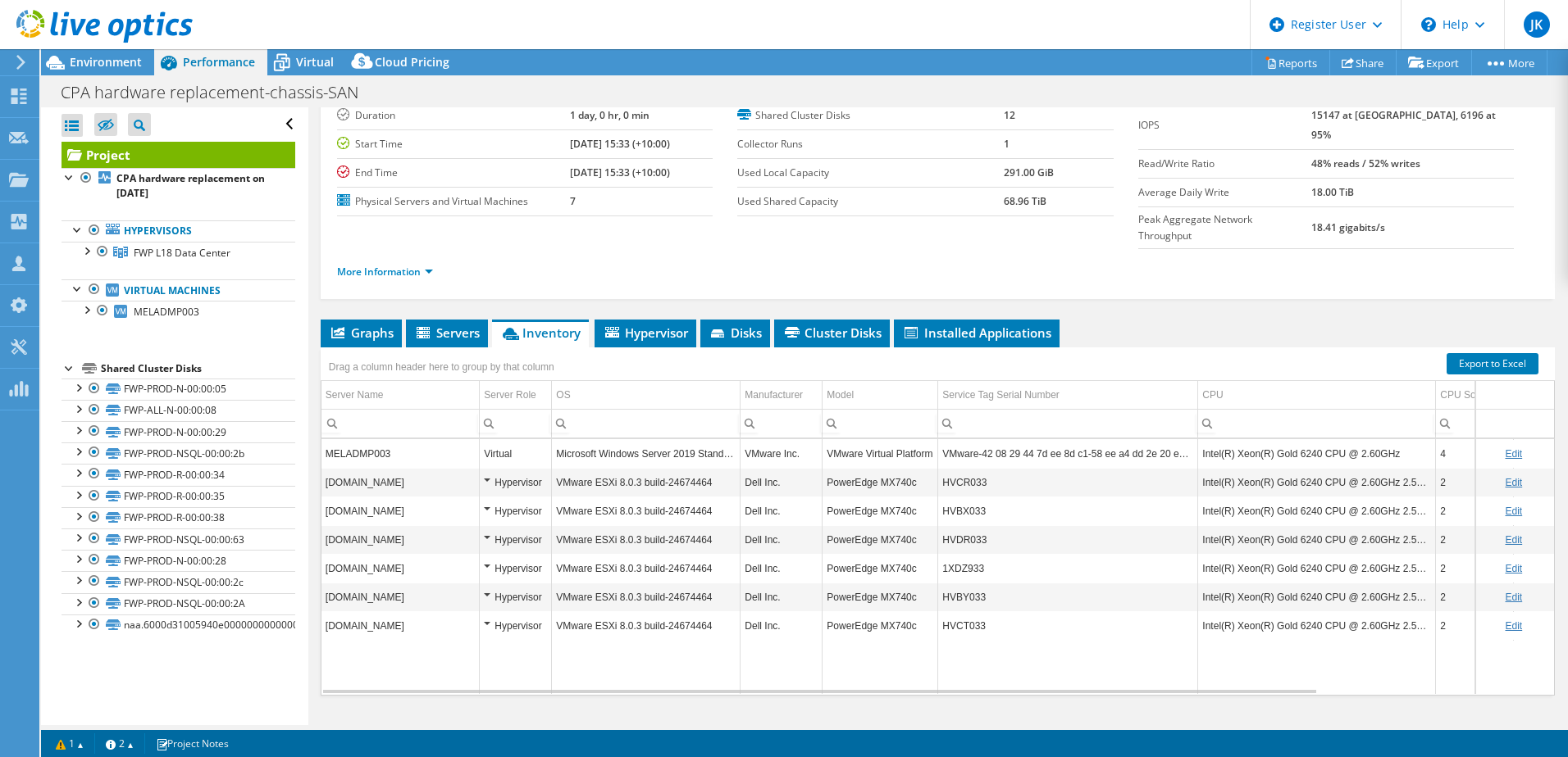
click at [629, 259] on ul "More Information" at bounding box center [937, 270] width 1201 height 22
click at [577, 205] on td "7" at bounding box center [641, 200] width 143 height 28
click at [366, 265] on link "More Information" at bounding box center [385, 271] width 96 height 14
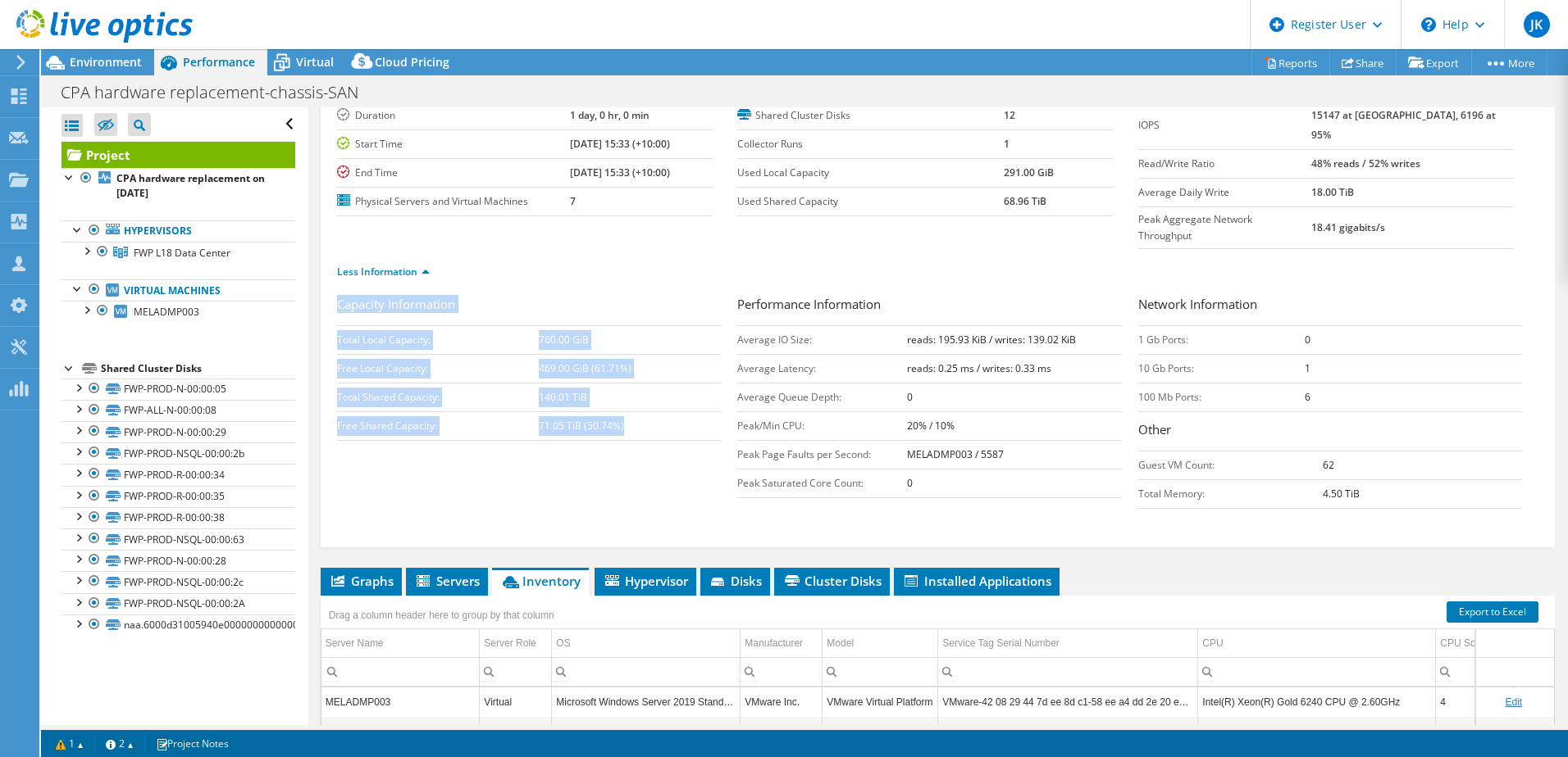
drag, startPoint x: 626, startPoint y: 391, endPoint x: 335, endPoint y: 361, distance: 292.5
click at [335, 361] on div "Project Details Prepared for: [PERSON_NAME], [PERSON_NAME][EMAIL_ADDRESS][PERSO…" at bounding box center [937, 271] width 1234 height 552
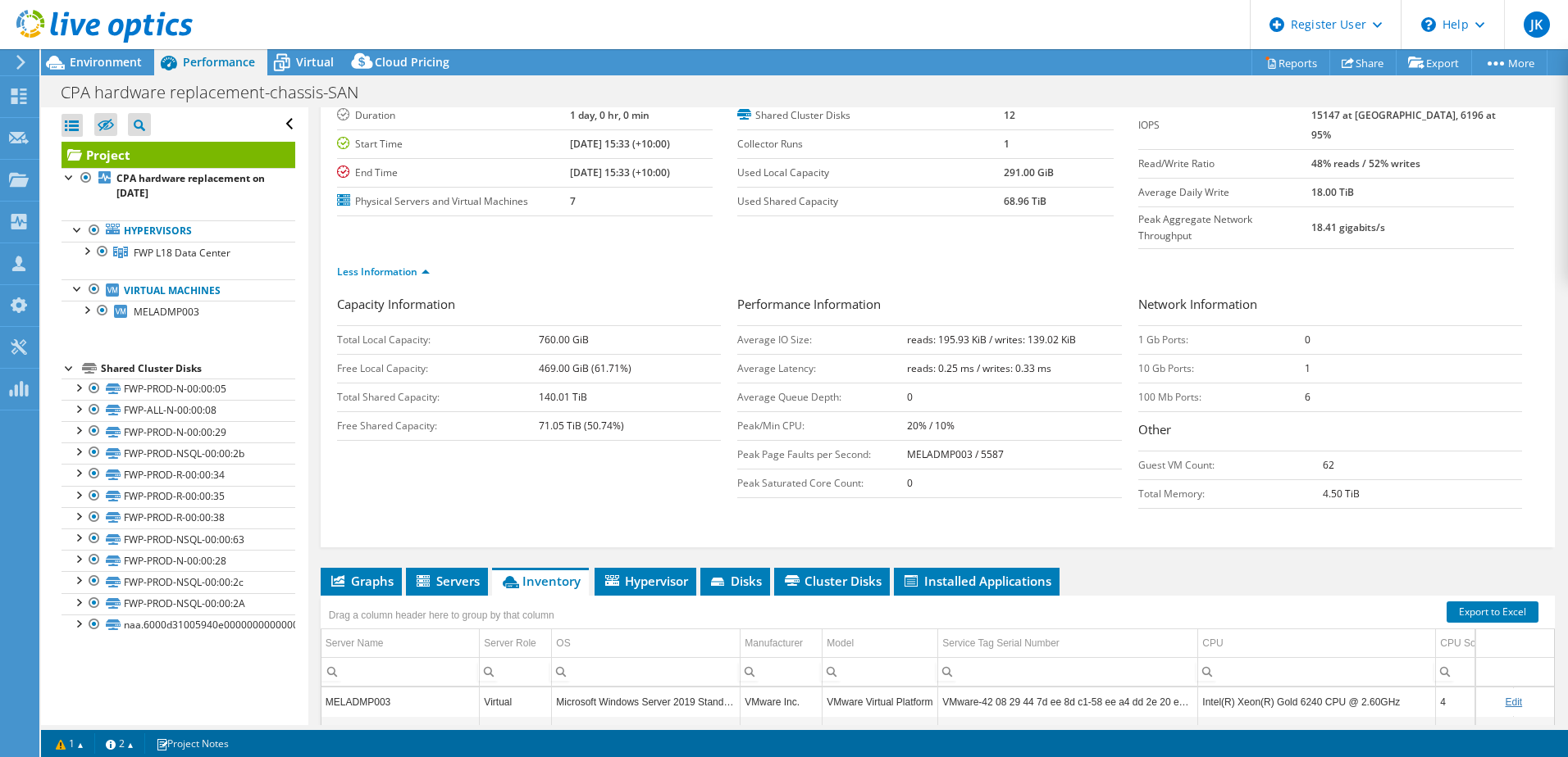
drag, startPoint x: 335, startPoint y: 361, endPoint x: 562, endPoint y: 452, distance: 244.6
click at [562, 452] on div "Capacity Information Total Local Capacity: 760.00 GiB Free Local Capacity: 469.…" at bounding box center [937, 406] width 1201 height 222
click at [1295, 63] on link "Reports" at bounding box center [1290, 63] width 79 height 26
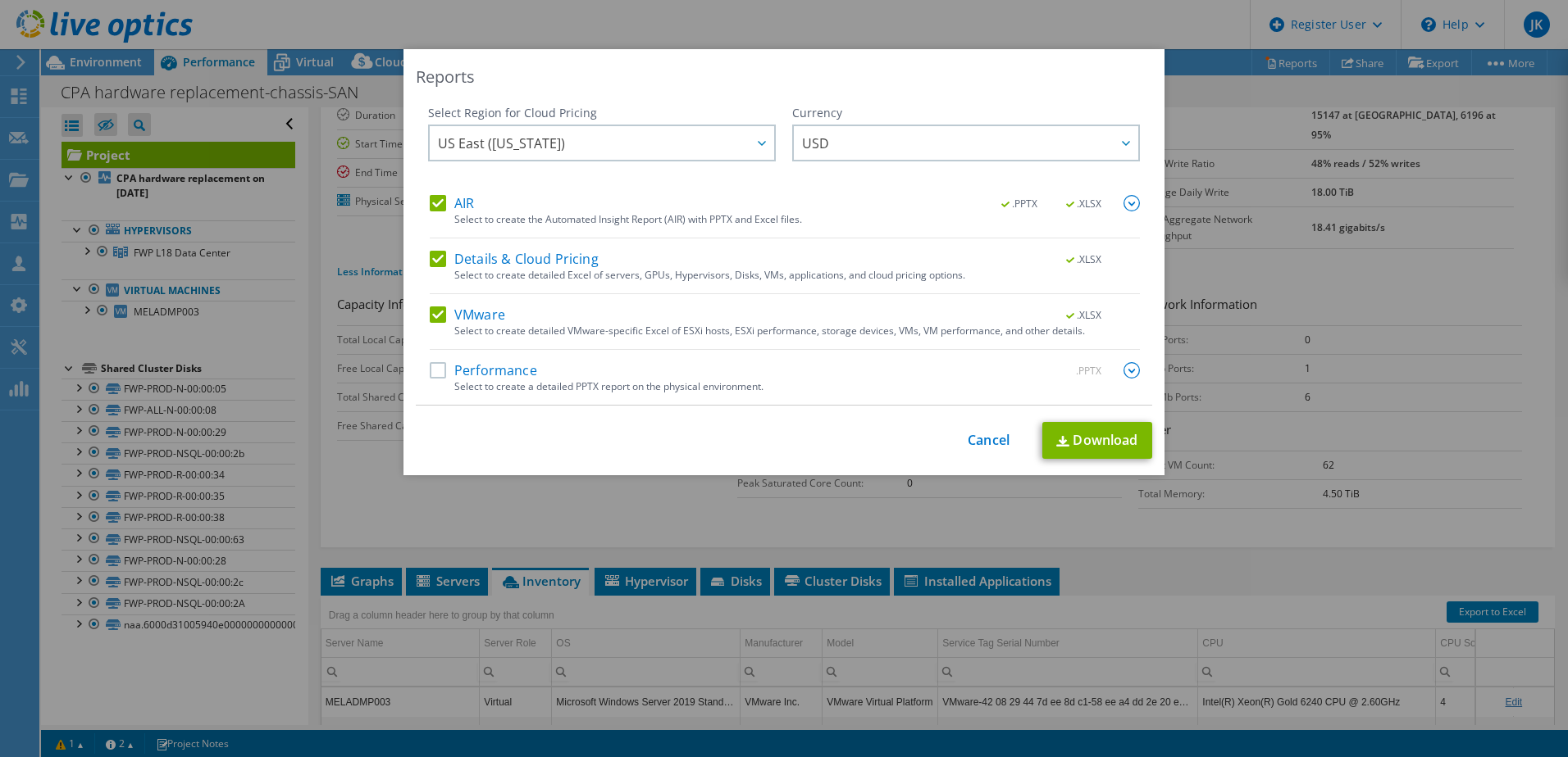
click at [432, 372] on label "Performance" at bounding box center [483, 371] width 107 height 16
click at [0, 0] on input "Performance" at bounding box center [0, 0] width 0 height 0
click at [431, 370] on label "Performance" at bounding box center [483, 371] width 107 height 16
click at [0, 0] on input "Performance" at bounding box center [0, 0] width 0 height 0
click at [978, 440] on link "Cancel" at bounding box center [988, 440] width 42 height 16
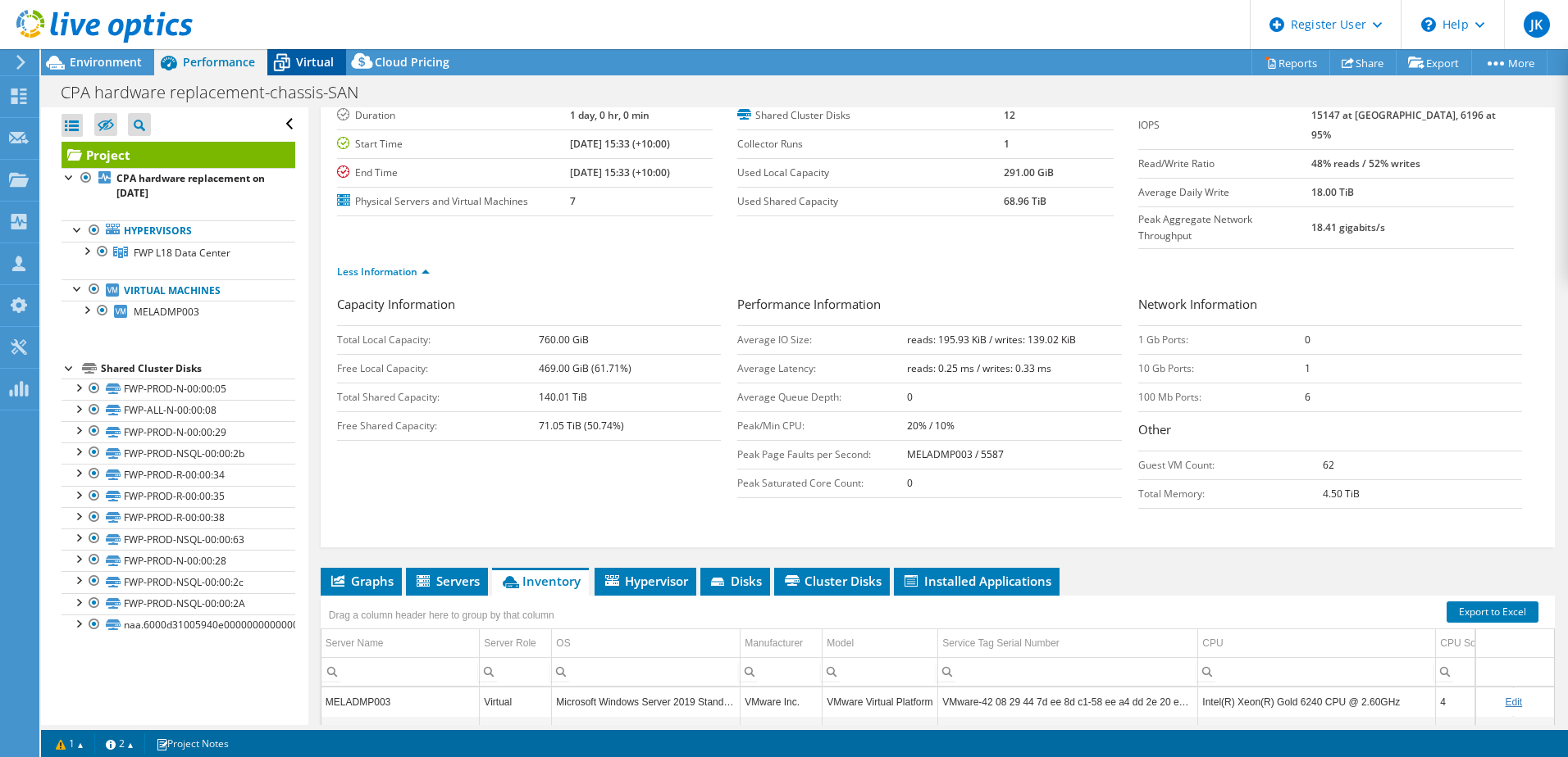
click at [289, 70] on icon at bounding box center [281, 62] width 28 height 28
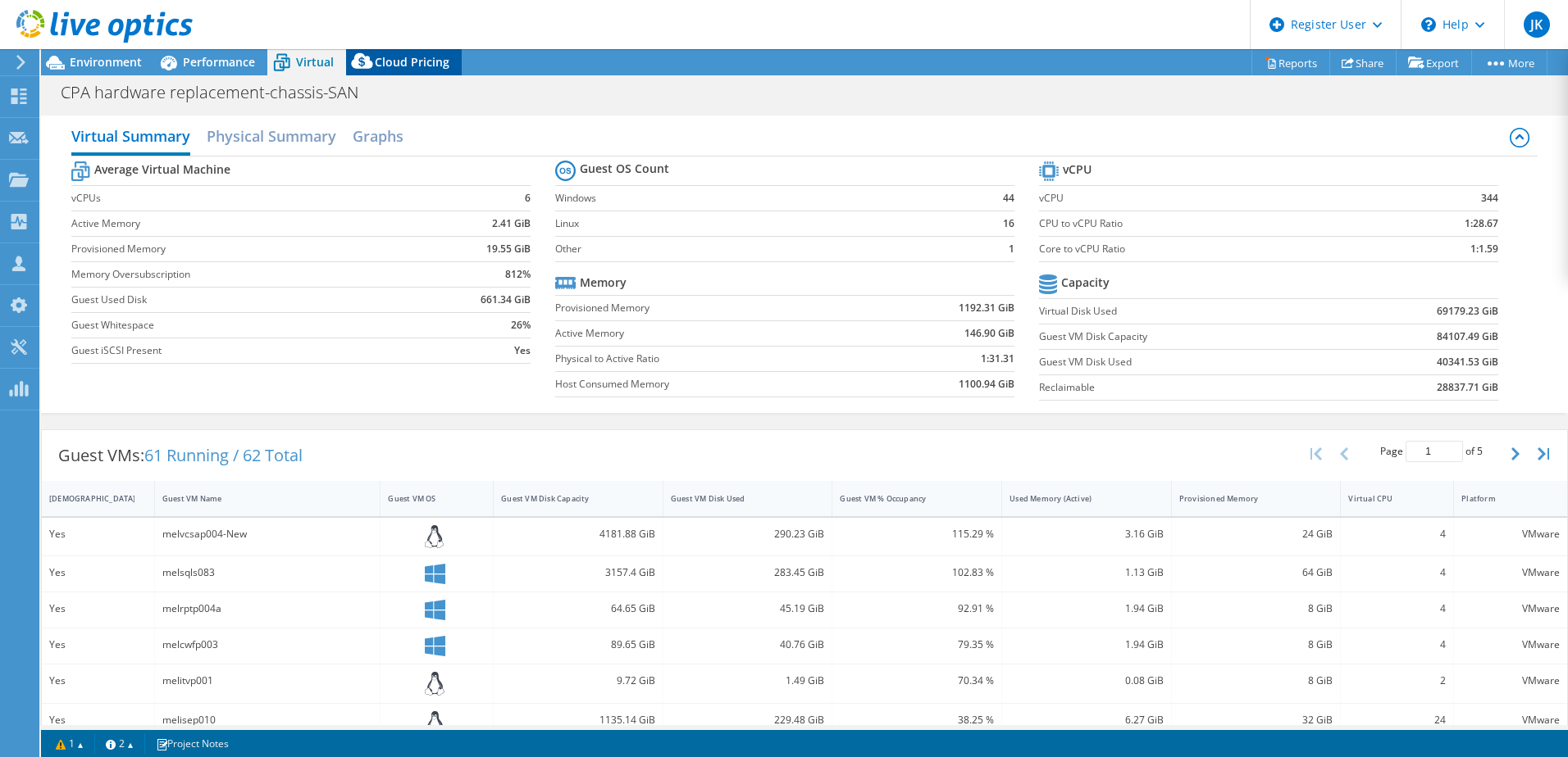
click at [368, 64] on icon at bounding box center [361, 60] width 21 height 16
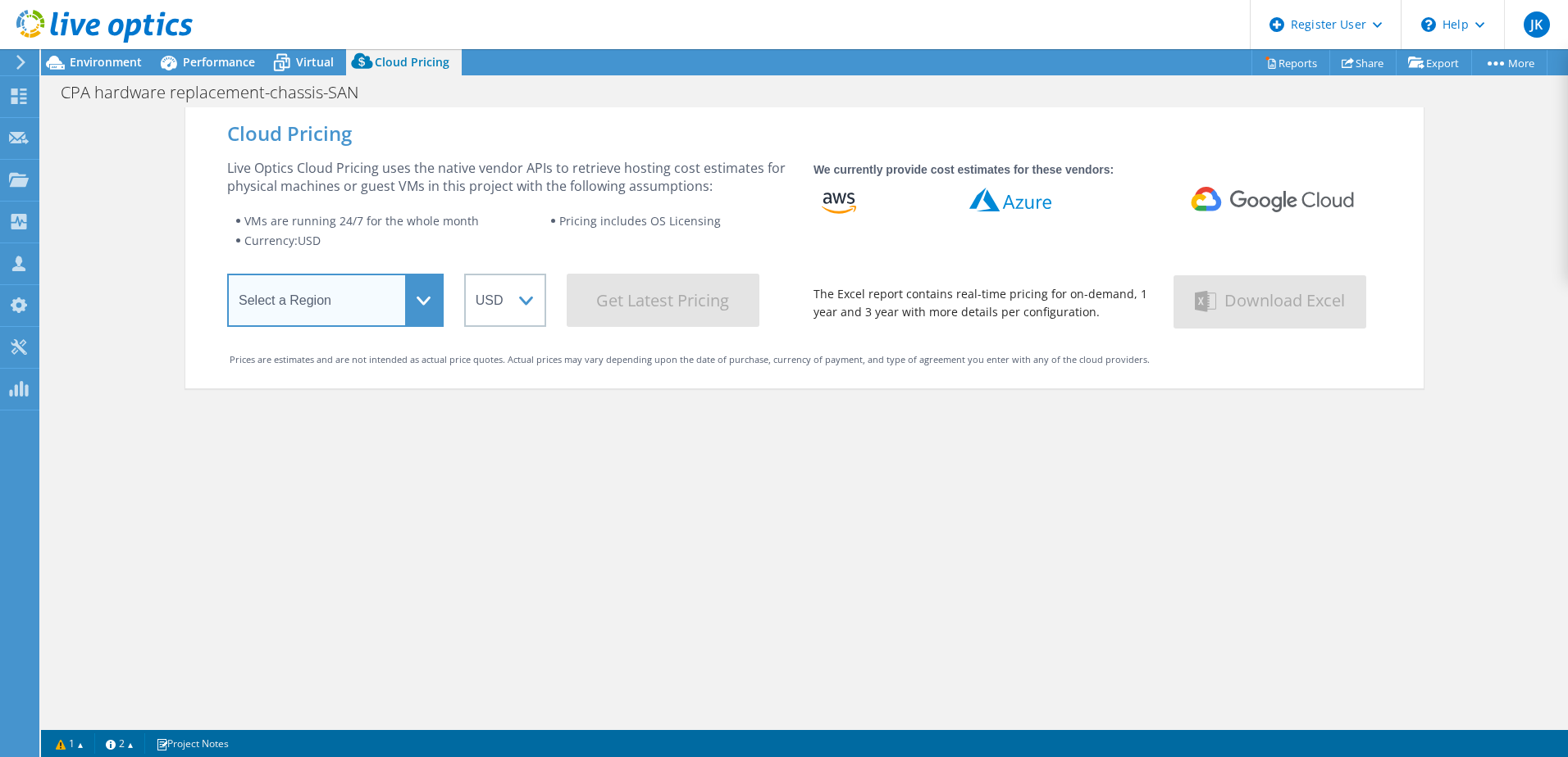
click at [366, 301] on select "Select a Region [GEOGRAPHIC_DATA] ([GEOGRAPHIC_DATA]) [GEOGRAPHIC_DATA] ([GEOGR…" at bounding box center [335, 300] width 216 height 53
select select "[GEOGRAPHIC_DATA]"
click at [227, 277] on select "Select a Region [GEOGRAPHIC_DATA] ([GEOGRAPHIC_DATA]) [GEOGRAPHIC_DATA] ([GEOGR…" at bounding box center [335, 300] width 216 height 53
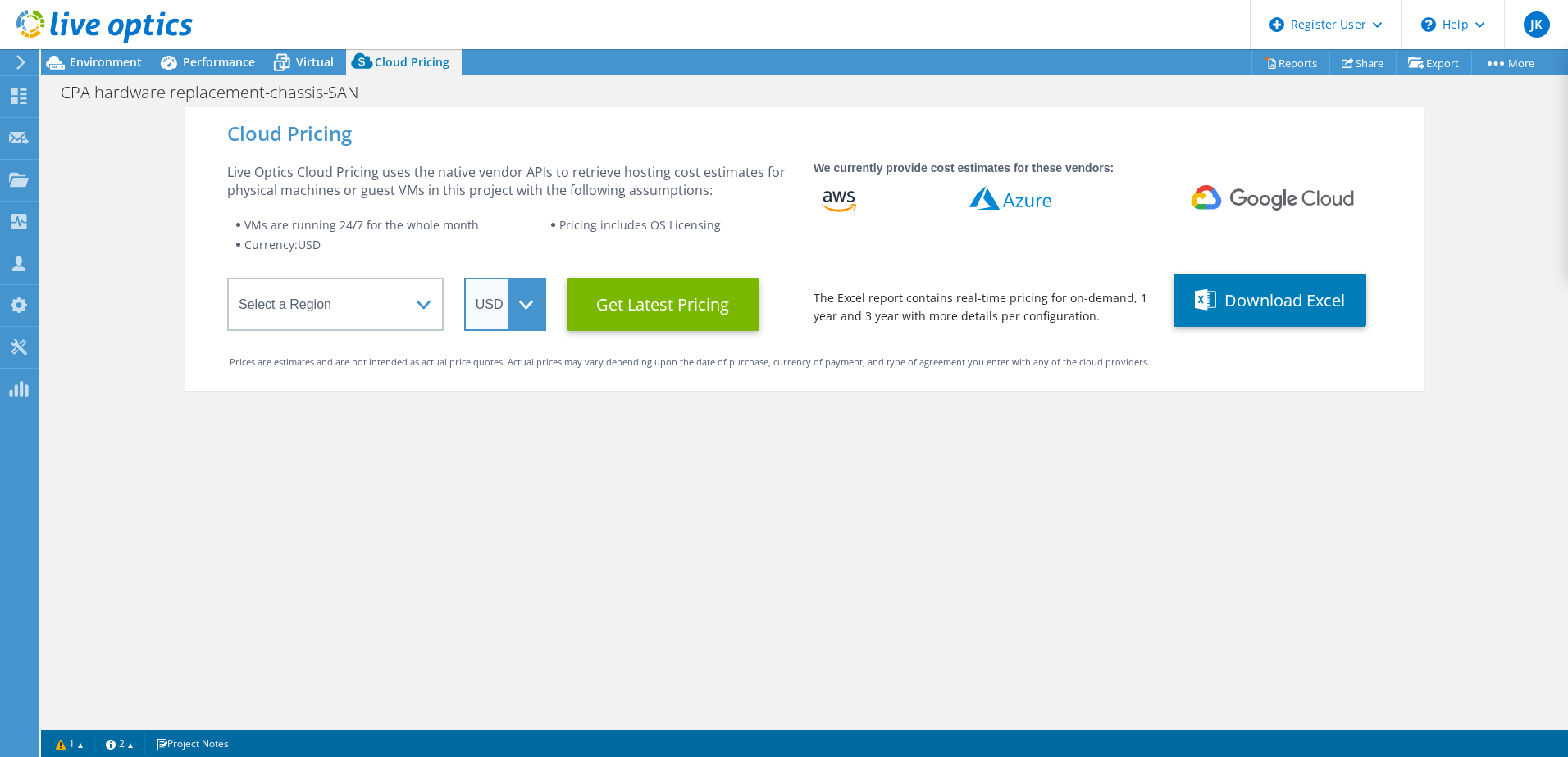
click at [514, 314] on select "ARS AUD BRL CAD CHF CLP CNY DKK EUR GBP HKD HUF INR JPY MXN MYR NOK NZD PEN SEK…" at bounding box center [506, 304] width 82 height 53
click at [464, 277] on select "ARS AUD BRL CAD CHF CLP CNY DKK EUR GBP HKD HUF INR JPY MXN MYR NOK NZD PEN SEK…" at bounding box center [506, 304] width 82 height 53
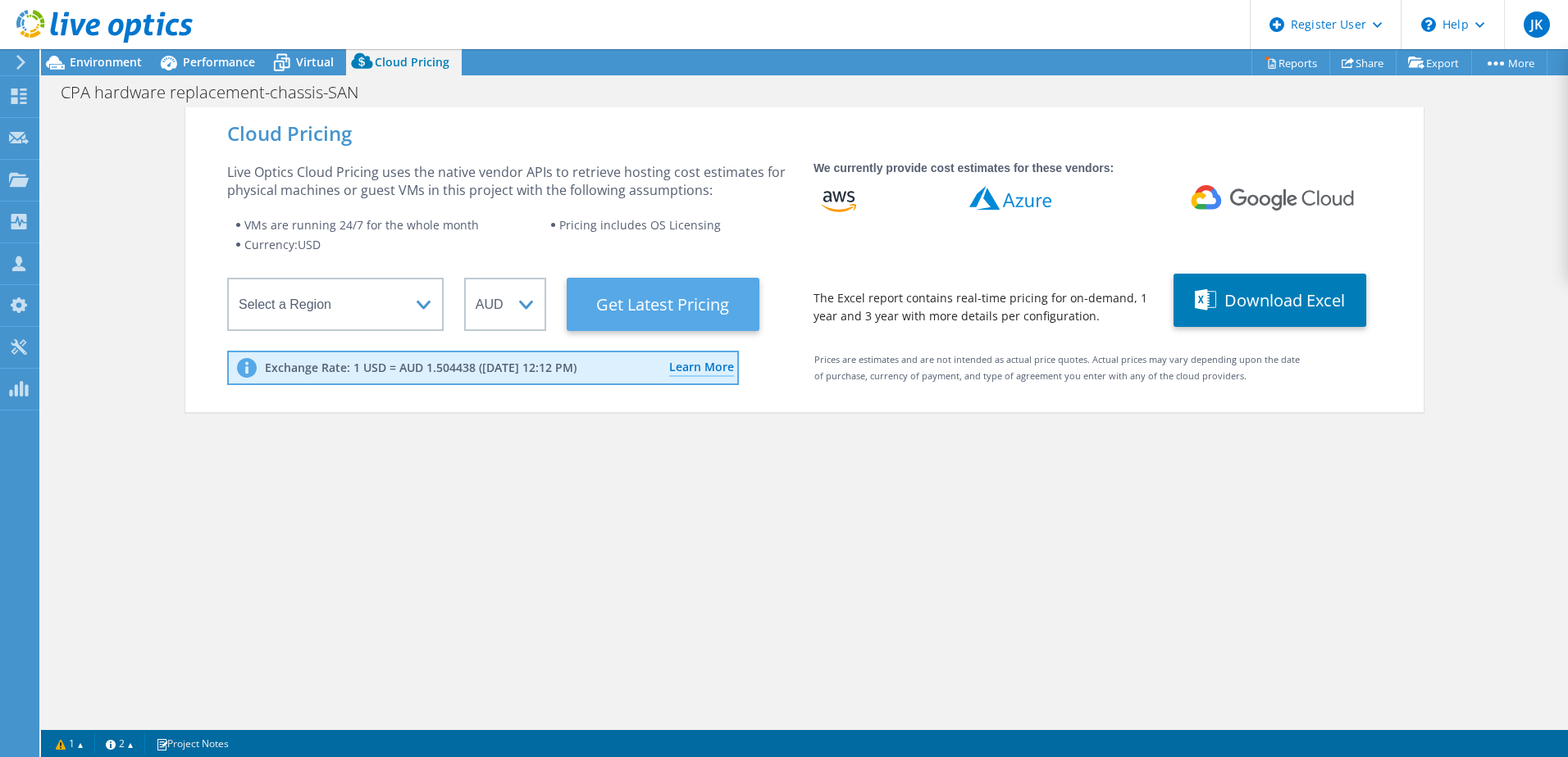
click at [655, 294] on Latest "Get Latest Pricing" at bounding box center [663, 304] width 192 height 53
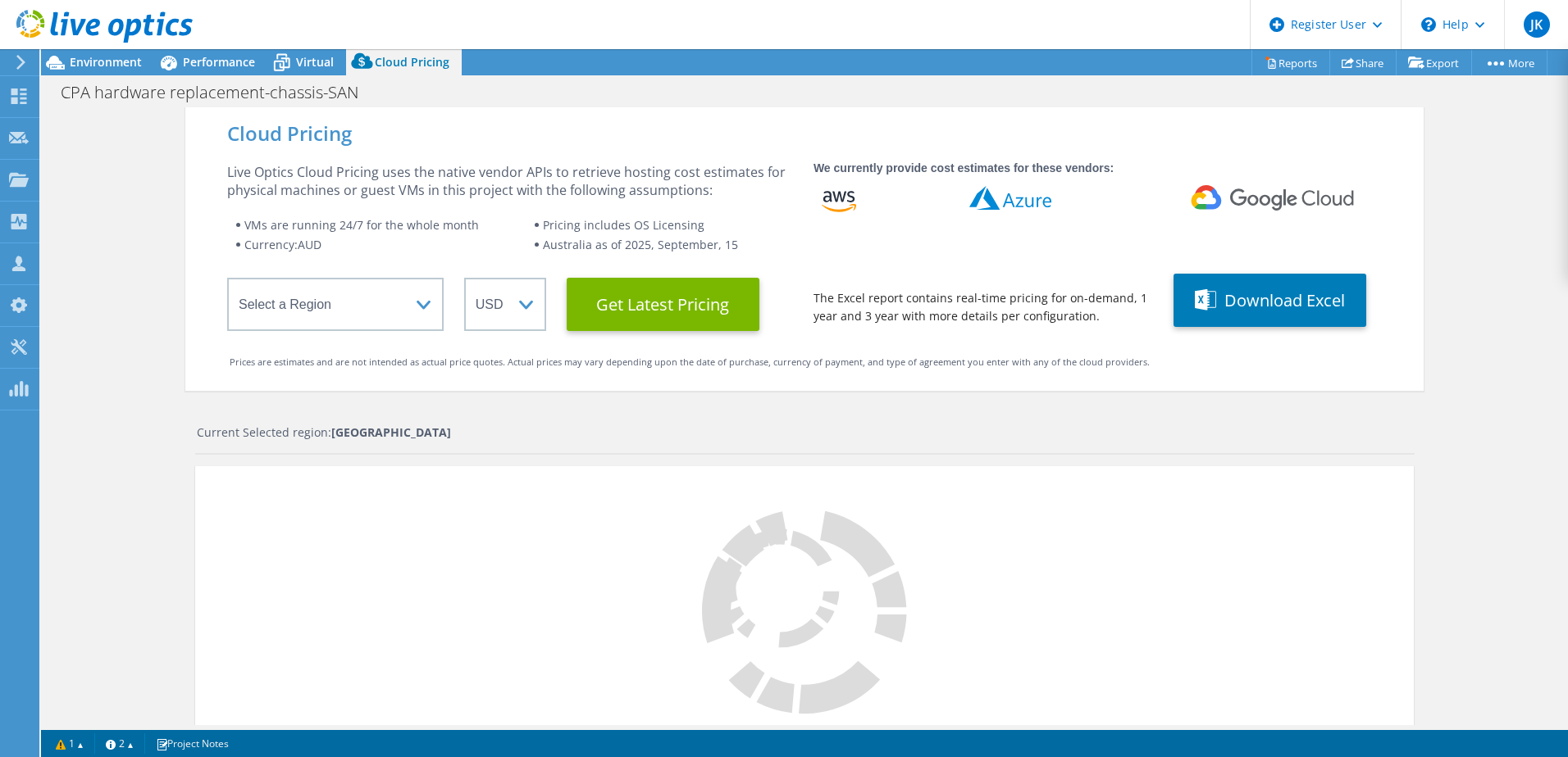
select select "AUD"
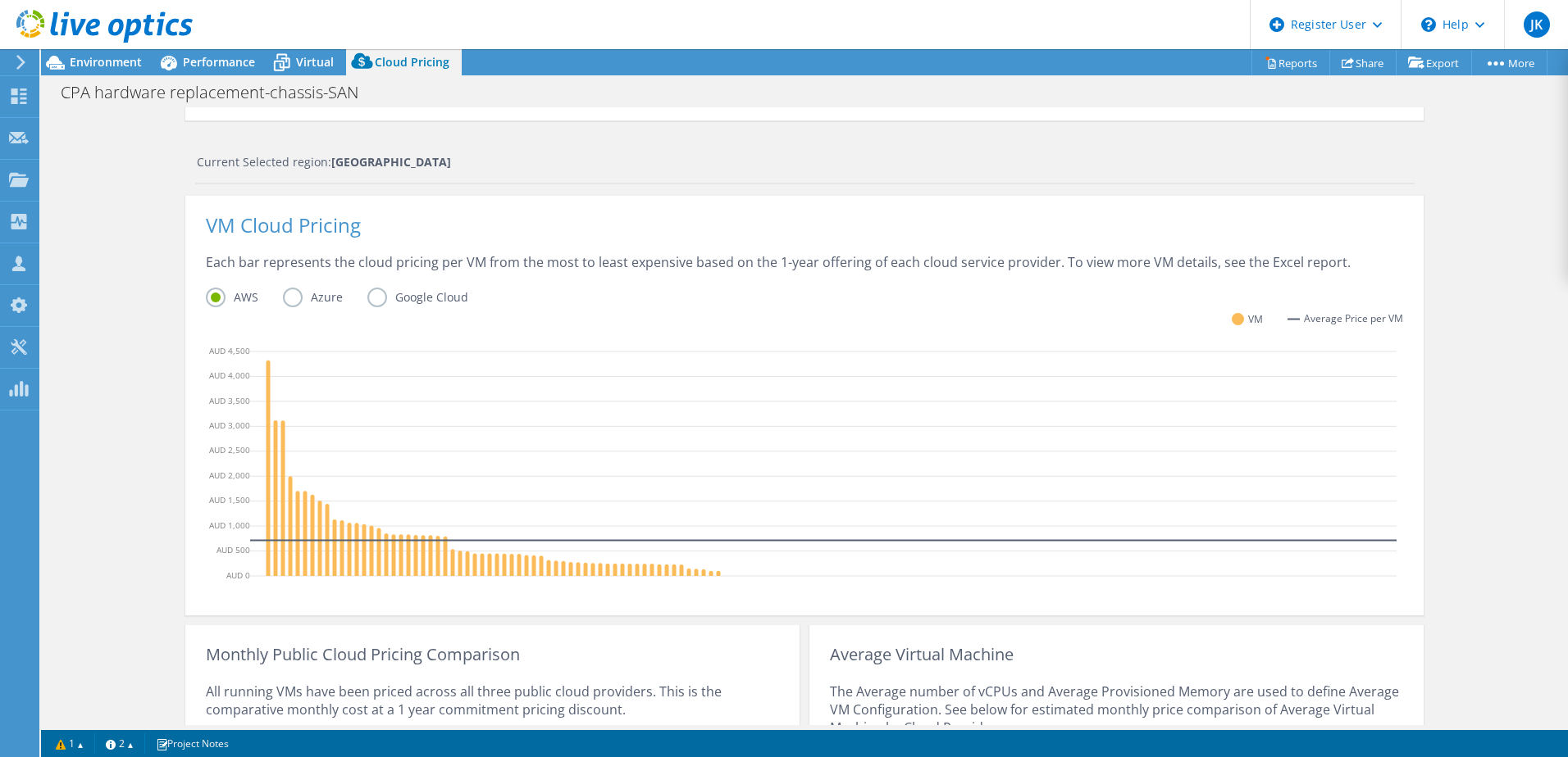
scroll to position [328, 0]
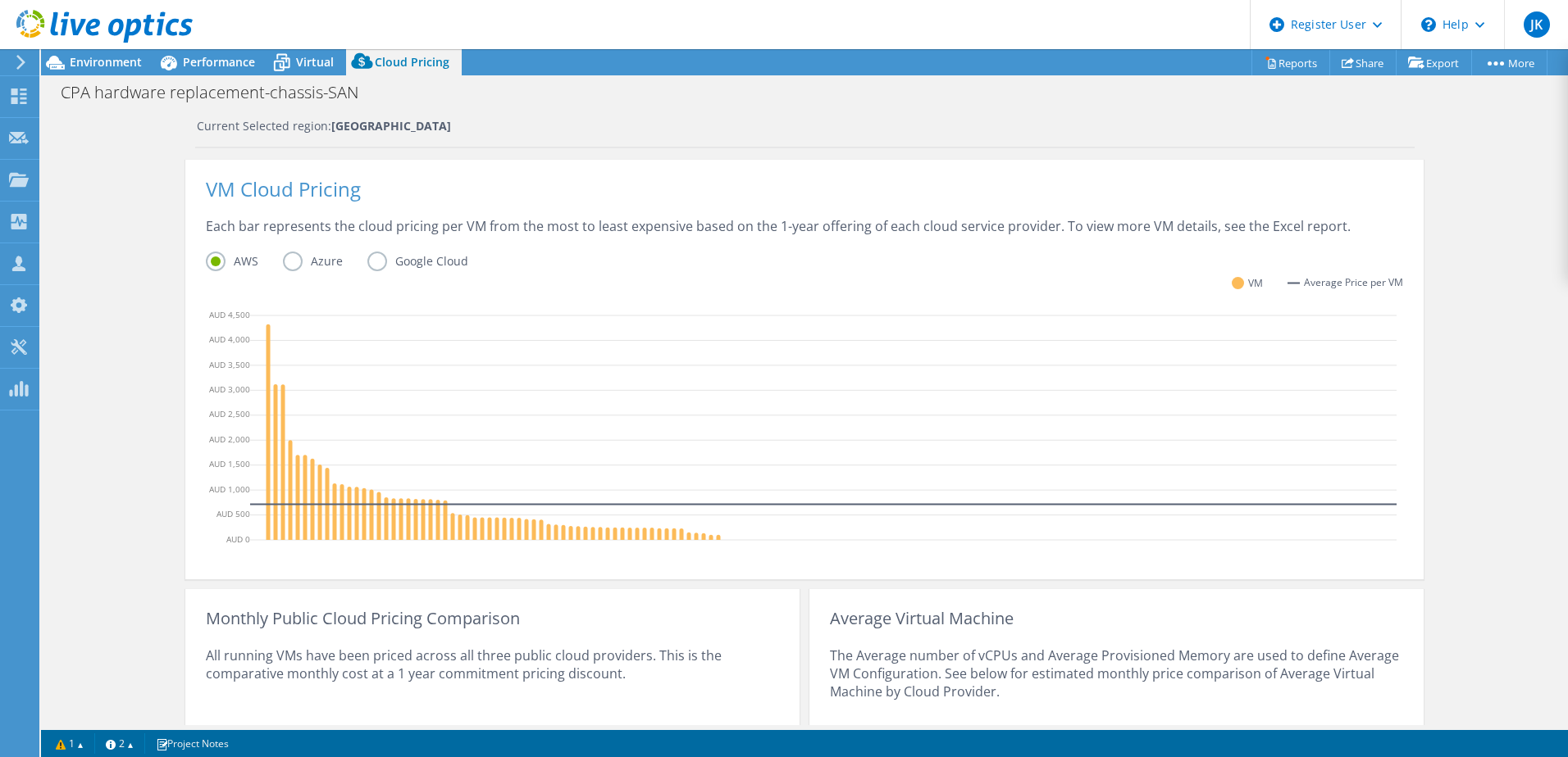
click at [299, 257] on label "Azure" at bounding box center [325, 261] width 84 height 19
click at [0, 0] on input "Azure" at bounding box center [0, 0] width 0 height 0
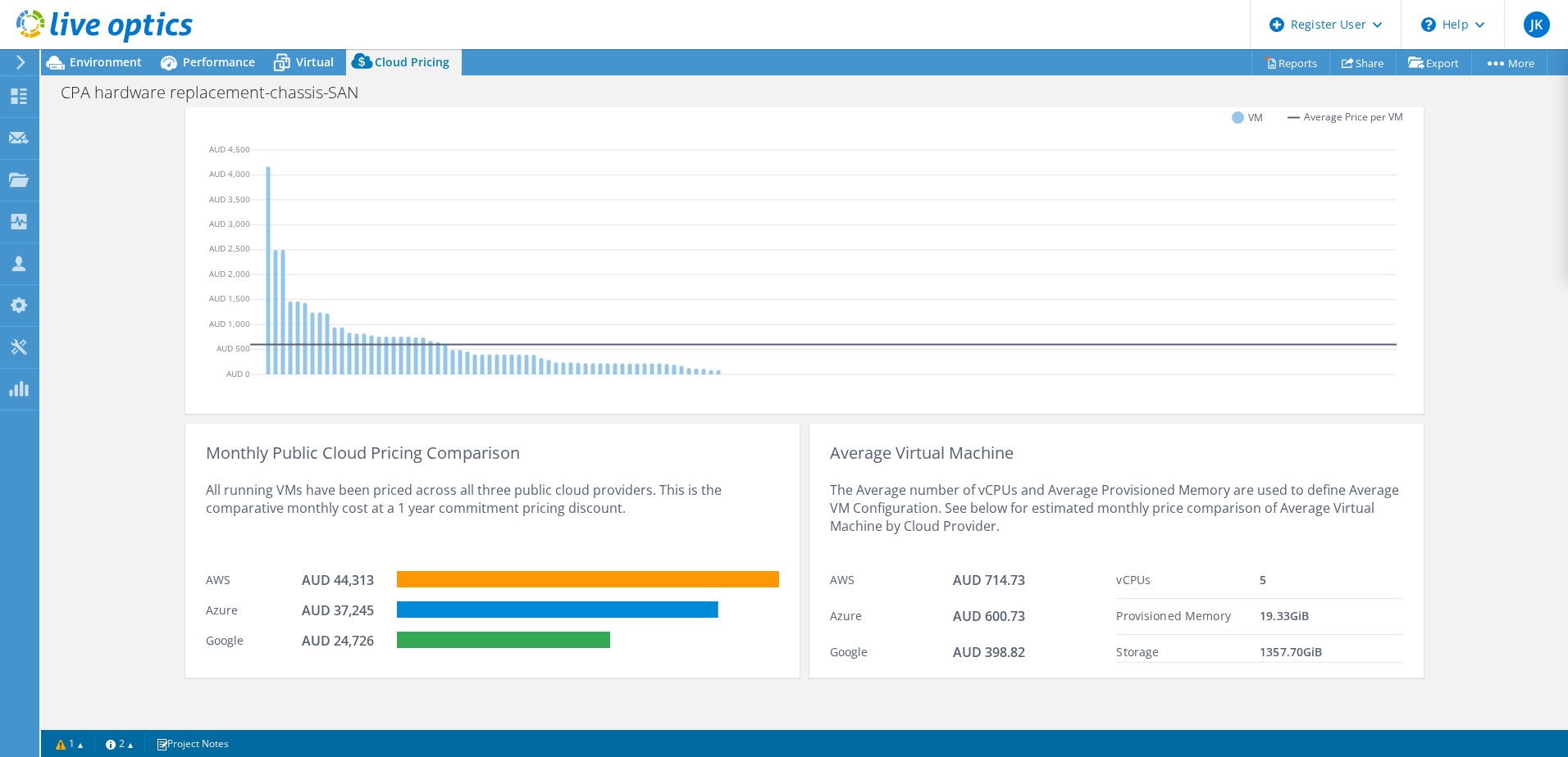
scroll to position [498, 0]
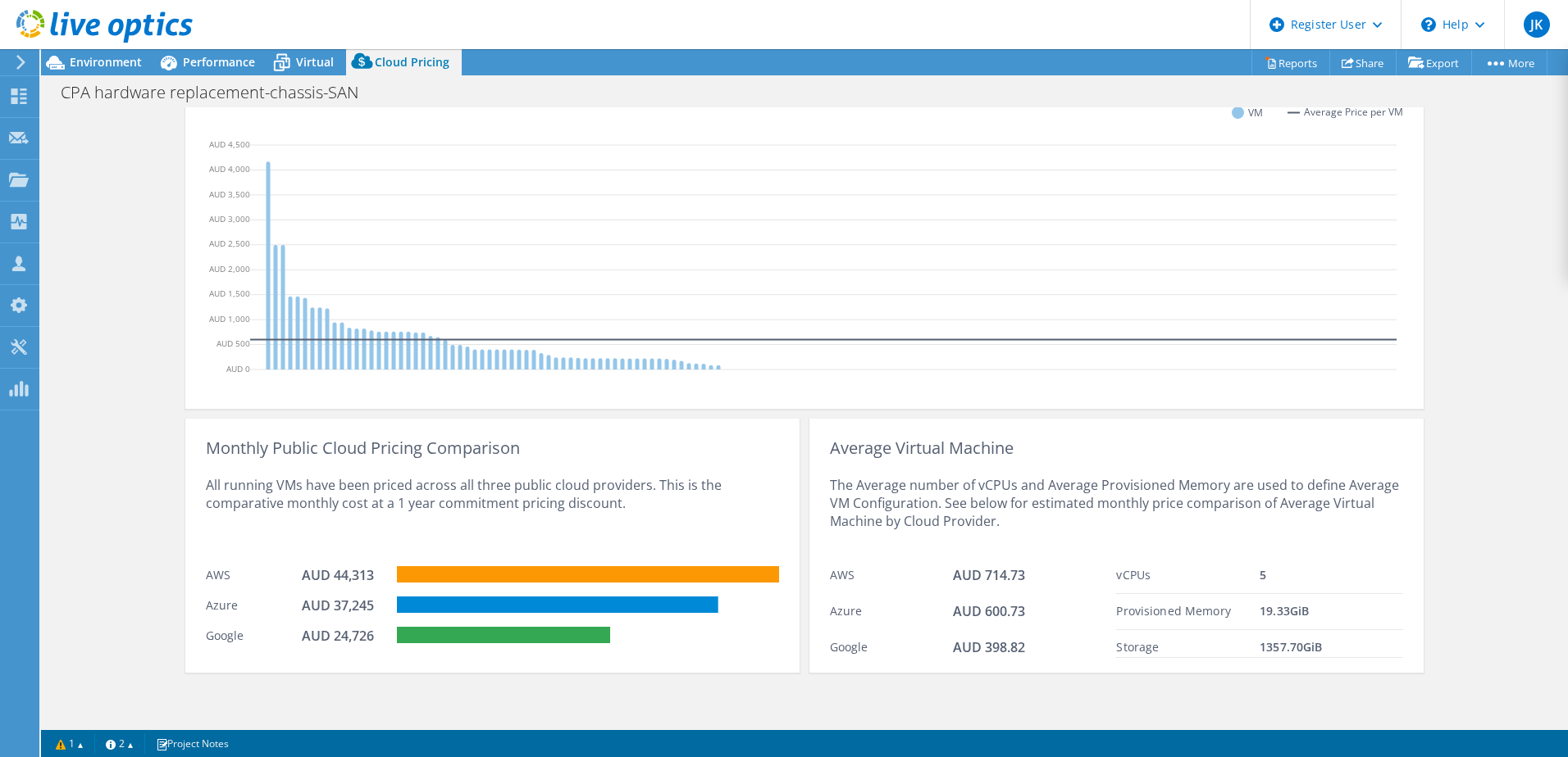
click at [1396, 553] on div "The Average number of vCPUs and Average Provisioned Memory are used to define A…" at bounding box center [1116, 507] width 573 height 101
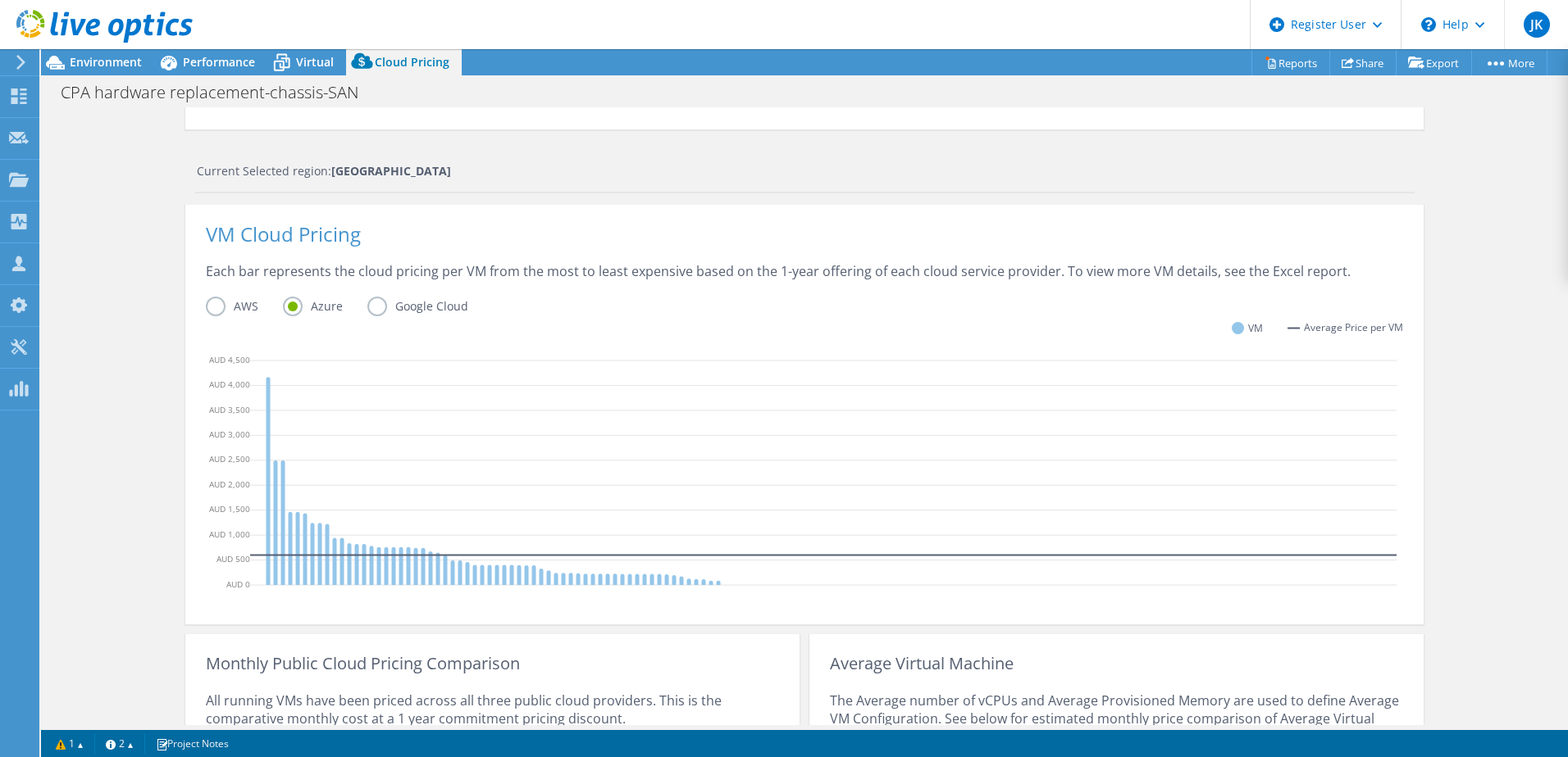
scroll to position [170, 0]
